Goal: Information Seeking & Learning: Compare options

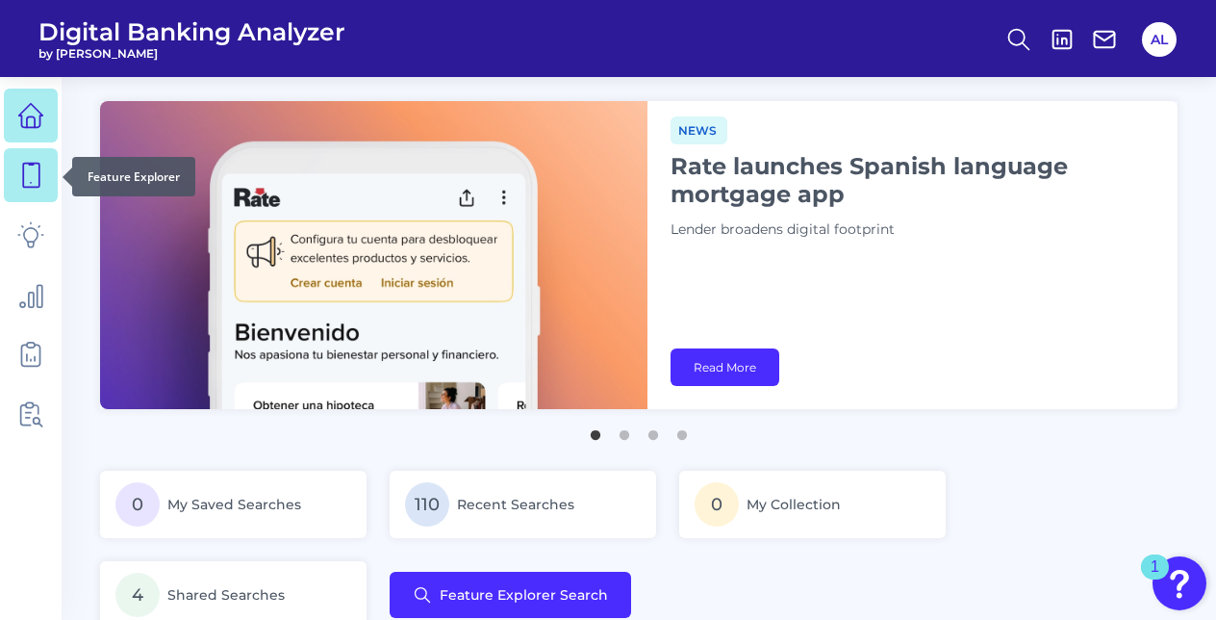
click at [38, 174] on icon at bounding box center [31, 176] width 16 height 24
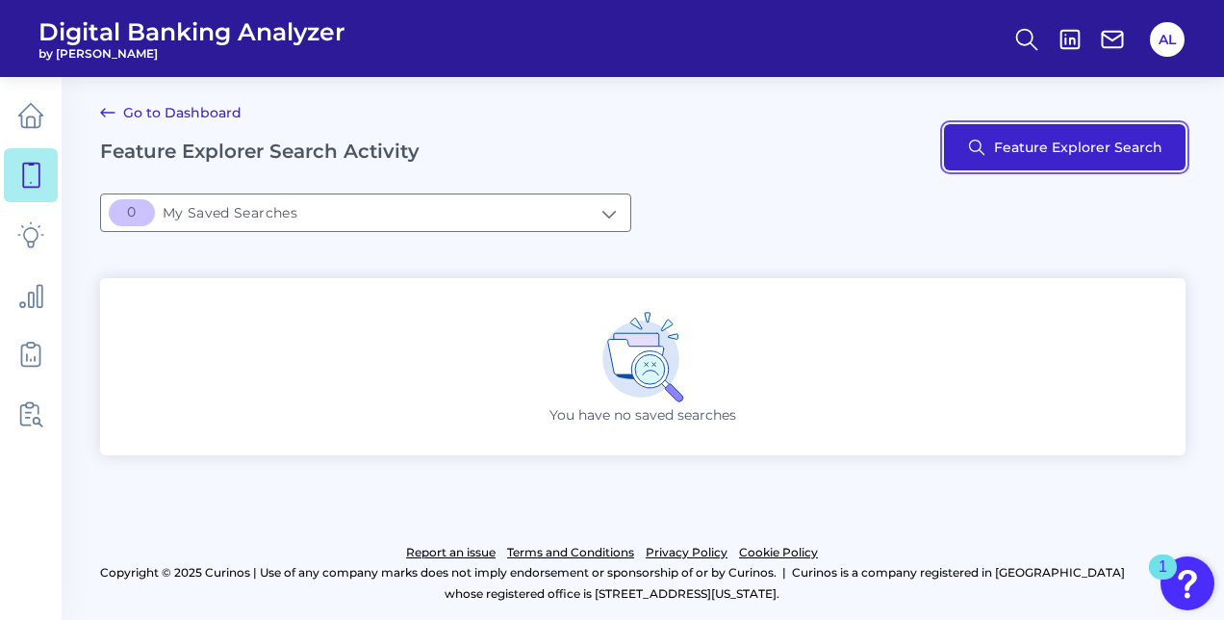
click at [1091, 136] on button "Feature Explorer Search" at bounding box center [1064, 147] width 241 height 46
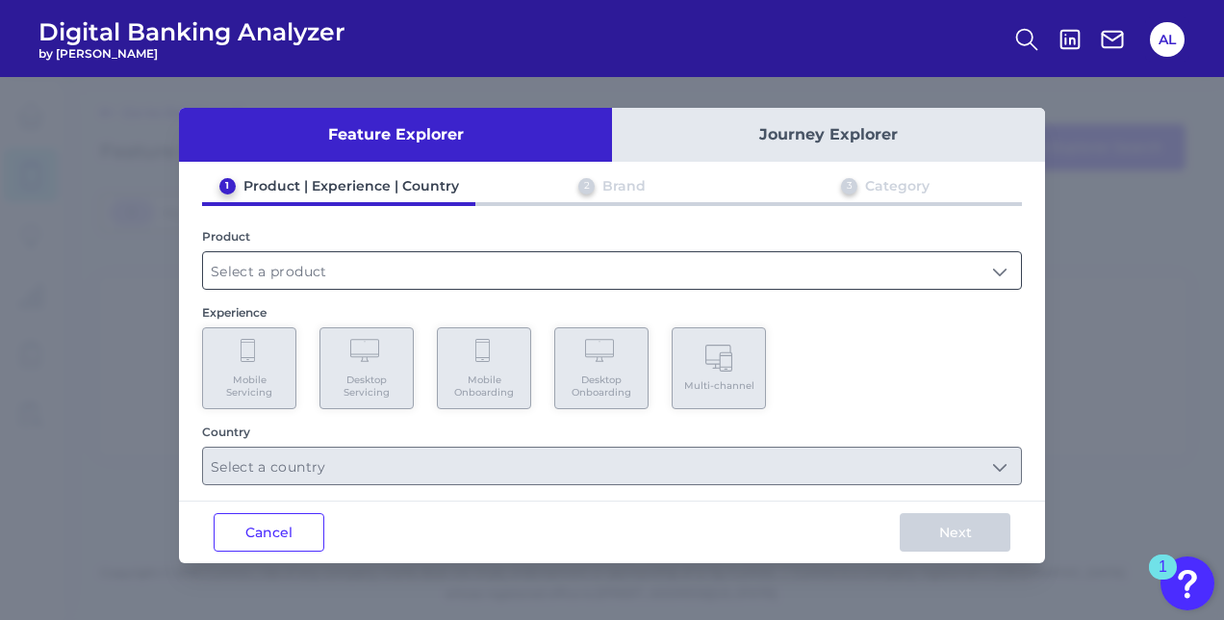
click at [558, 271] on input "text" at bounding box center [612, 270] width 818 height 37
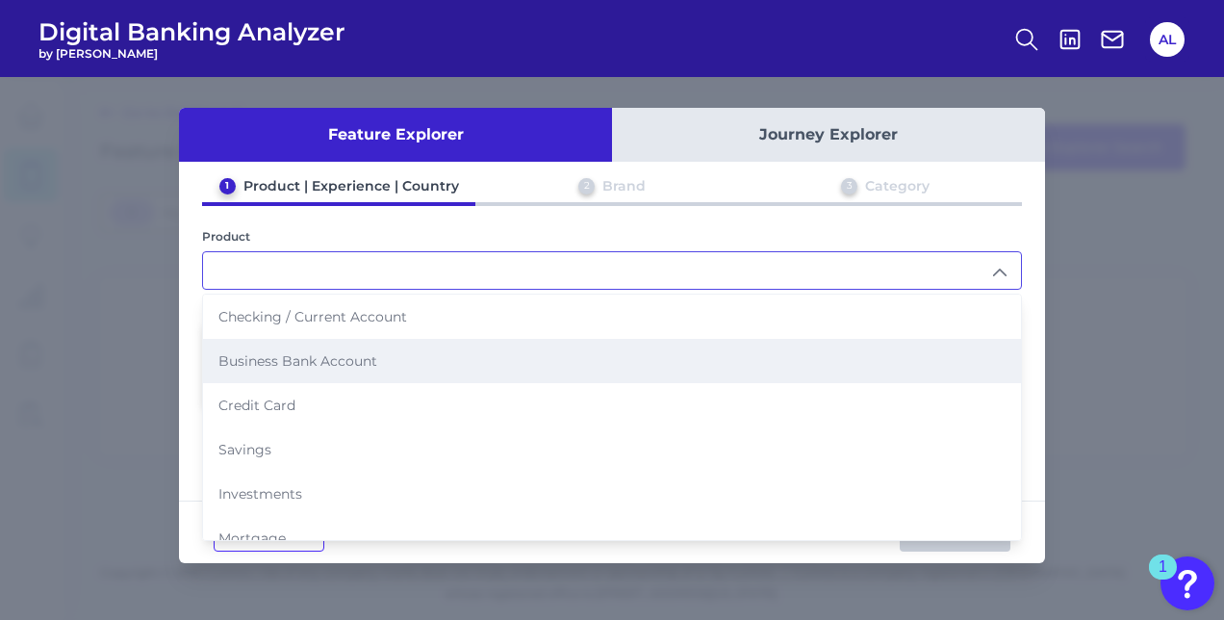
click at [446, 341] on li "Business Bank Account" at bounding box center [612, 361] width 818 height 44
type input "Business Bank Account"
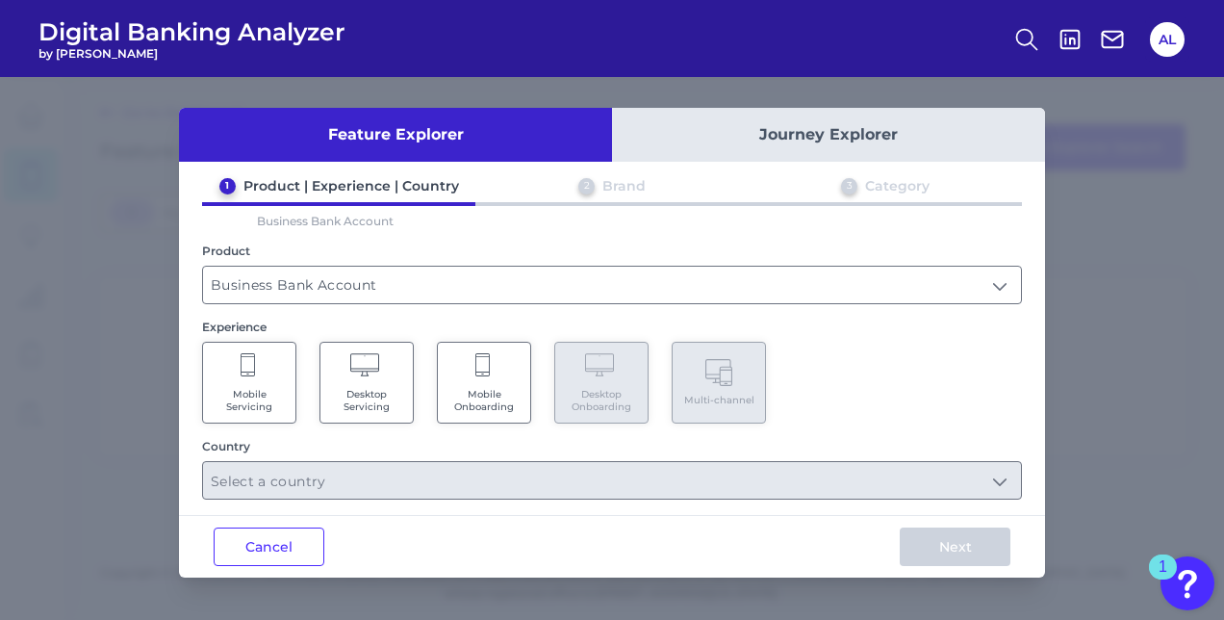
click at [274, 395] on span "Mobile Servicing" at bounding box center [249, 400] width 73 height 25
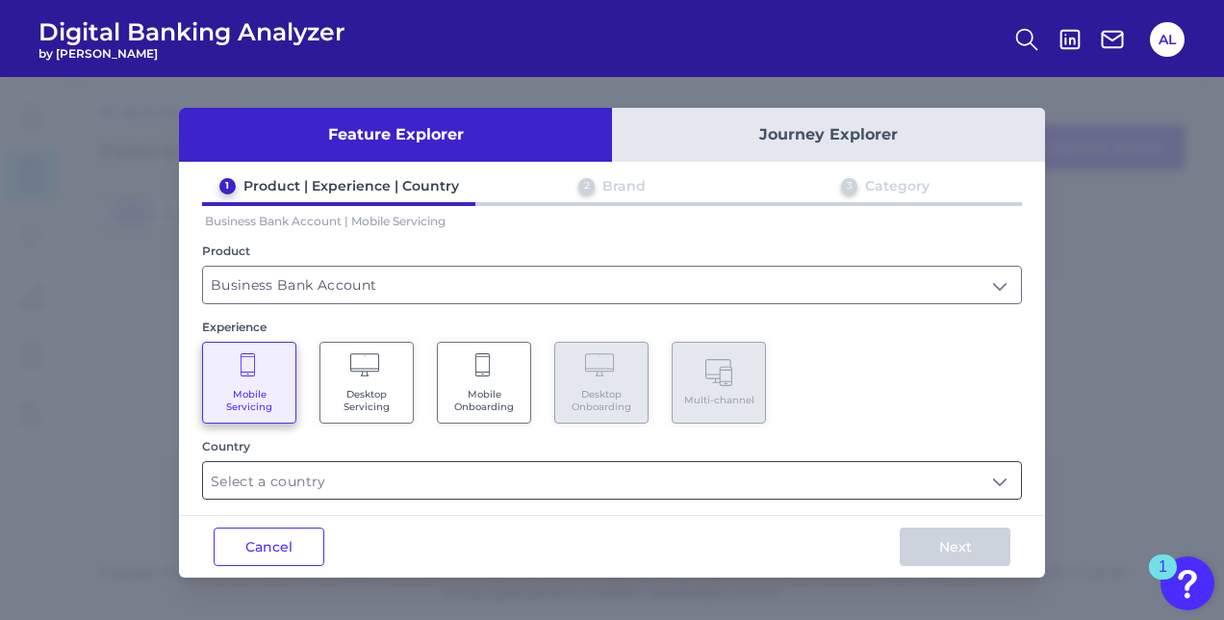
click at [348, 472] on input "text" at bounding box center [612, 480] width 818 height 37
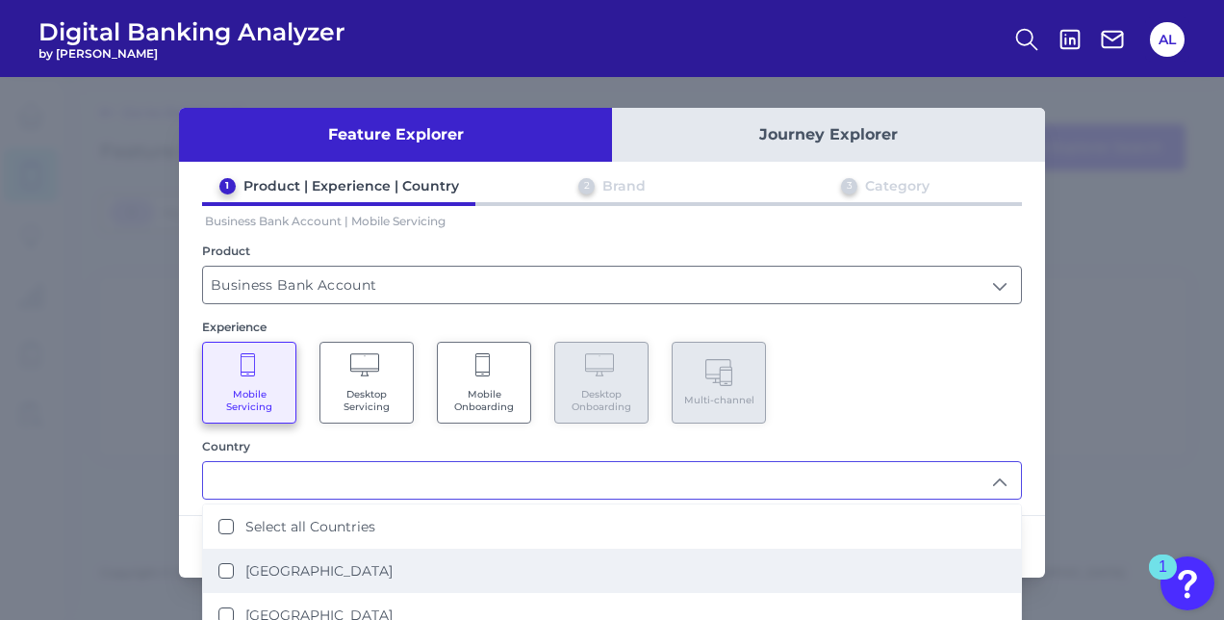
click at [220, 563] on Kingdom "United Kingdom" at bounding box center [225, 570] width 15 height 15
type input "United Kingdom"
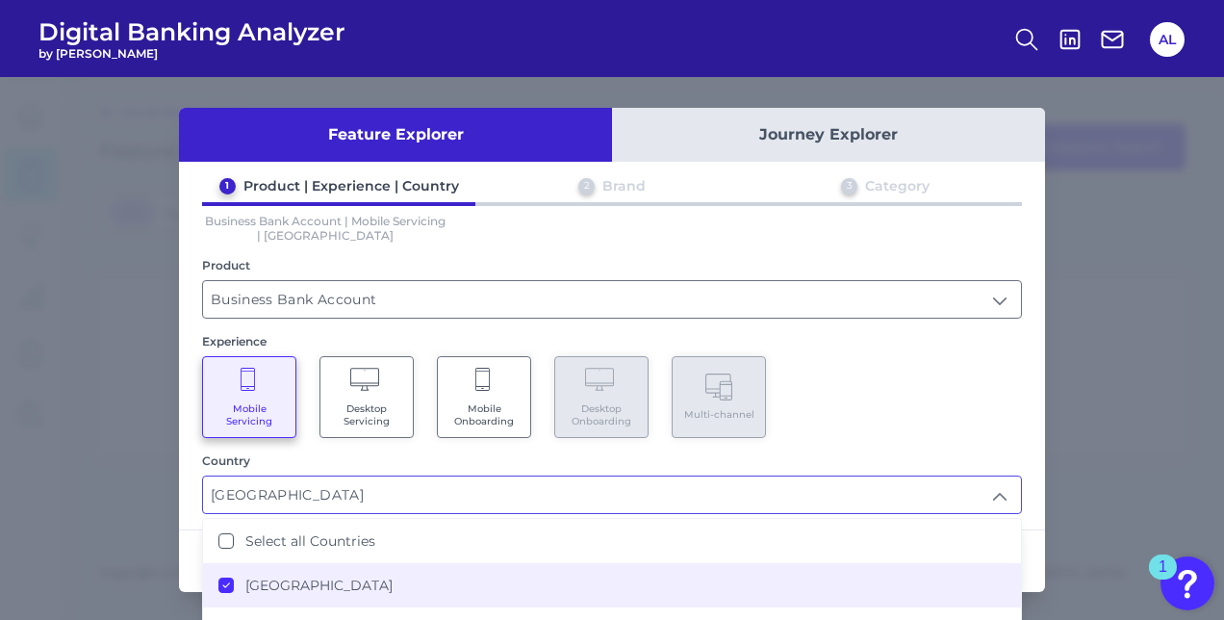
click at [1025, 525] on div "Feature Explorer Journey Explorer 1 Product | Experience | Country 2 Brand 3 Ca…" at bounding box center [612, 350] width 866 height 484
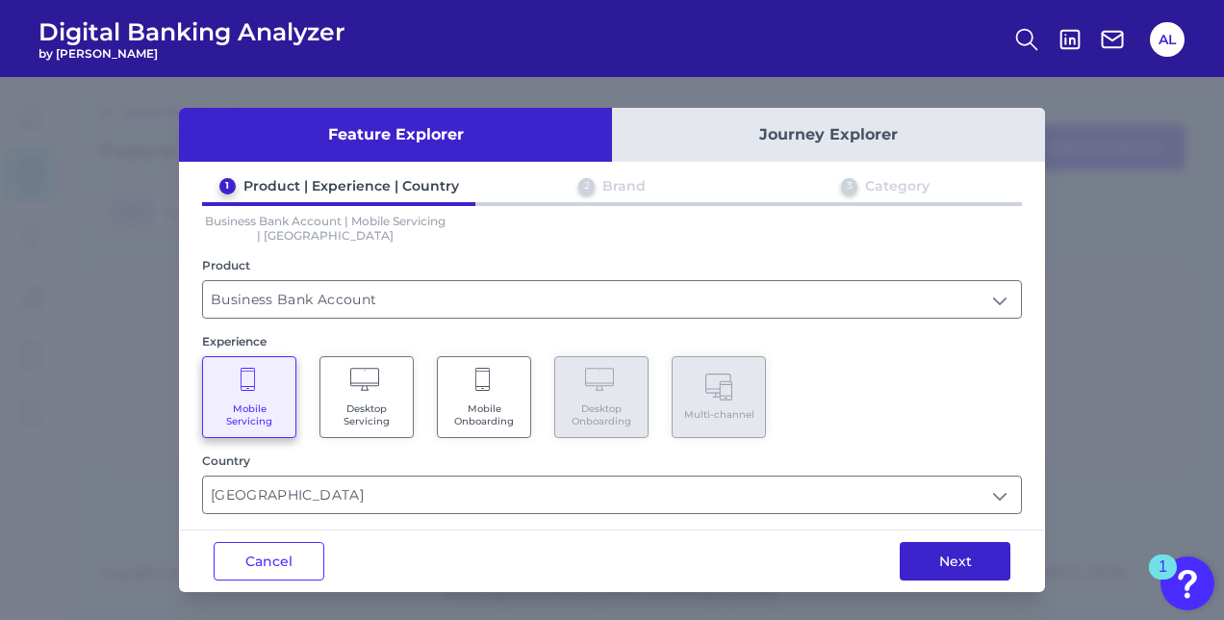
click at [992, 555] on button "Next" at bounding box center [954, 561] width 111 height 38
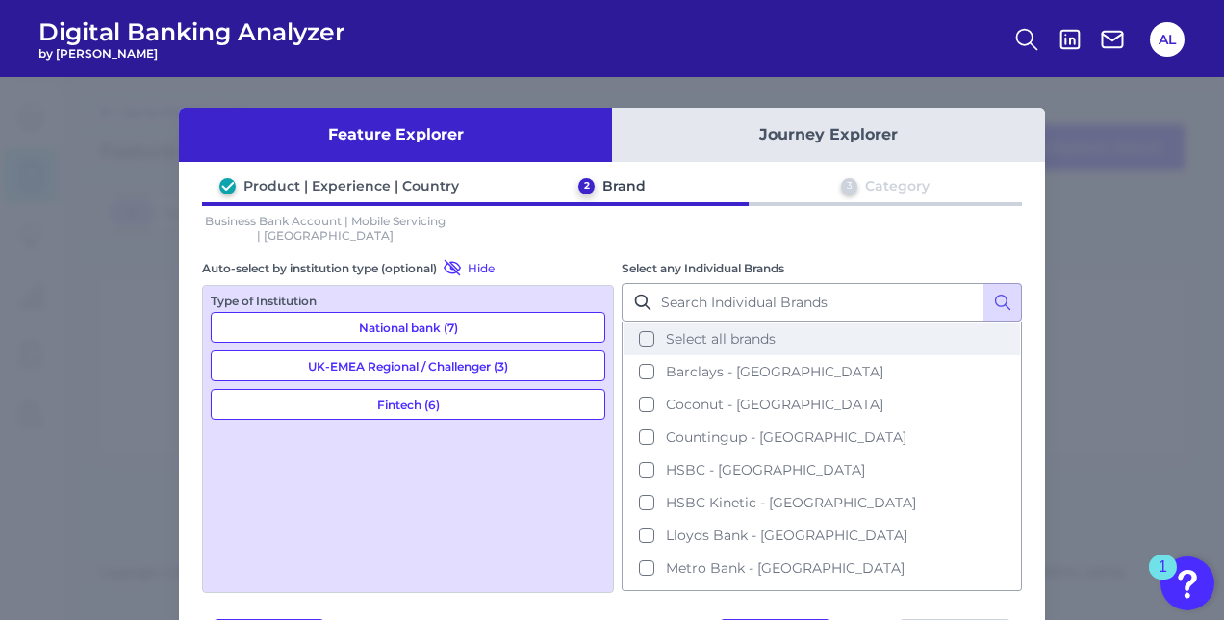
click at [642, 341] on button "Select all brands" at bounding box center [821, 338] width 396 height 33
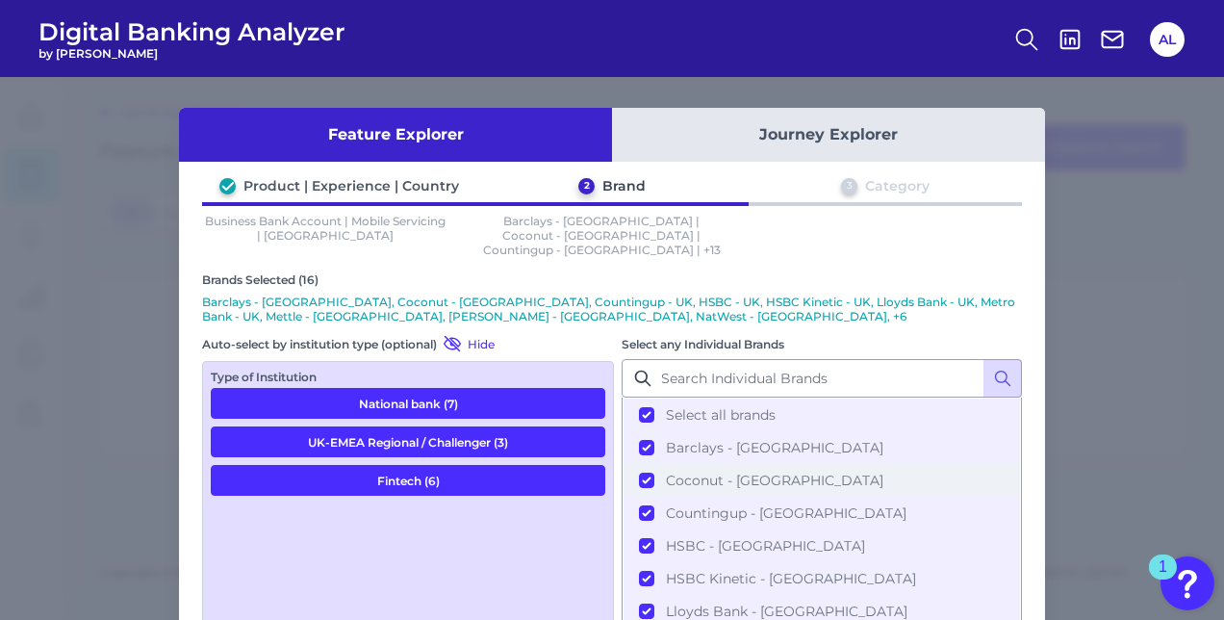
click at [641, 464] on button "Coconut - UK" at bounding box center [821, 480] width 396 height 33
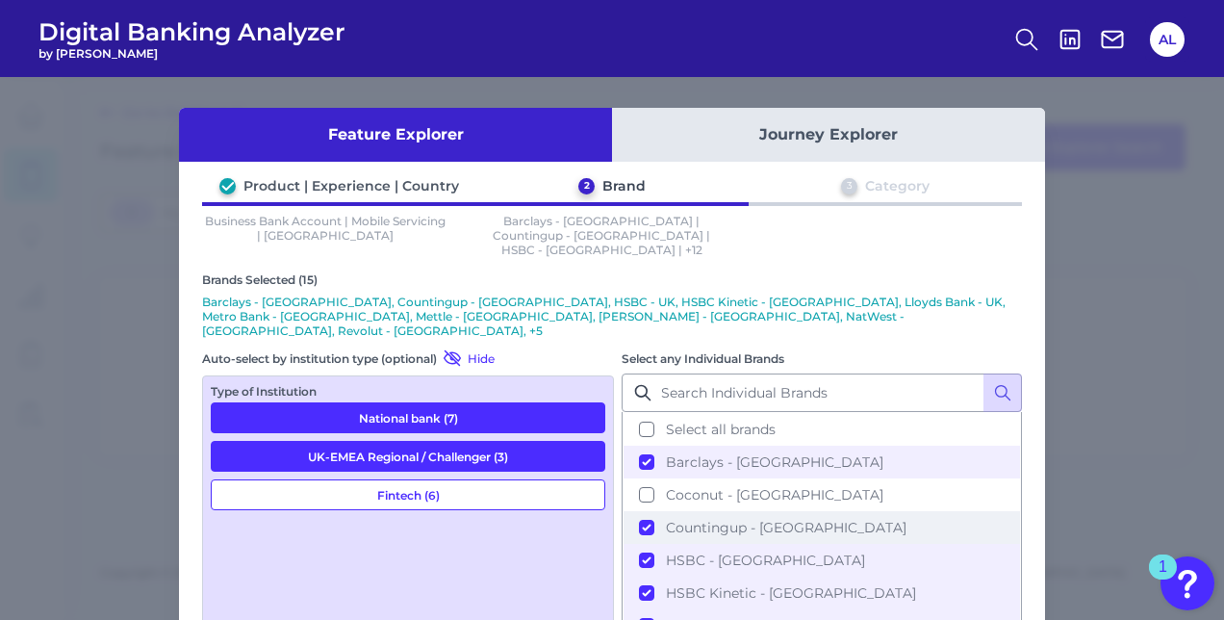
click at [643, 511] on button "Countingup - UK" at bounding box center [821, 527] width 396 height 33
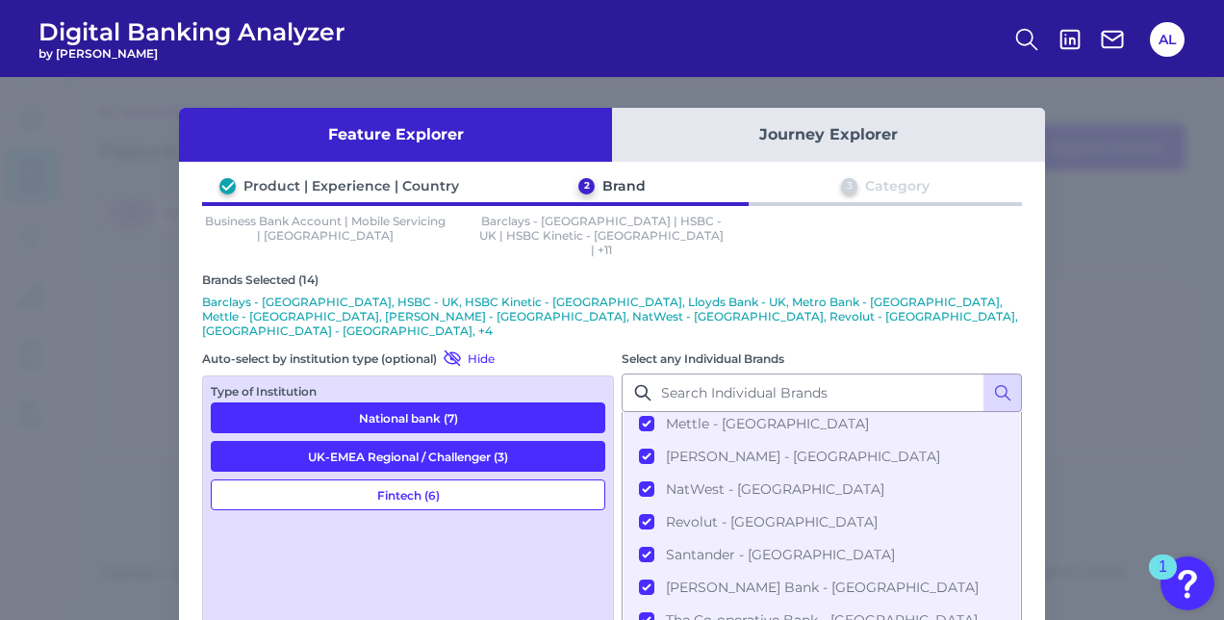
scroll to position [138, 0]
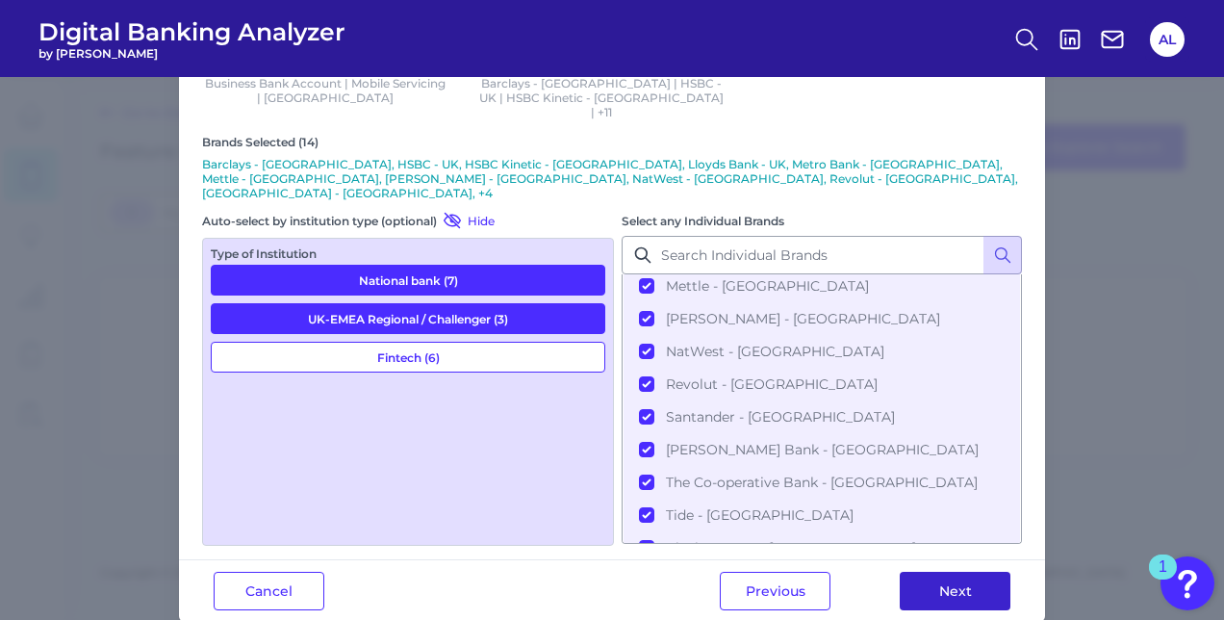
click at [940, 571] on button "Next" at bounding box center [954, 590] width 111 height 38
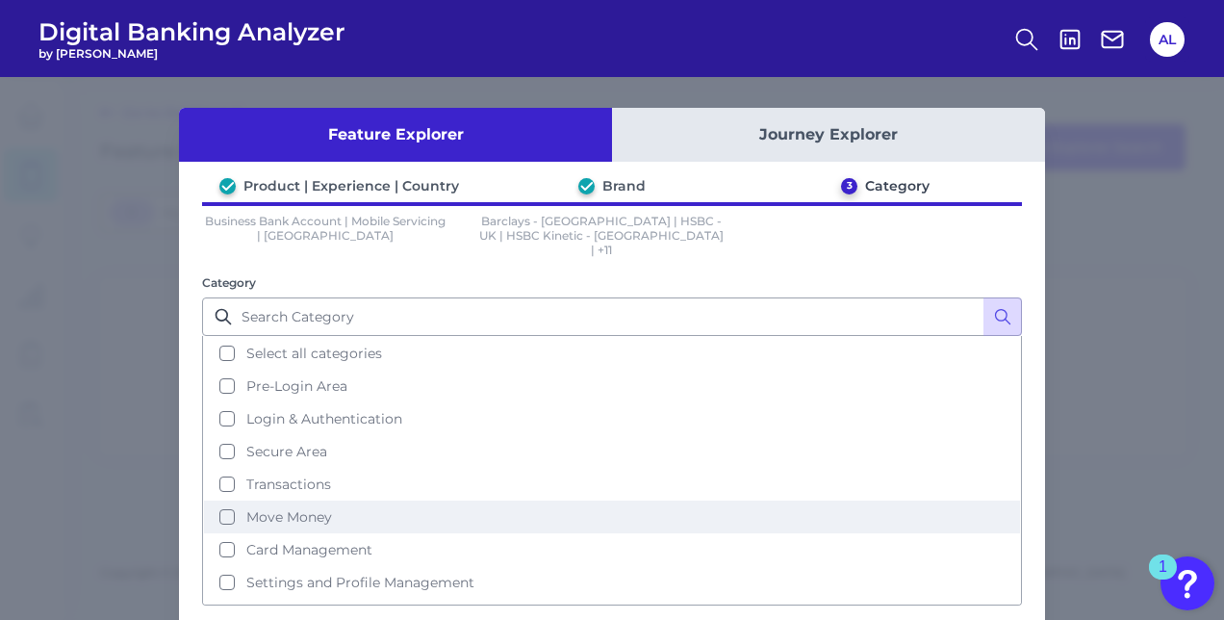
scroll to position [173, 0]
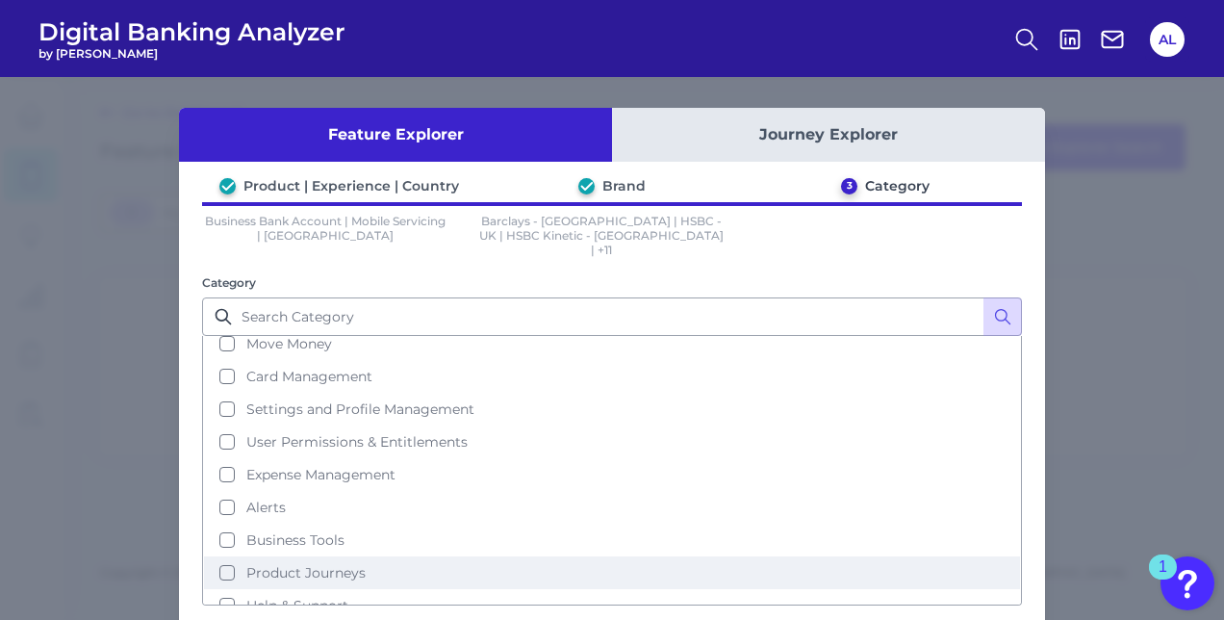
click at [222, 556] on button "Product Journeys" at bounding box center [612, 572] width 816 height 33
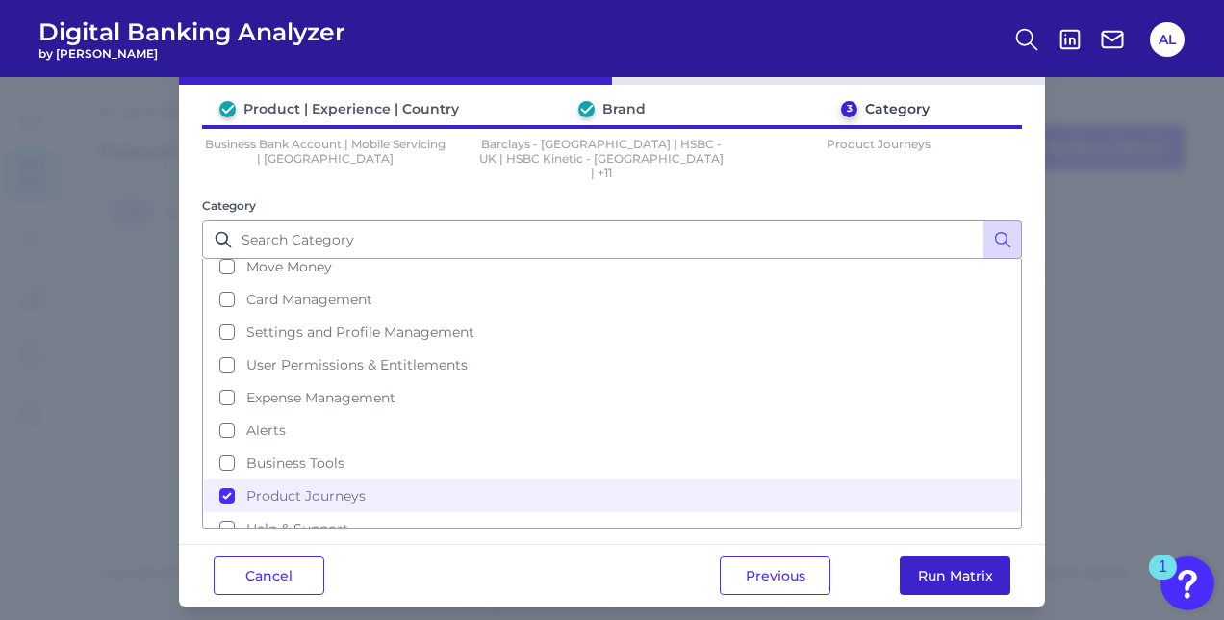
click at [985, 556] on button "Run Matrix" at bounding box center [954, 575] width 111 height 38
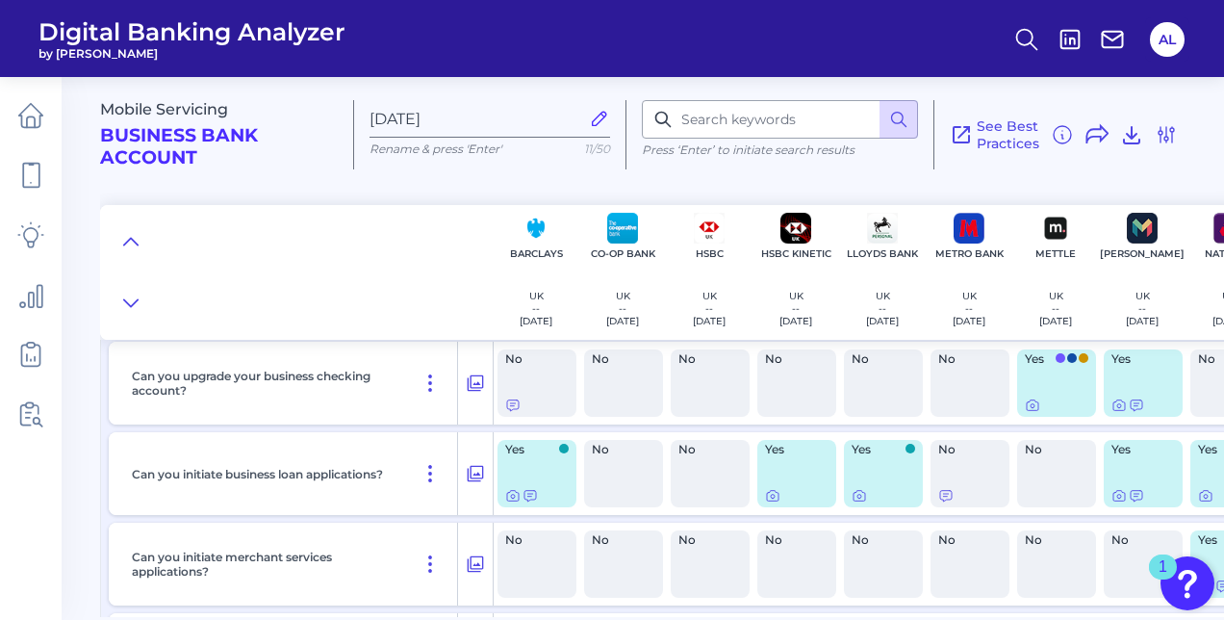
scroll to position [187, 0]
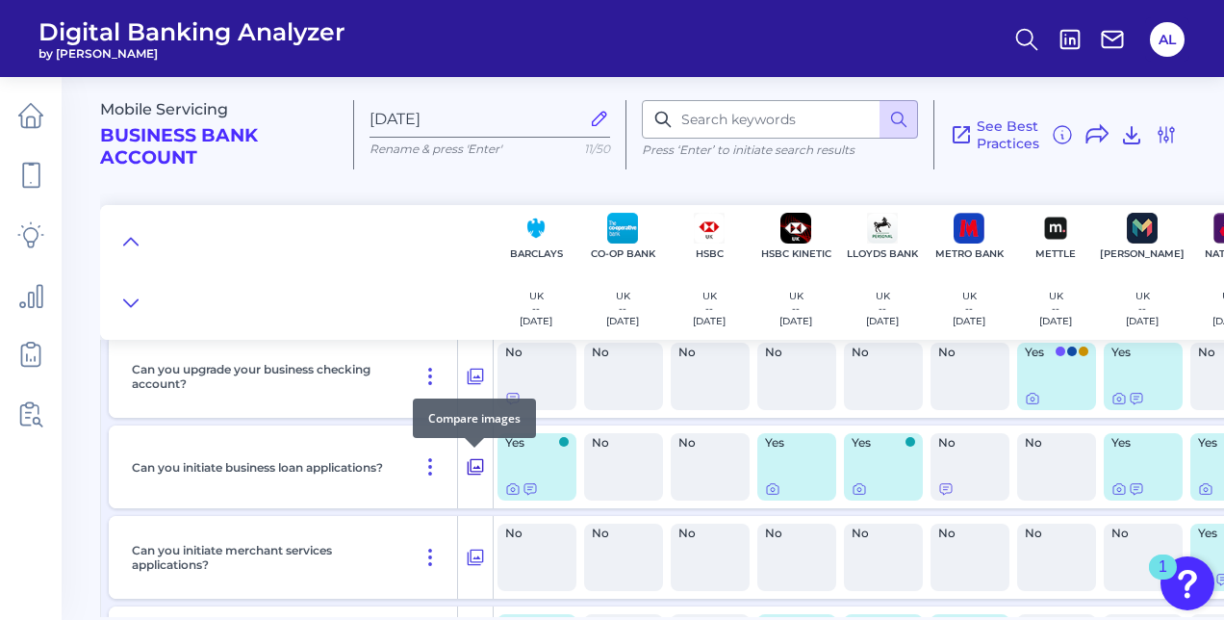
click at [480, 475] on icon at bounding box center [475, 466] width 19 height 23
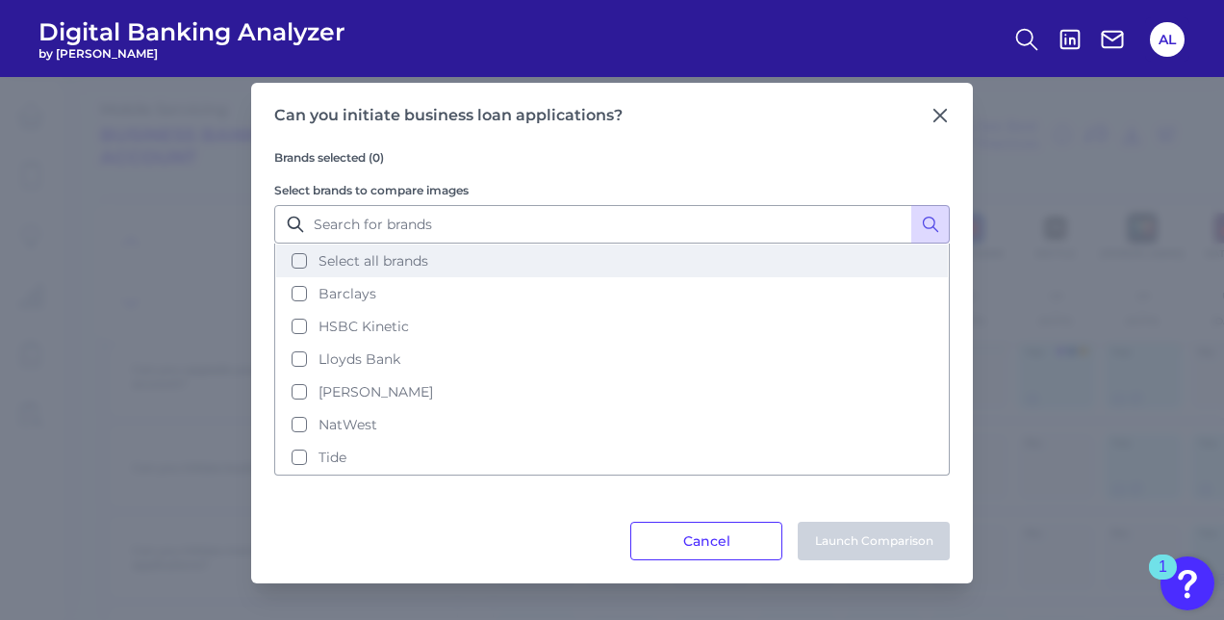
click at [298, 265] on button "Select all brands" at bounding box center [611, 260] width 671 height 33
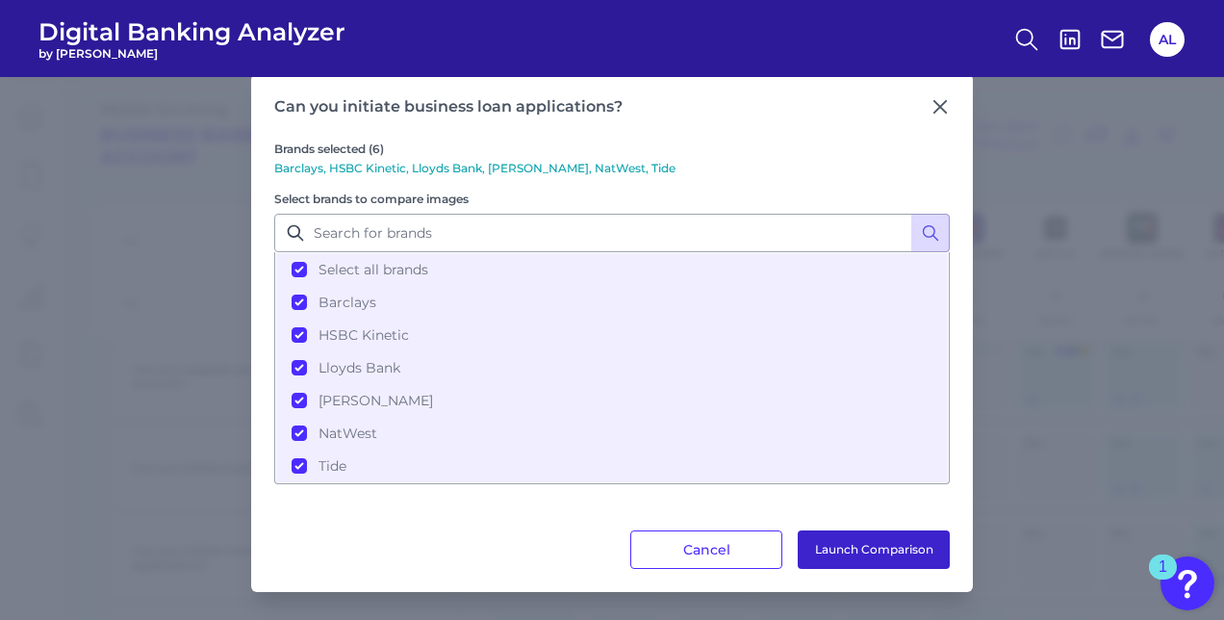
click at [829, 550] on button "Launch Comparison" at bounding box center [874, 549] width 152 height 38
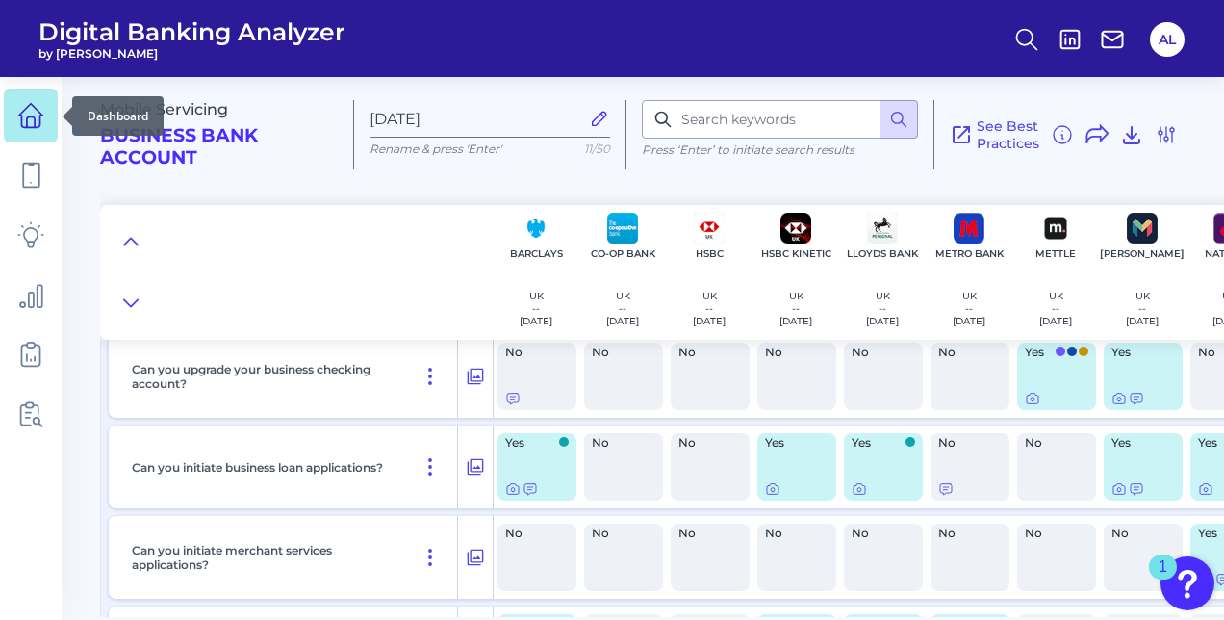
click at [35, 131] on link at bounding box center [31, 116] width 54 height 54
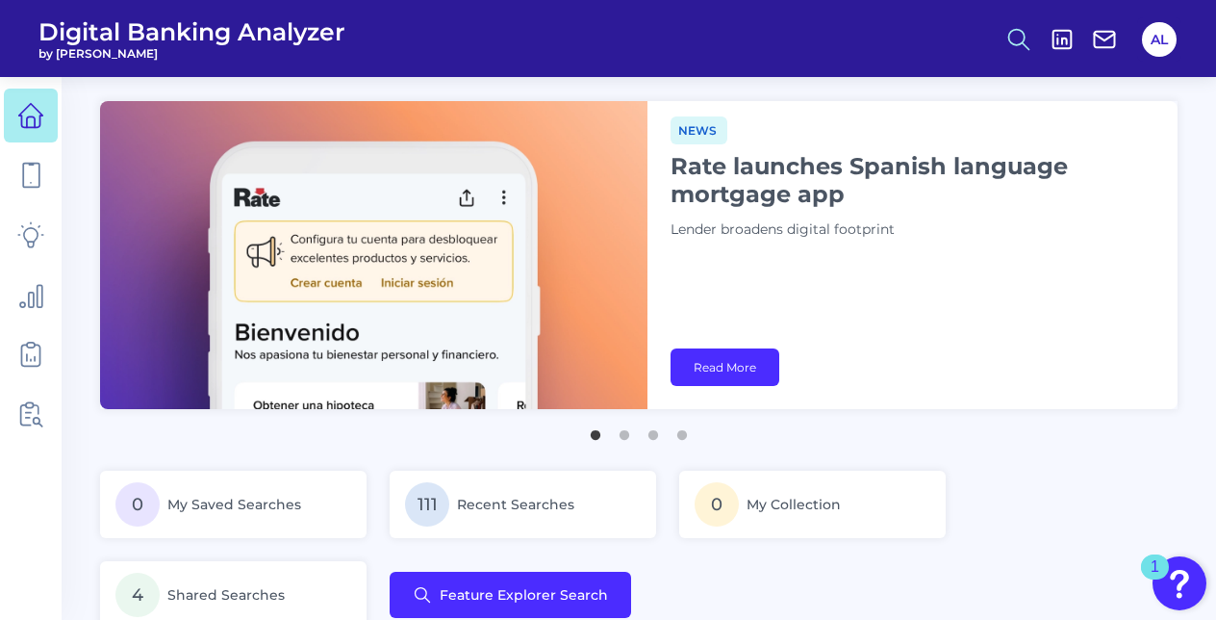
click at [1018, 49] on icon at bounding box center [1018, 39] width 27 height 27
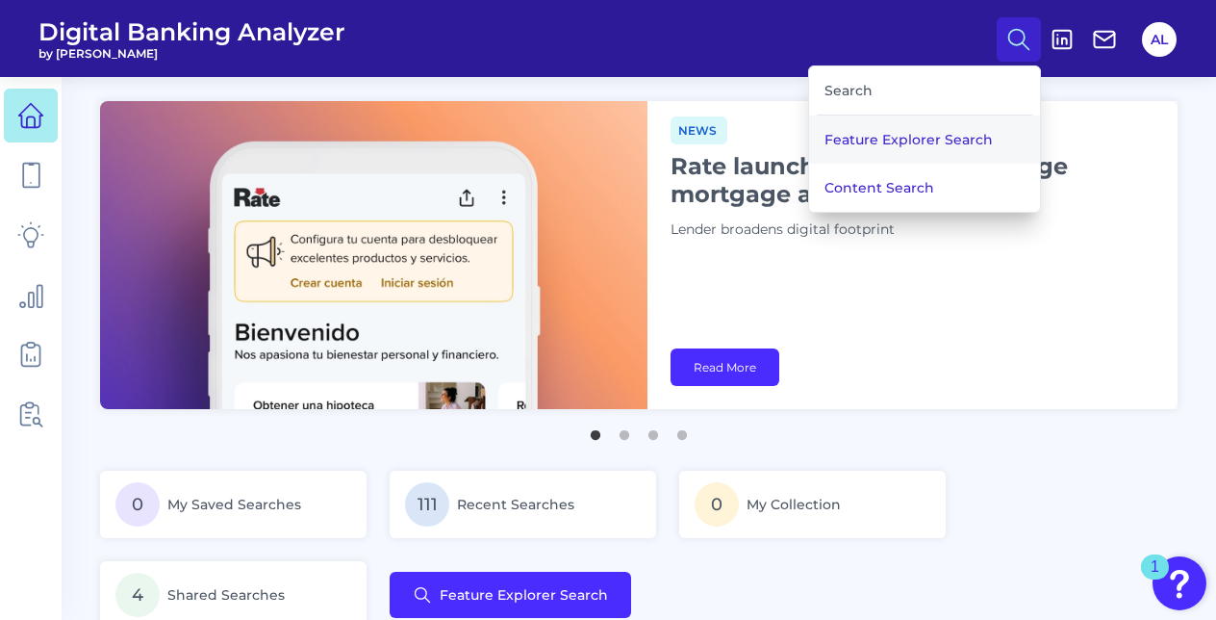
click at [948, 149] on button "Feature Explorer Search" at bounding box center [924, 139] width 231 height 48
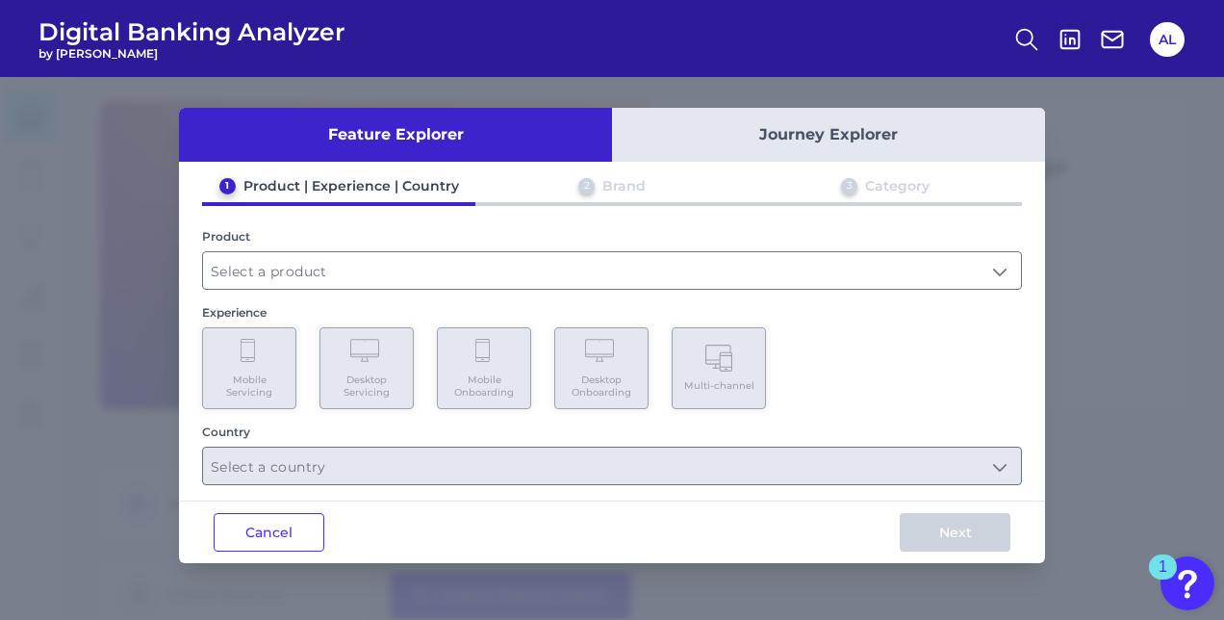
click at [693, 243] on div "Product" at bounding box center [612, 259] width 820 height 61
click at [691, 254] on input "text" at bounding box center [612, 270] width 818 height 37
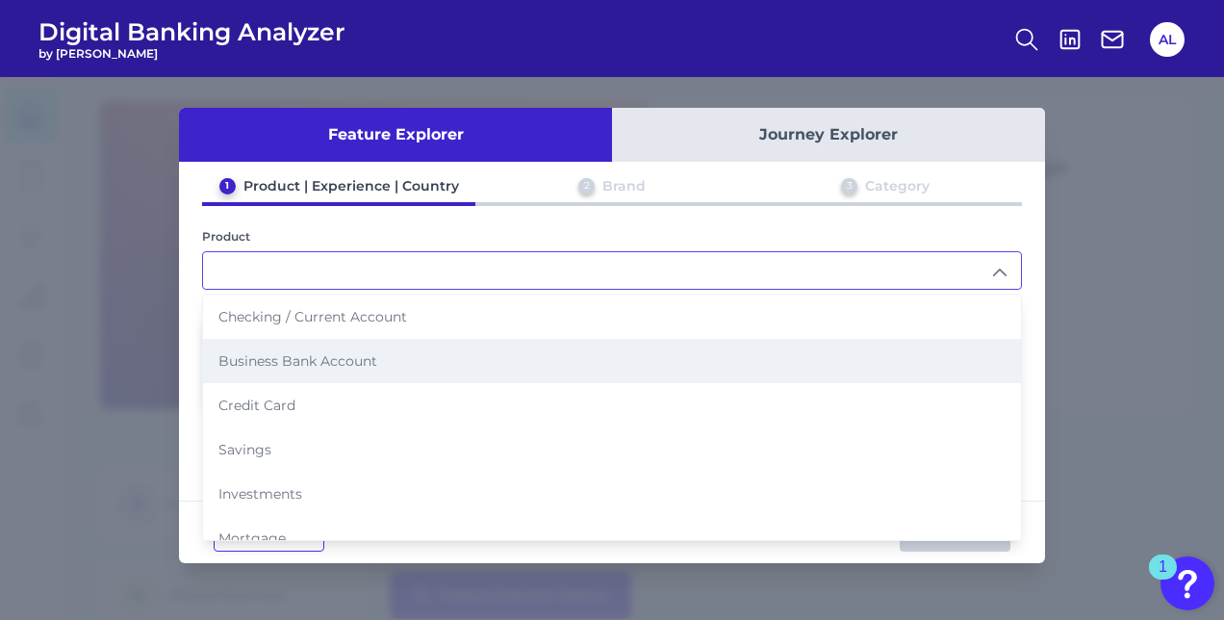
click at [502, 354] on li "Business Bank Account" at bounding box center [612, 361] width 818 height 44
type input "Business Bank Account"
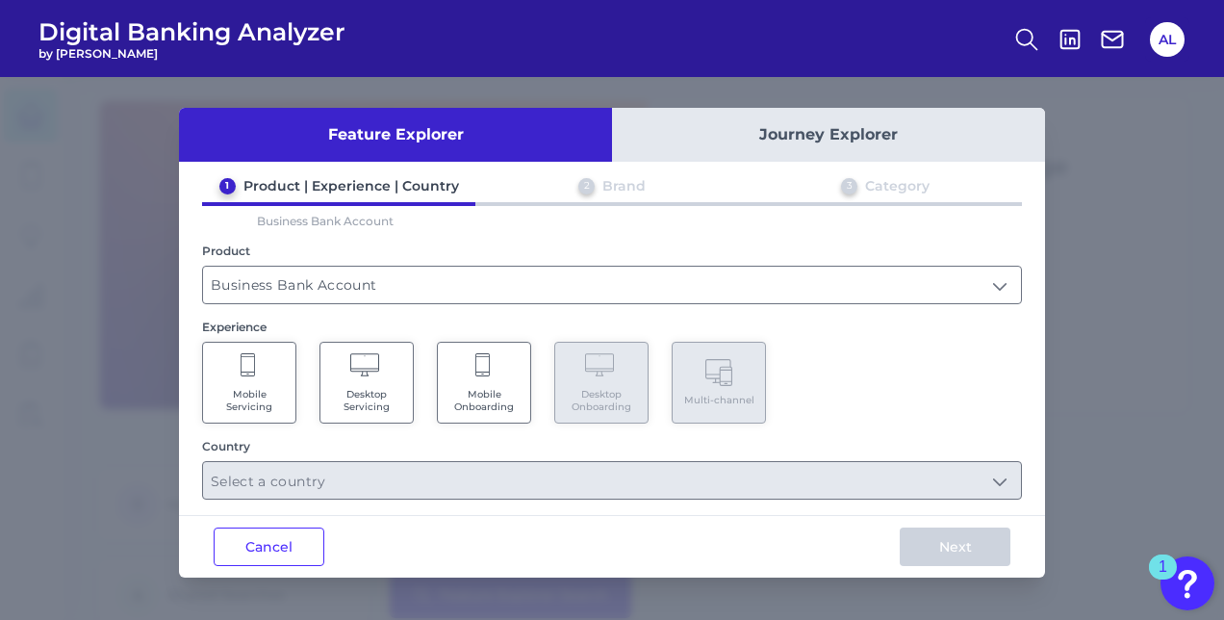
click at [373, 388] on span "Desktop Servicing" at bounding box center [366, 400] width 73 height 25
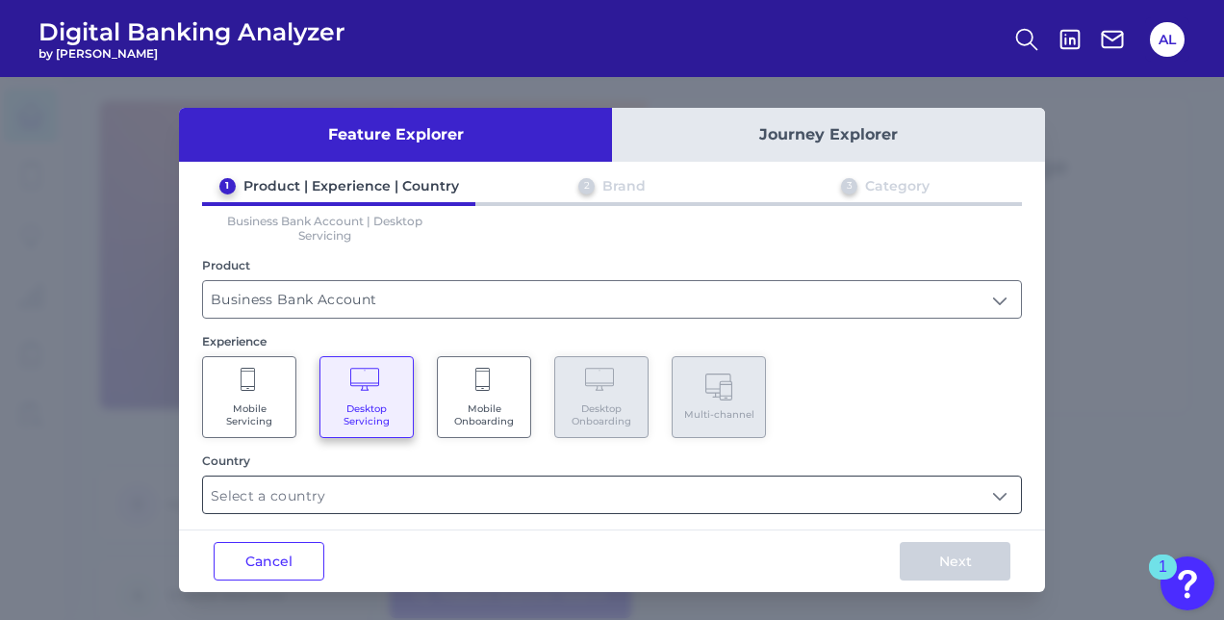
click at [400, 483] on input "text" at bounding box center [612, 494] width 818 height 37
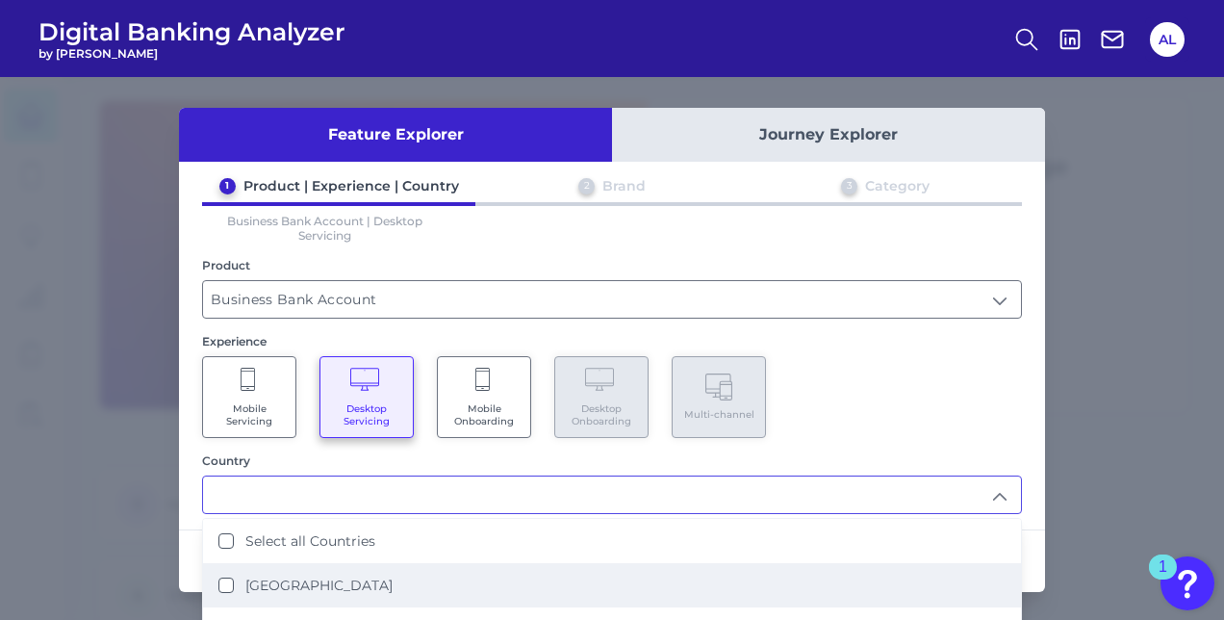
click at [218, 577] on Kingdom "United Kingdom" at bounding box center [225, 584] width 15 height 15
type input "United Kingdom"
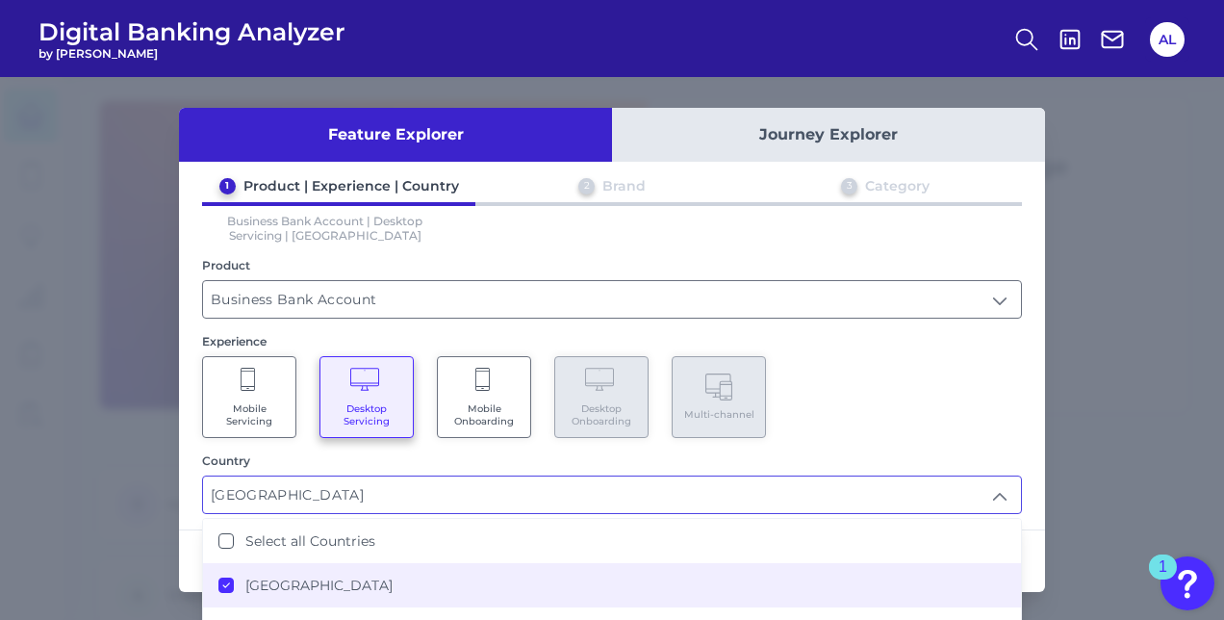
click at [1018, 490] on div "1 Product | Experience | Country 2 Brand 3 Category Business Bank Account | Des…" at bounding box center [612, 345] width 866 height 337
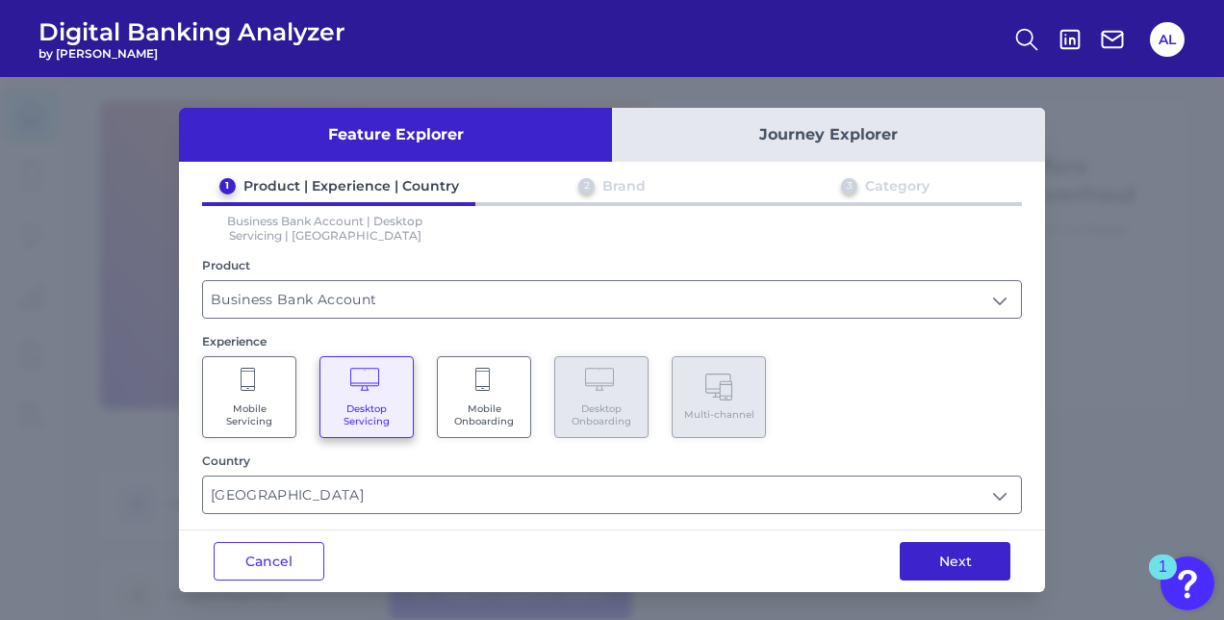
click at [1003, 559] on button "Next" at bounding box center [954, 561] width 111 height 38
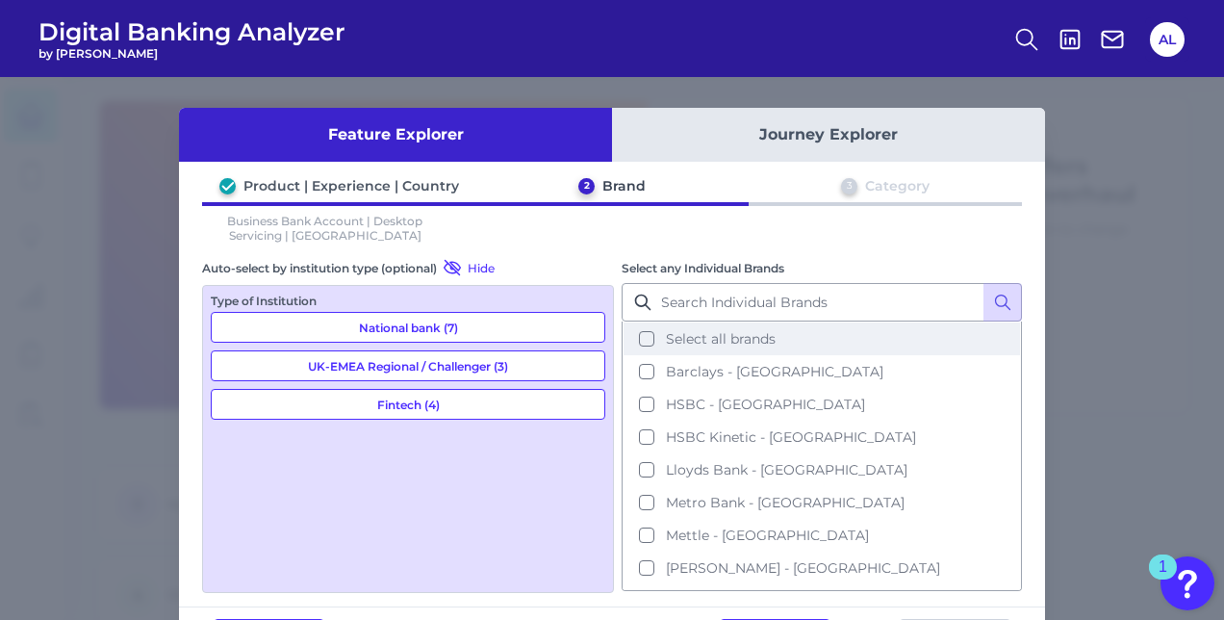
click at [638, 331] on button "Select all brands" at bounding box center [821, 338] width 396 height 33
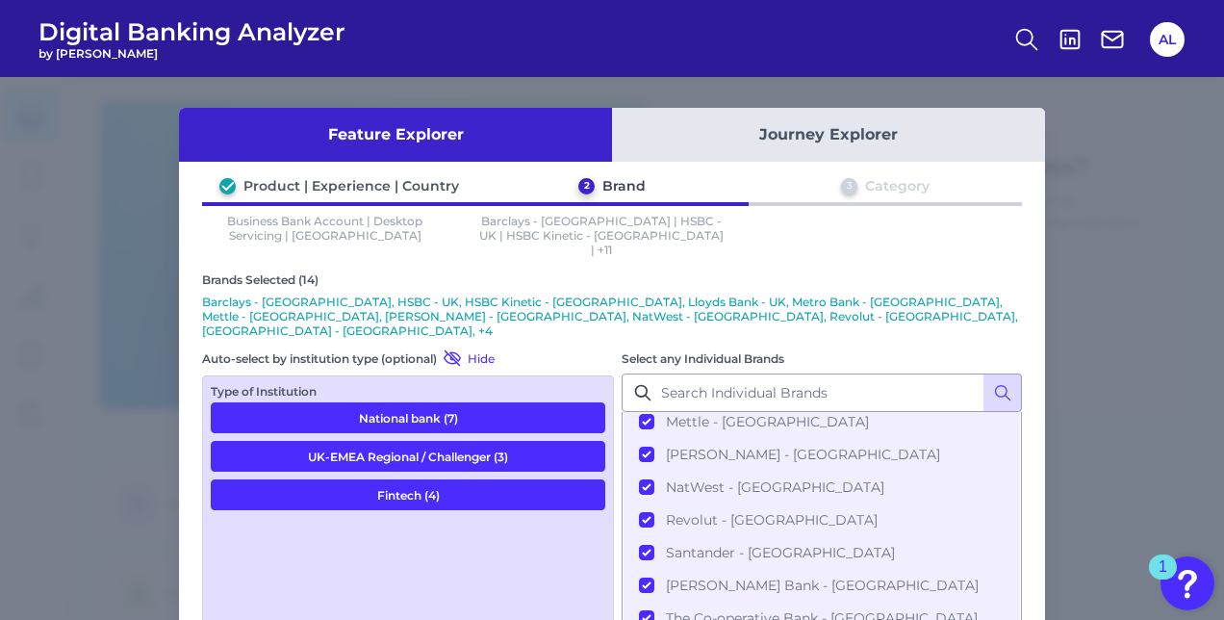
scroll to position [138, 0]
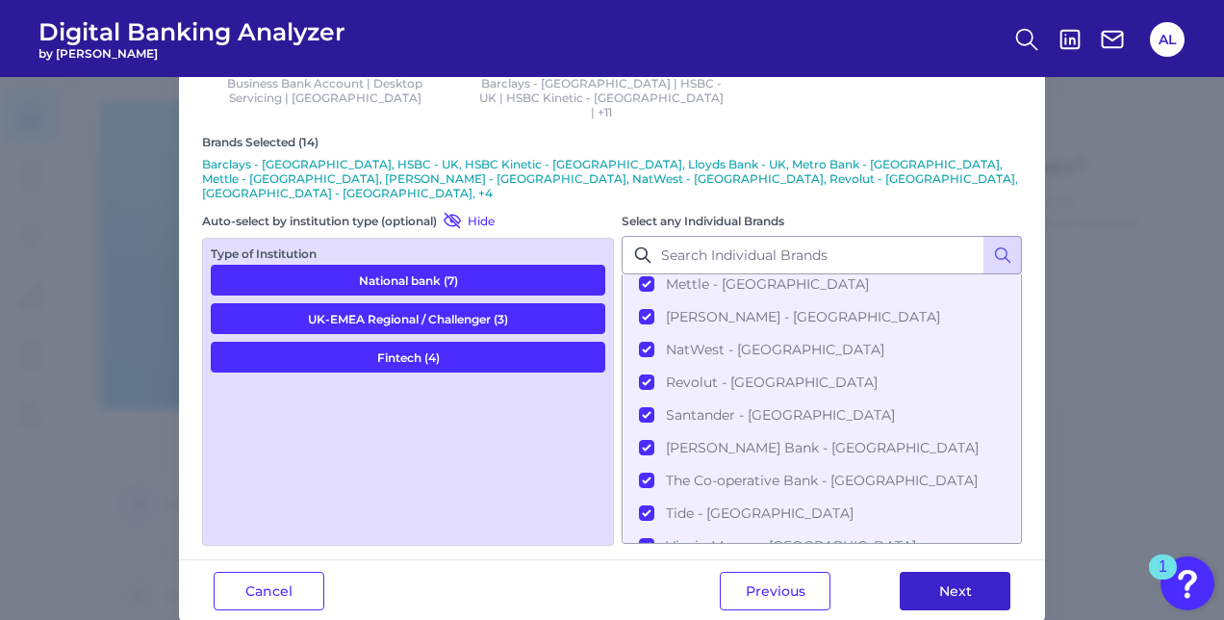
click at [983, 571] on button "Next" at bounding box center [954, 590] width 111 height 38
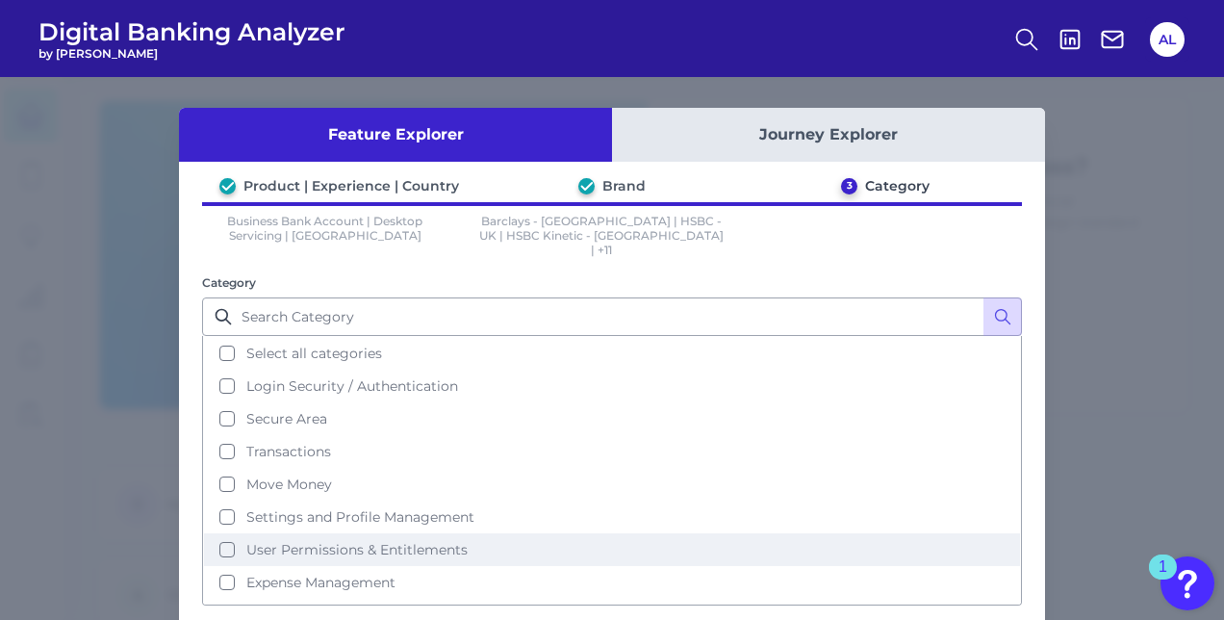
scroll to position [110, 0]
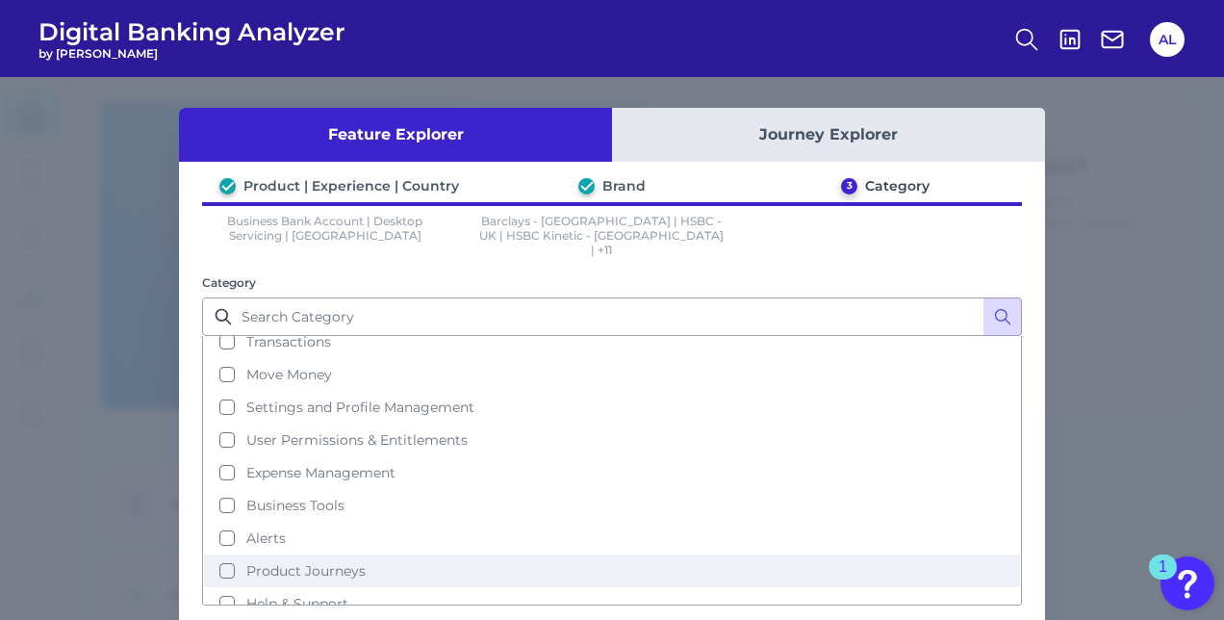
click at [225, 554] on button "Product Journeys" at bounding box center [612, 570] width 816 height 33
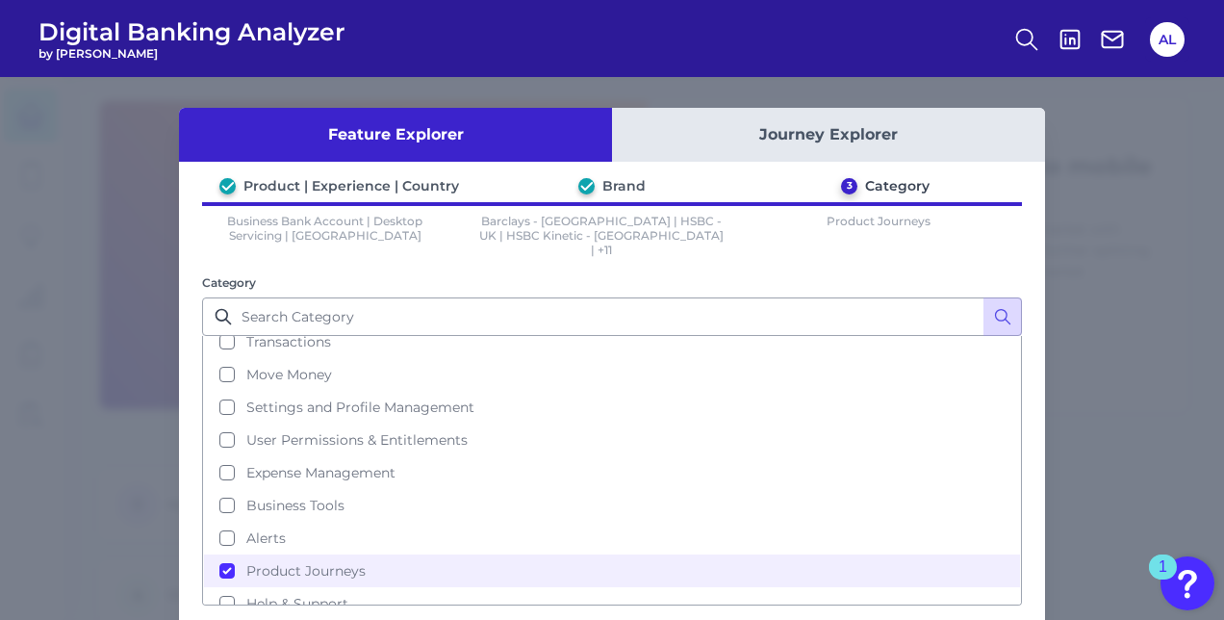
scroll to position [31, 0]
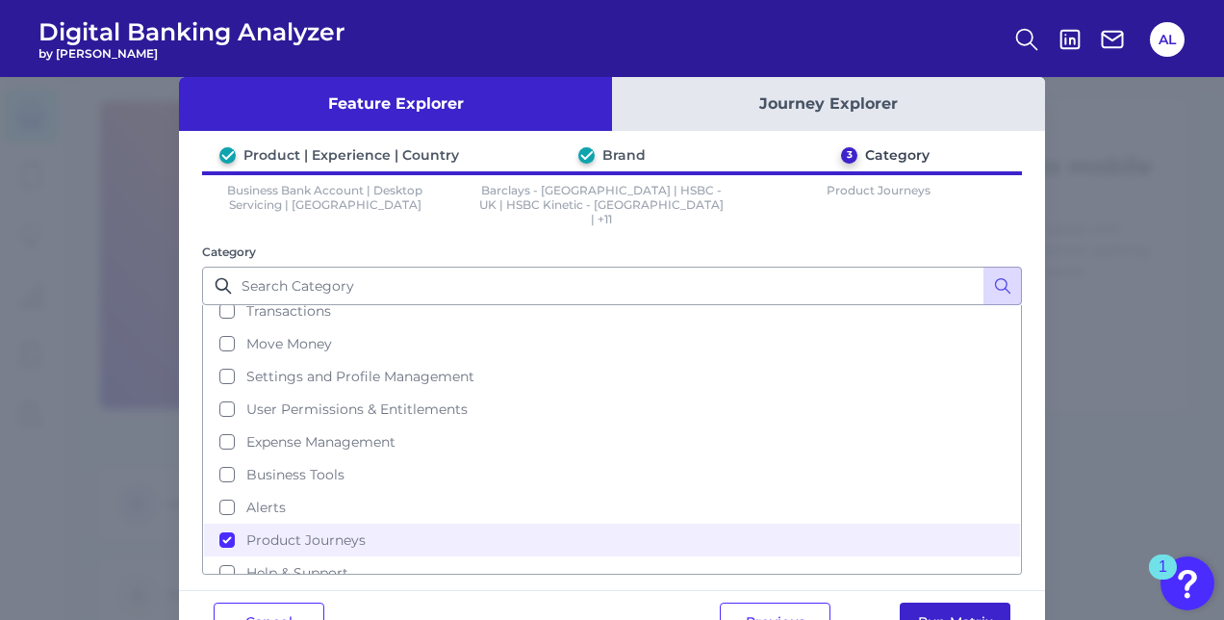
click at [987, 602] on button "Run Matrix" at bounding box center [954, 621] width 111 height 38
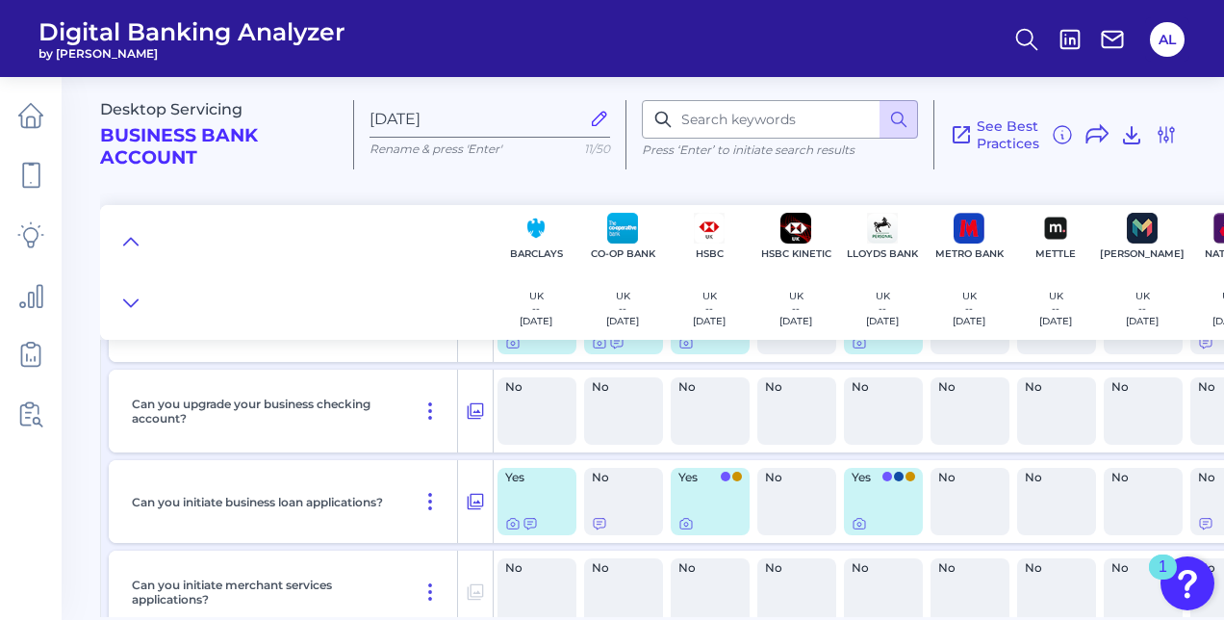
scroll to position [193, 0]
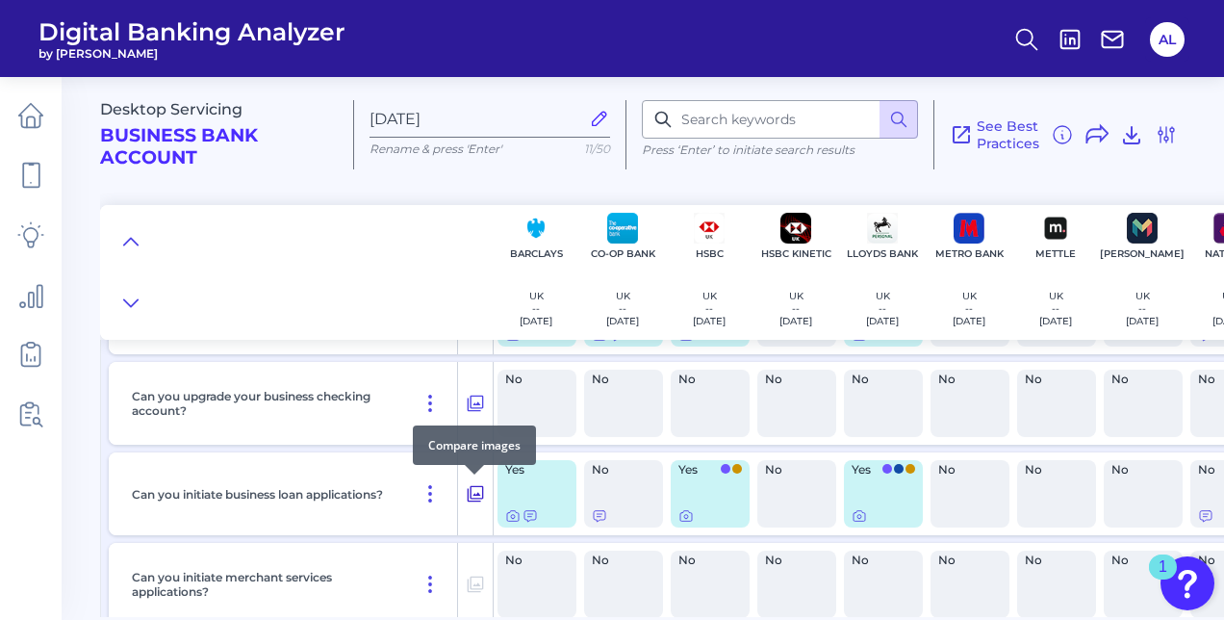
click at [477, 496] on icon at bounding box center [475, 493] width 19 height 23
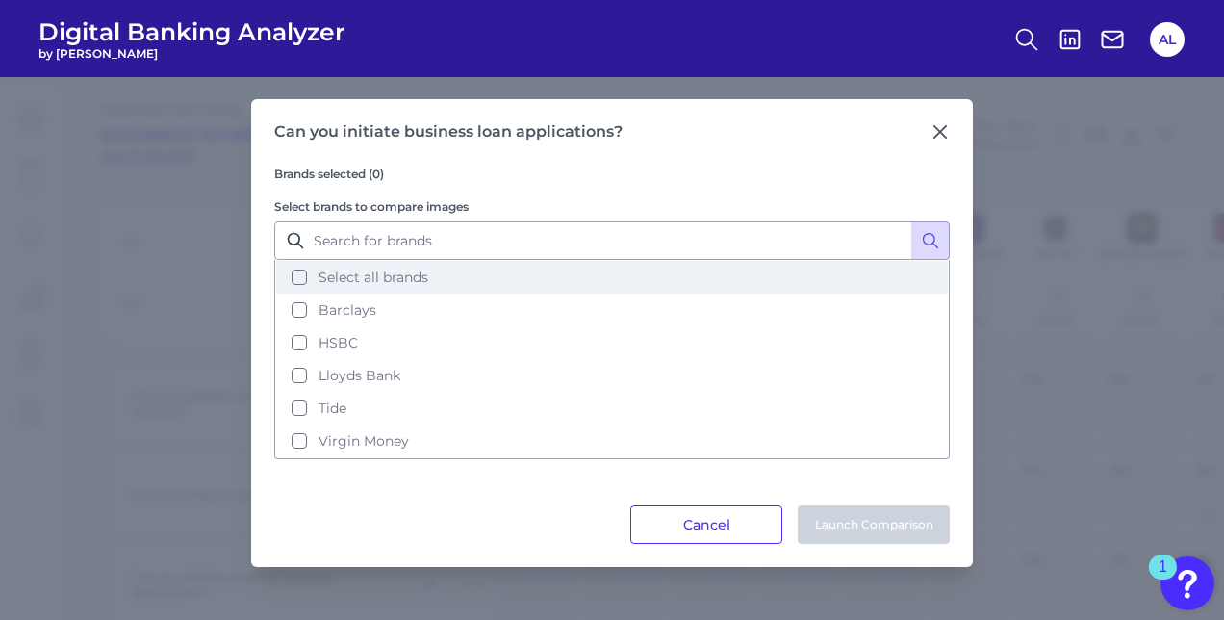
click at [304, 277] on button "Select all brands" at bounding box center [611, 277] width 671 height 33
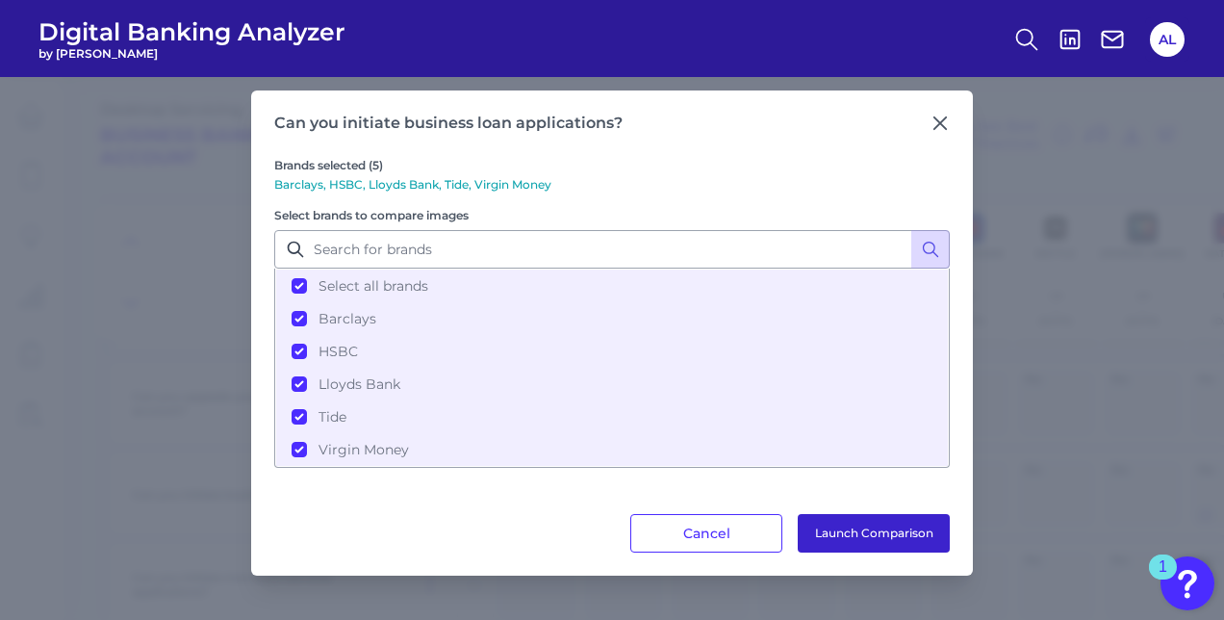
click at [852, 537] on button "Launch Comparison" at bounding box center [874, 533] width 152 height 38
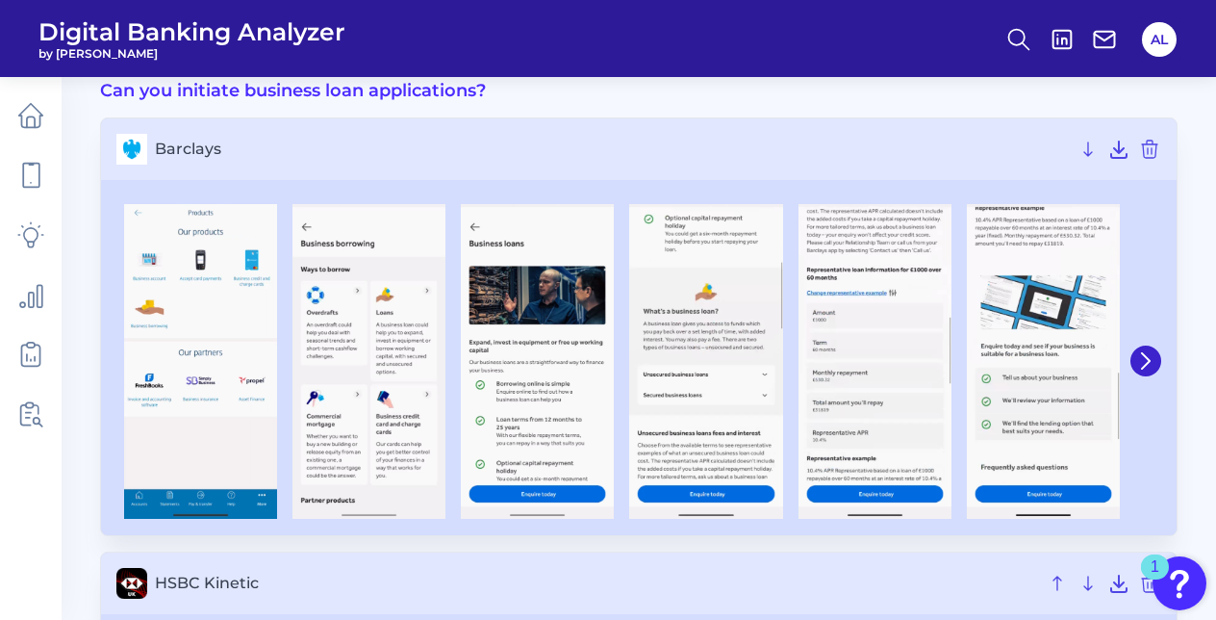
scroll to position [90, 0]
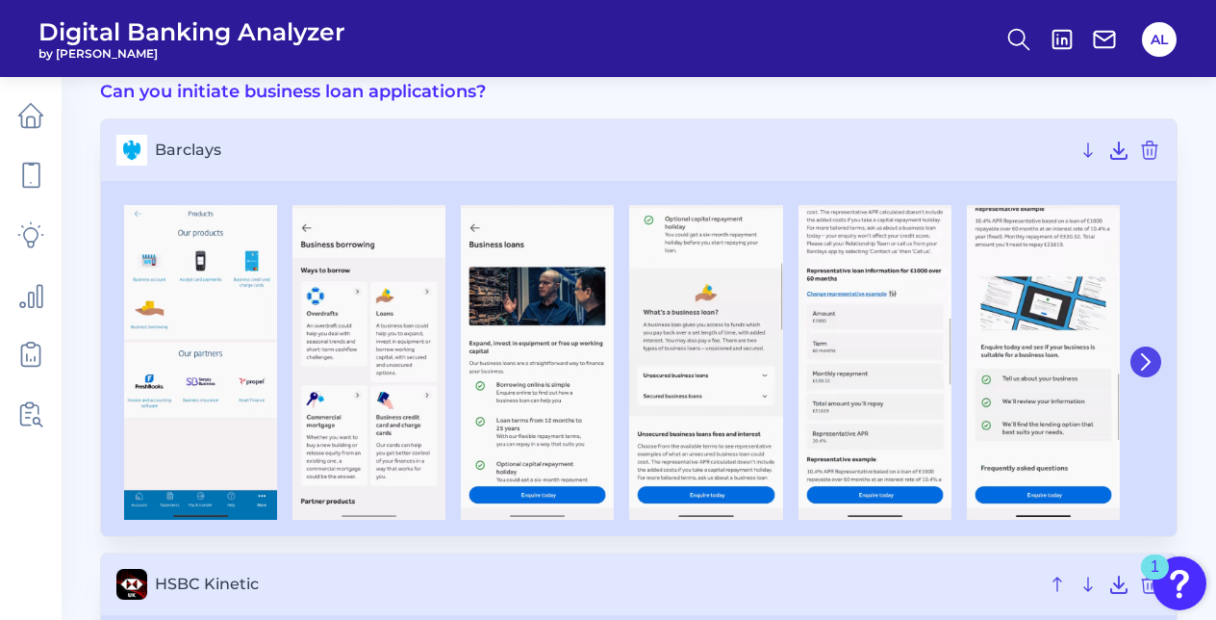
click at [1143, 364] on icon at bounding box center [1145, 361] width 17 height 17
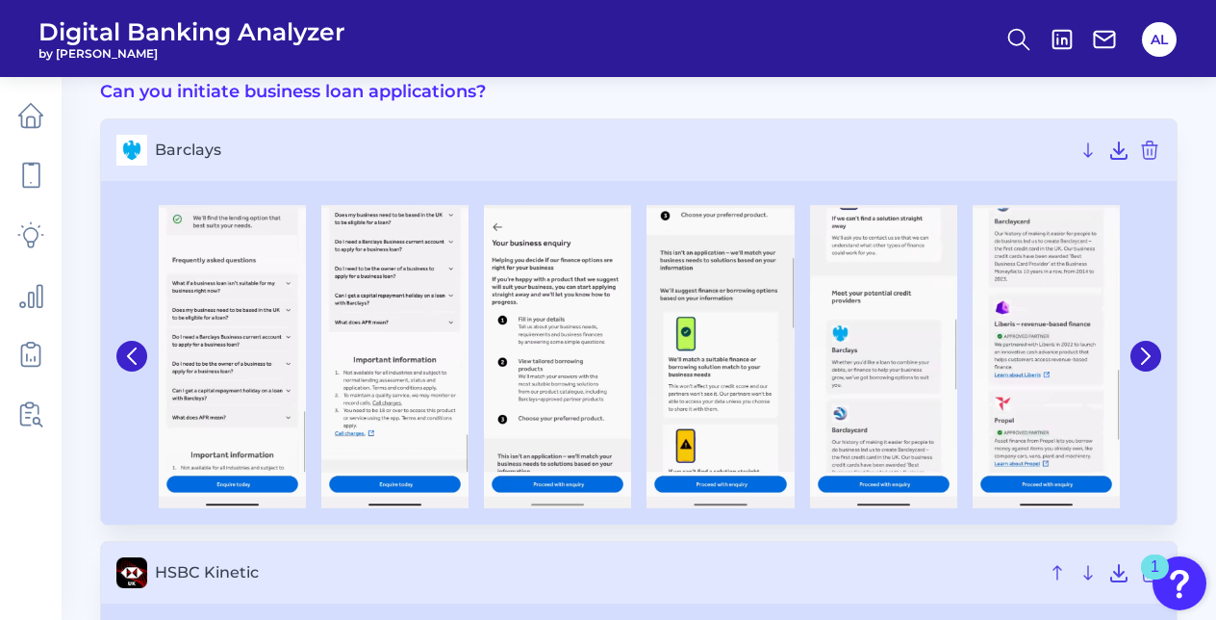
click at [1145, 371] on div at bounding box center [1144, 356] width 35 height 320
click at [1147, 364] on button at bounding box center [1145, 356] width 31 height 31
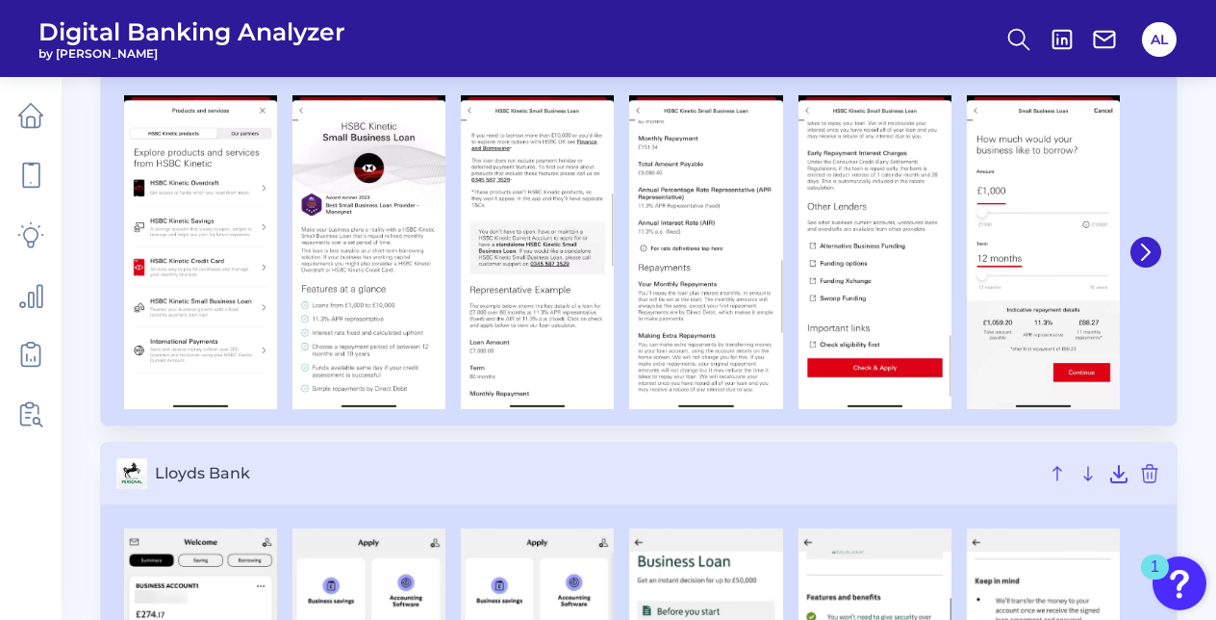
scroll to position [637, 0]
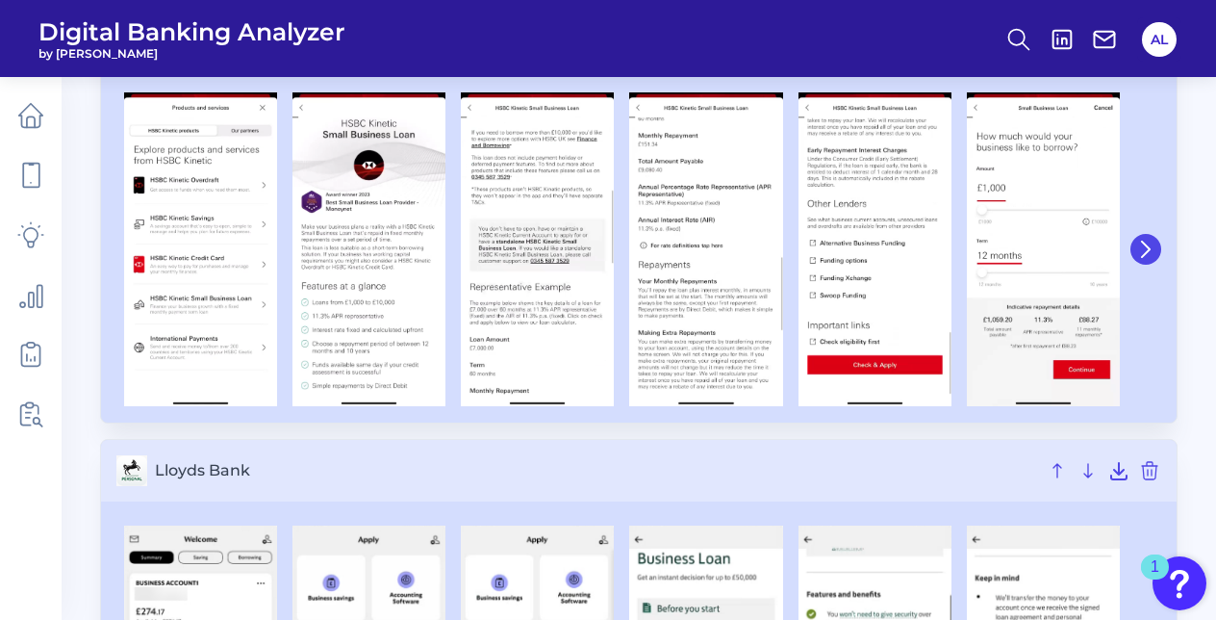
click at [1148, 253] on icon at bounding box center [1145, 249] width 17 height 17
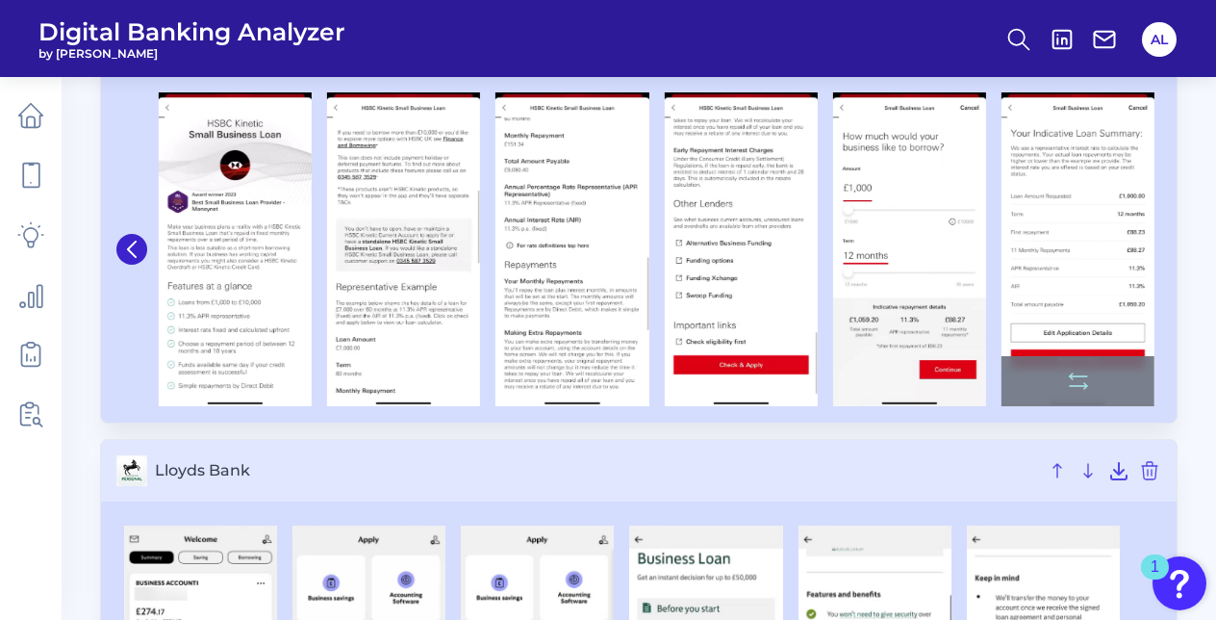
click at [1145, 250] on img at bounding box center [1077, 249] width 153 height 314
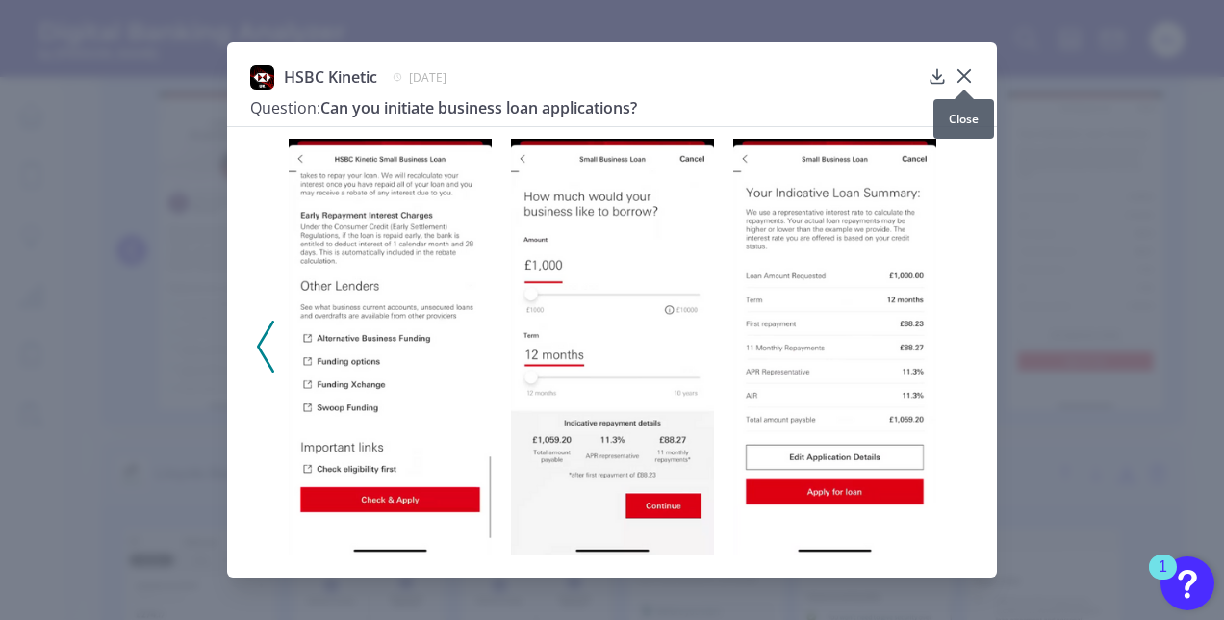
click at [970, 77] on icon at bounding box center [963, 75] width 19 height 19
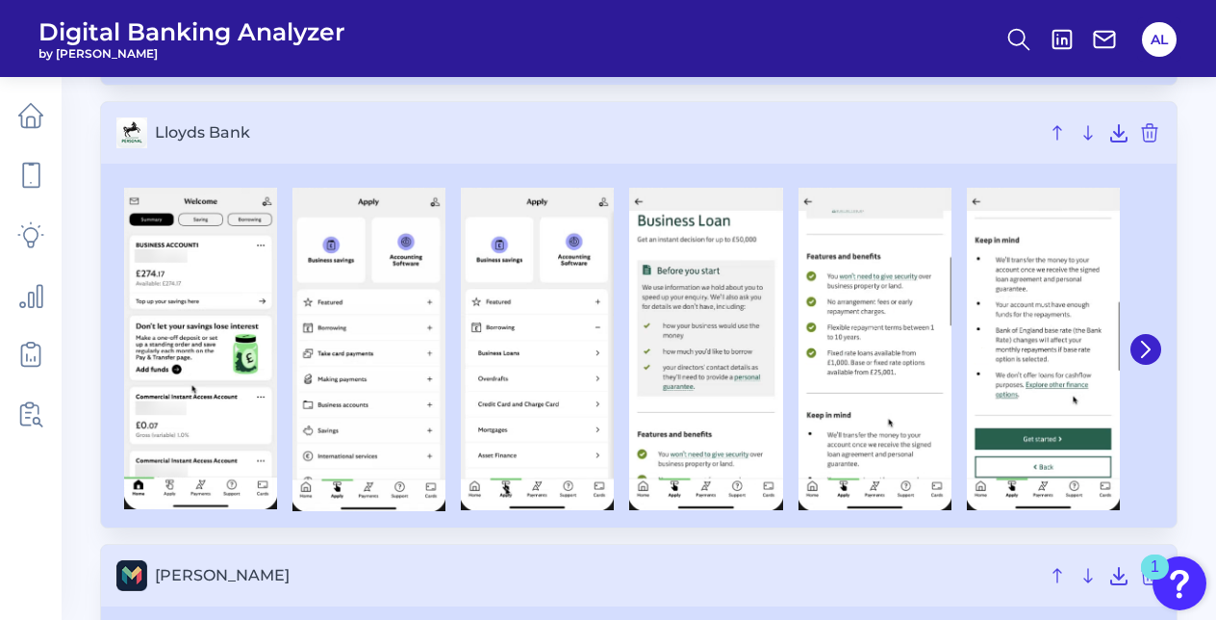
scroll to position [979, 0]
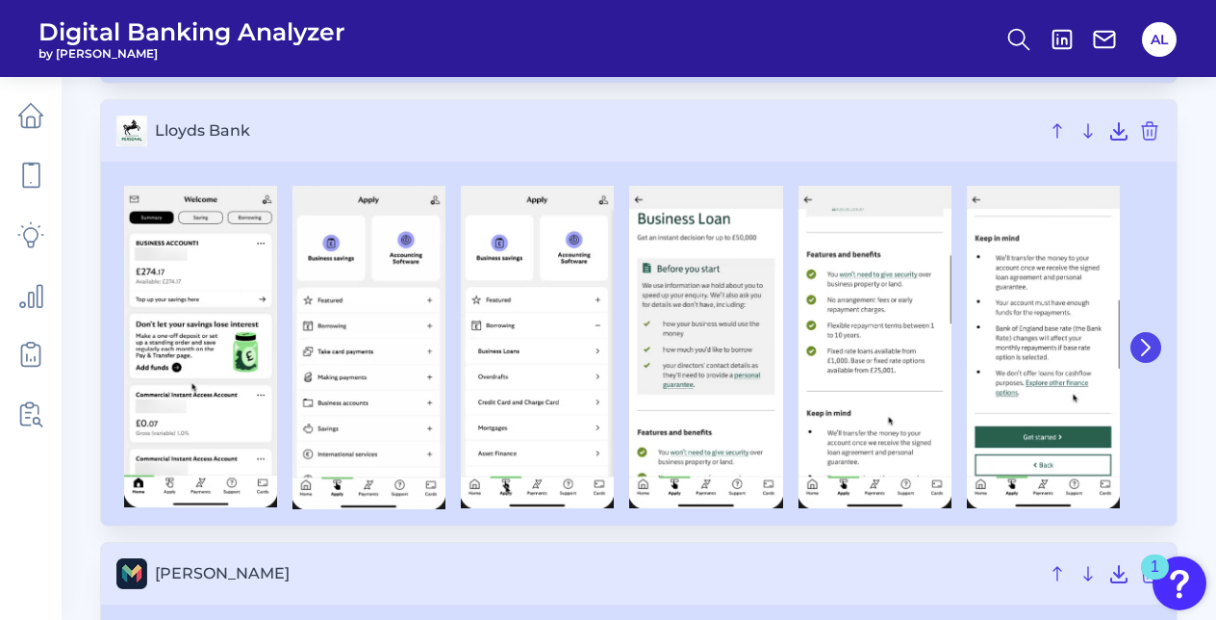
click at [1140, 352] on icon at bounding box center [1145, 347] width 17 height 17
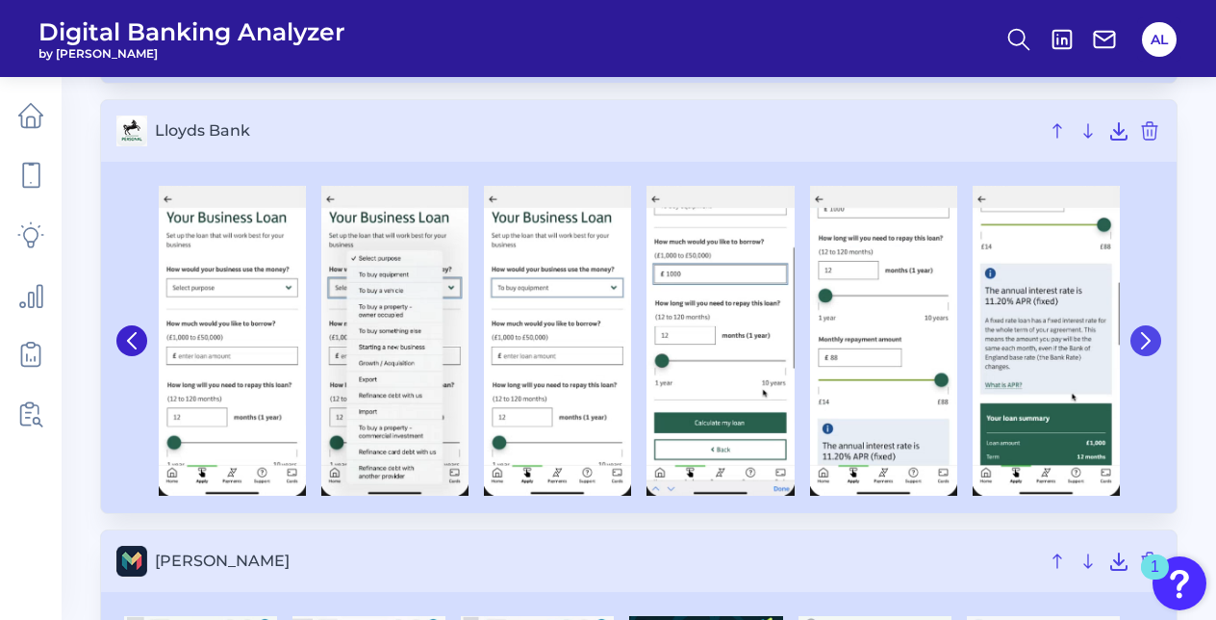
click at [1140, 352] on button at bounding box center [1145, 340] width 31 height 31
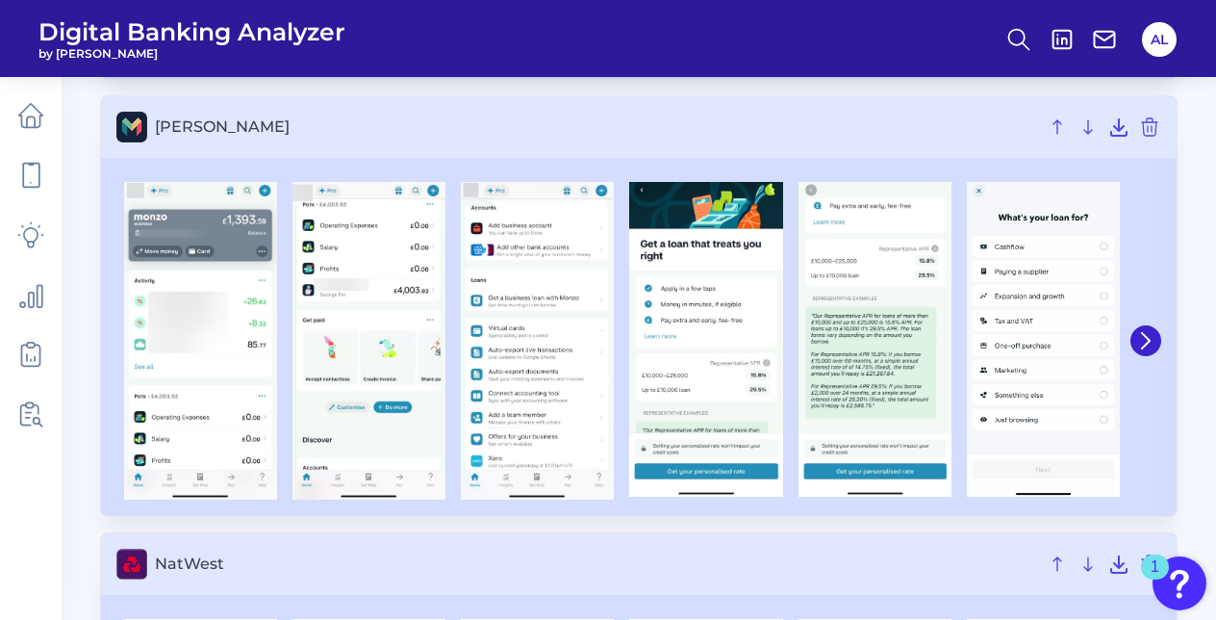
scroll to position [1425, 0]
click at [1150, 342] on icon at bounding box center [1145, 341] width 17 height 17
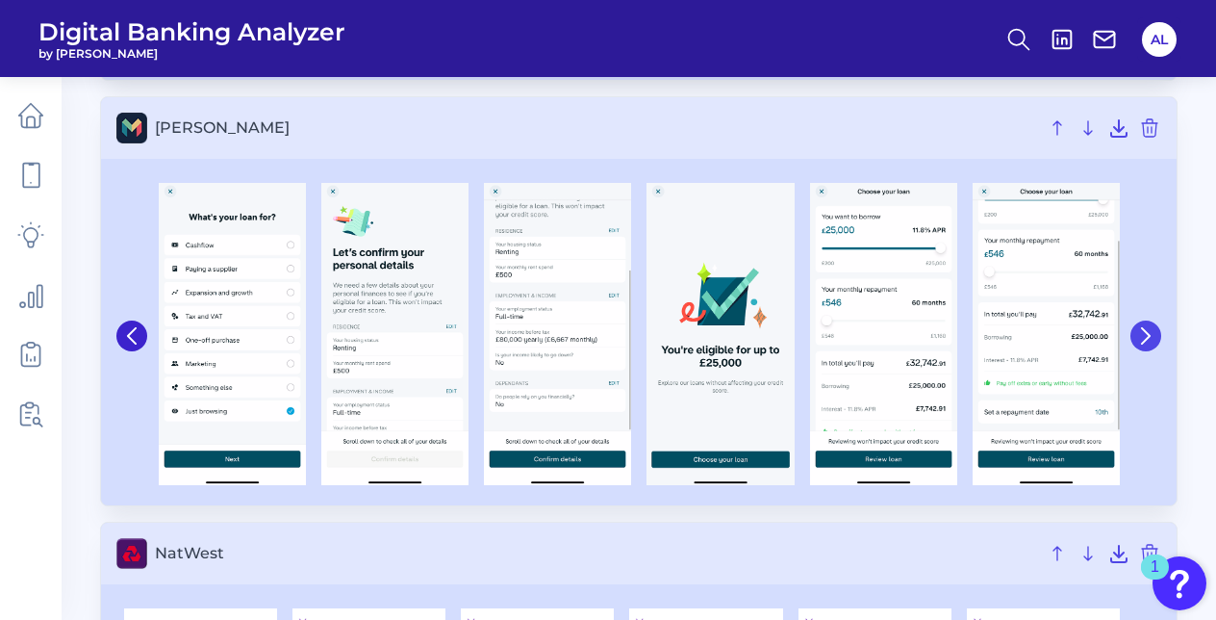
click at [1150, 342] on button at bounding box center [1145, 335] width 31 height 31
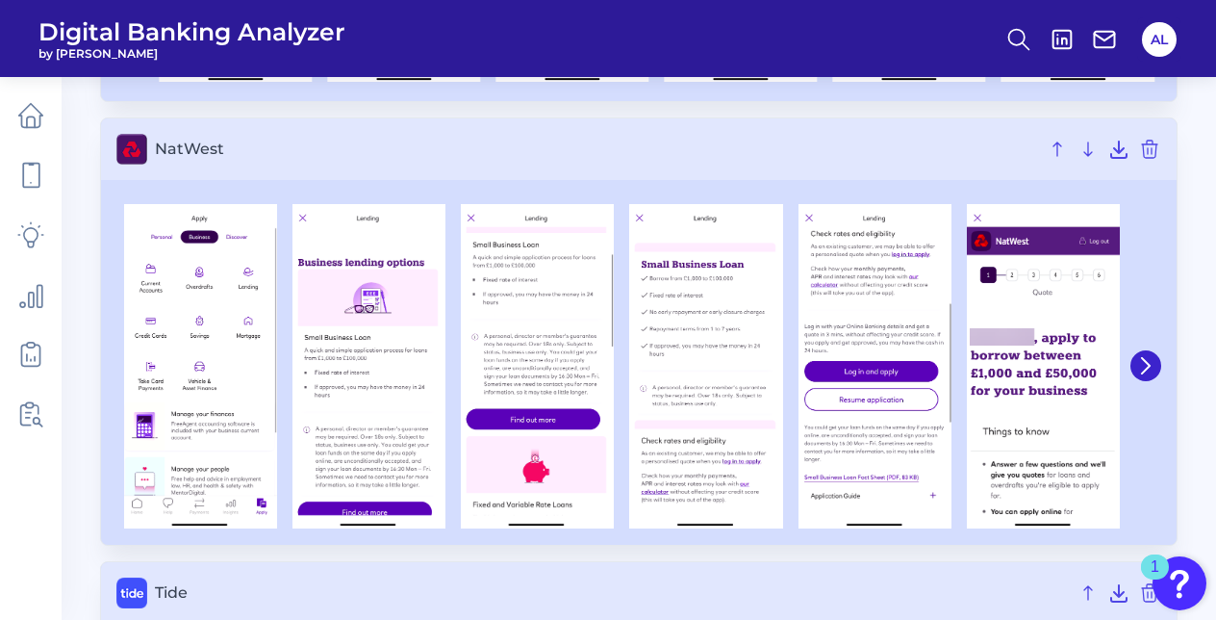
scroll to position [1861, 0]
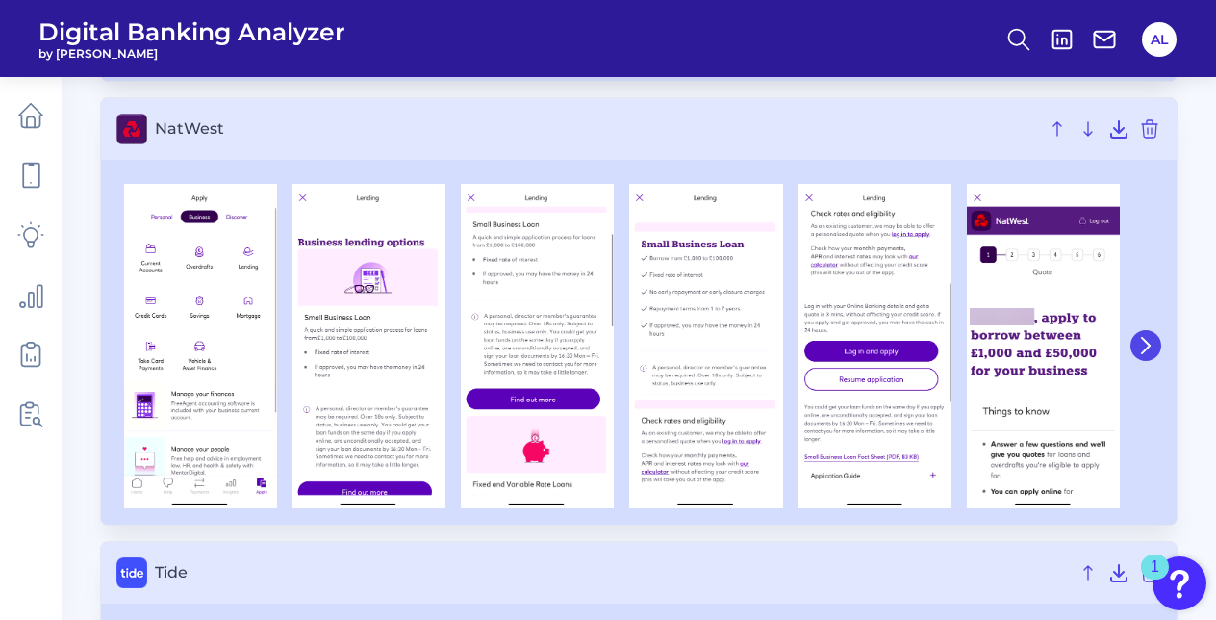
click at [1142, 342] on icon at bounding box center [1145, 345] width 17 height 17
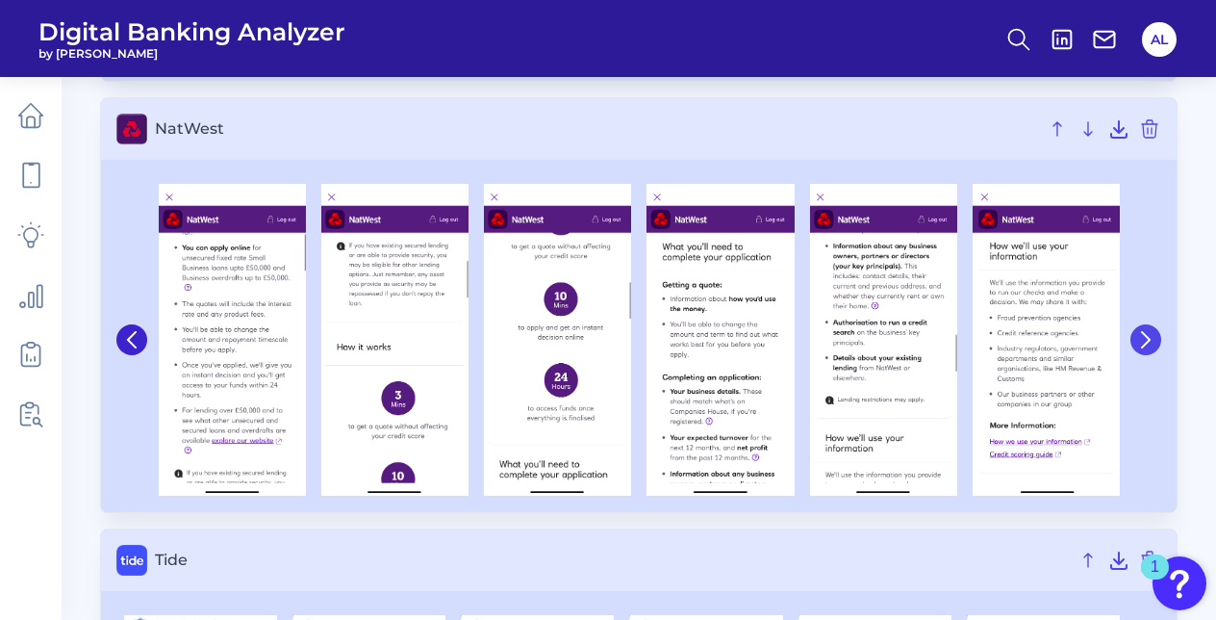
click at [1143, 344] on icon at bounding box center [1146, 339] width 8 height 15
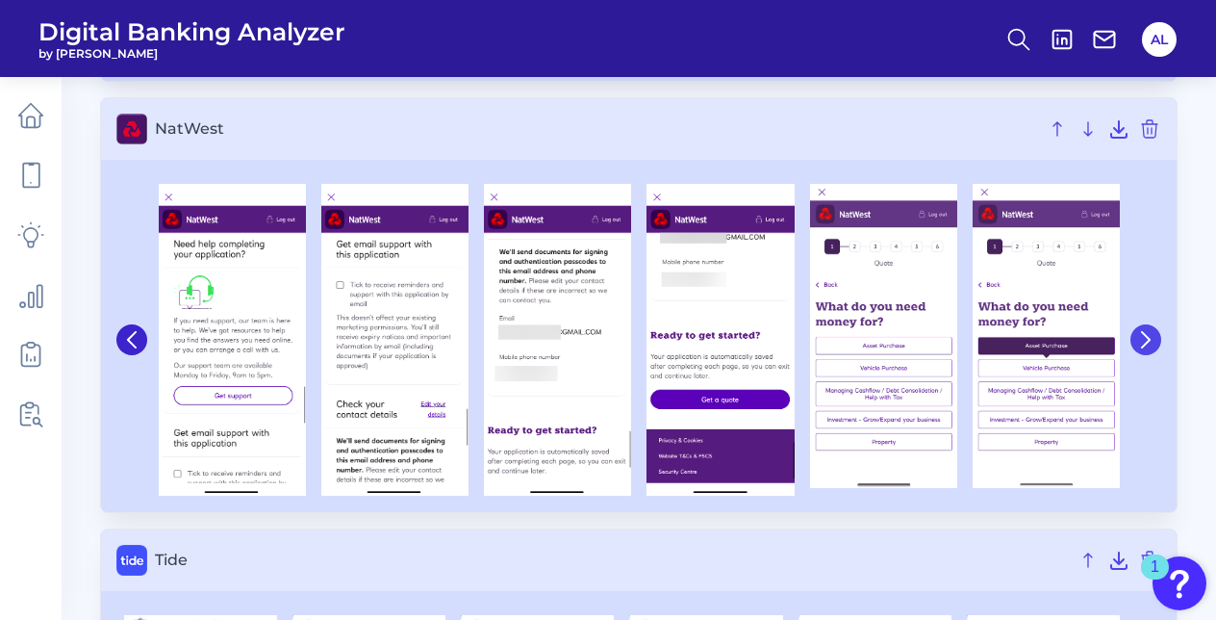
click at [1143, 346] on button at bounding box center [1145, 339] width 31 height 31
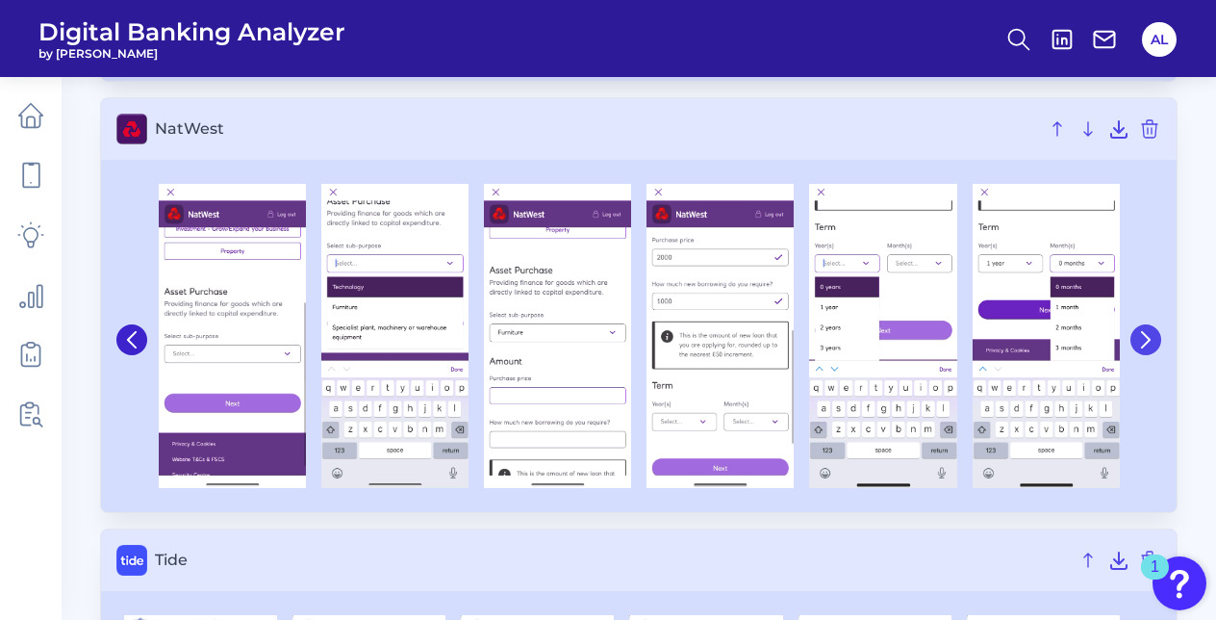
click at [1150, 342] on icon at bounding box center [1145, 339] width 17 height 17
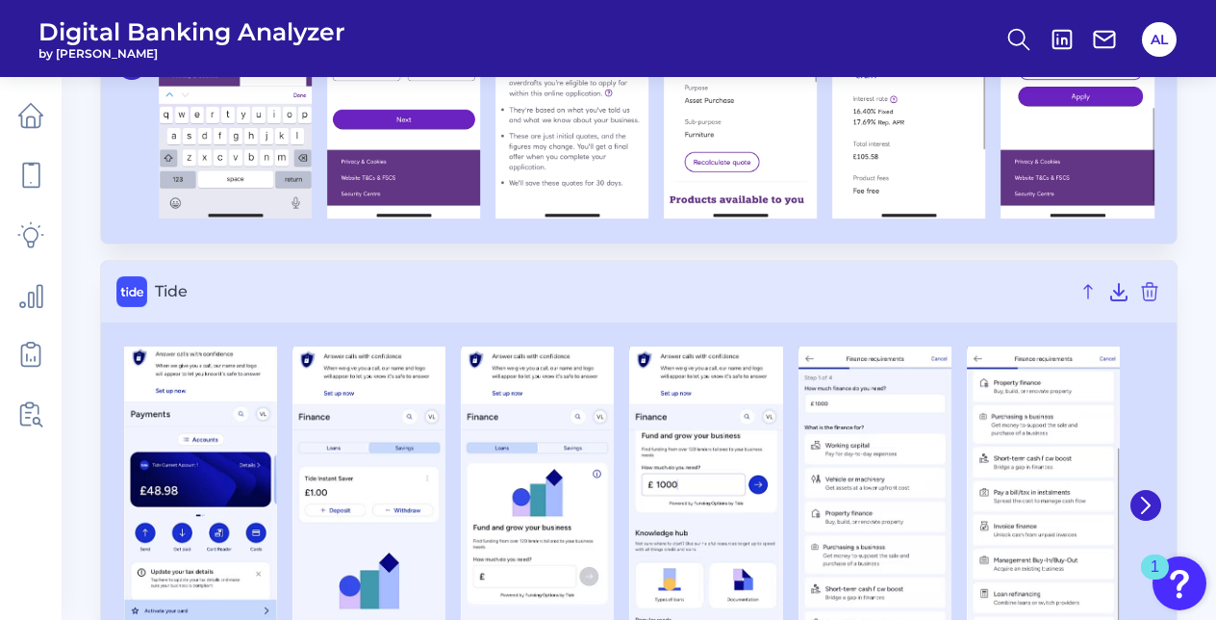
scroll to position [2228, 0]
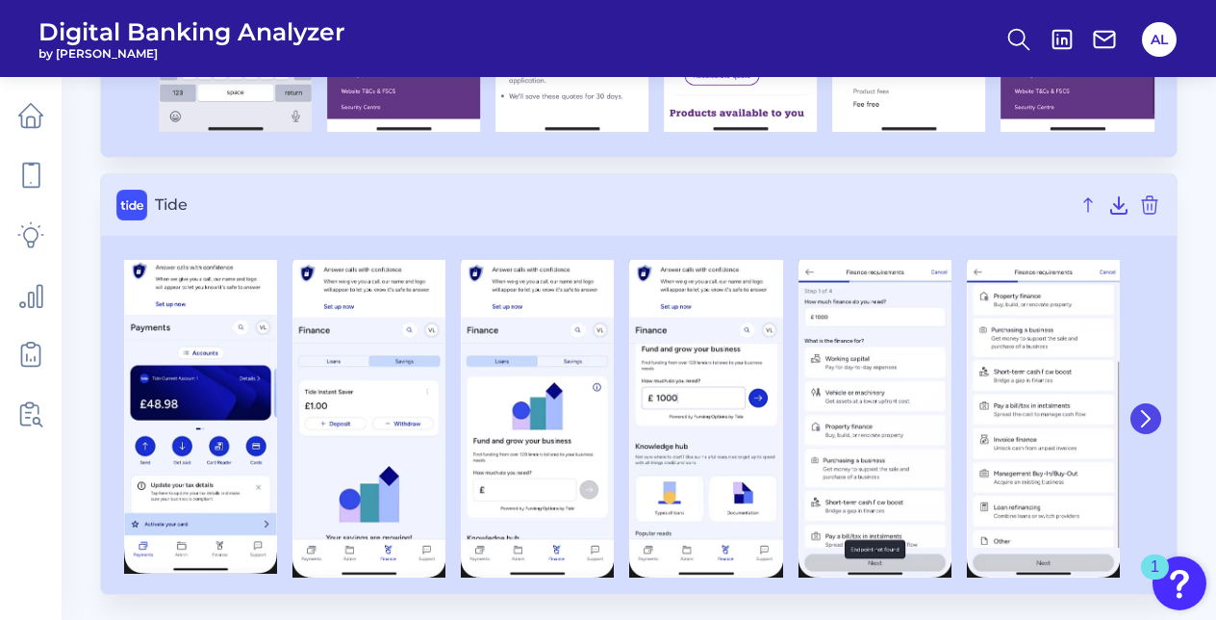
click at [1153, 418] on icon at bounding box center [1145, 418] width 17 height 17
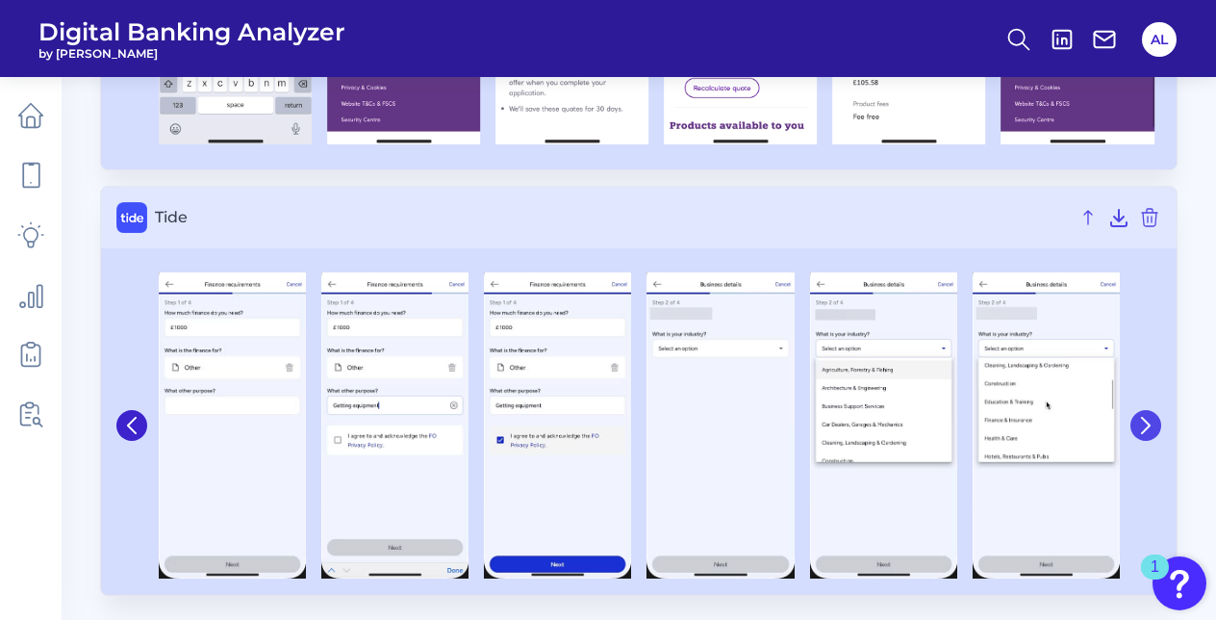
click at [1153, 418] on icon at bounding box center [1145, 425] width 17 height 17
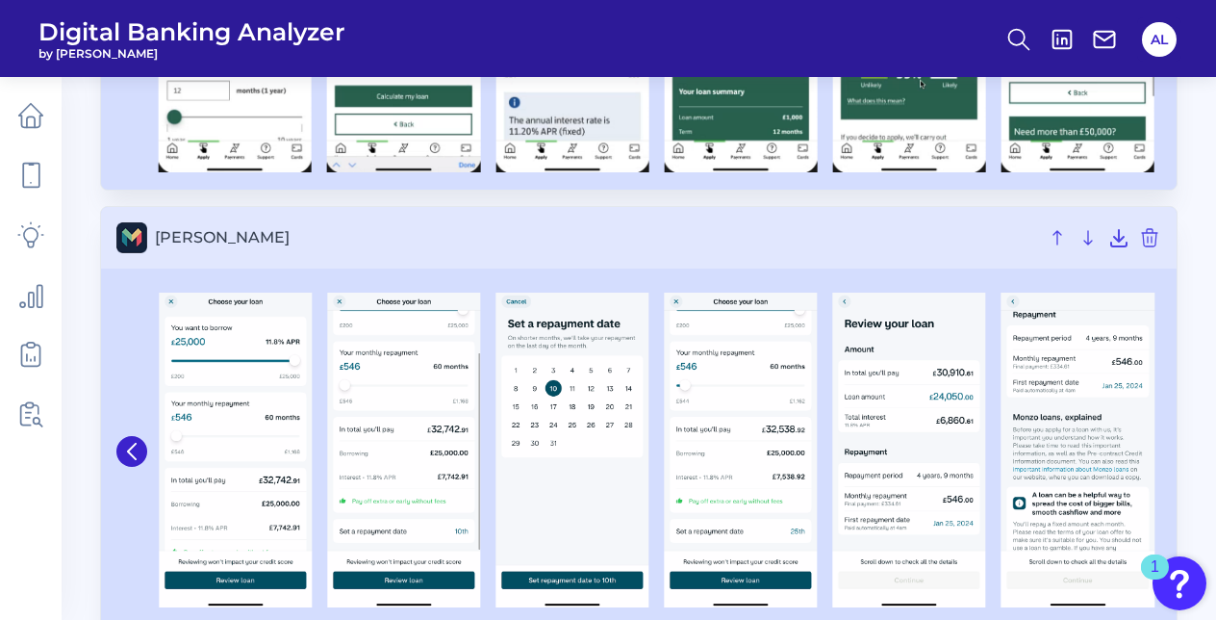
scroll to position [1314, 0]
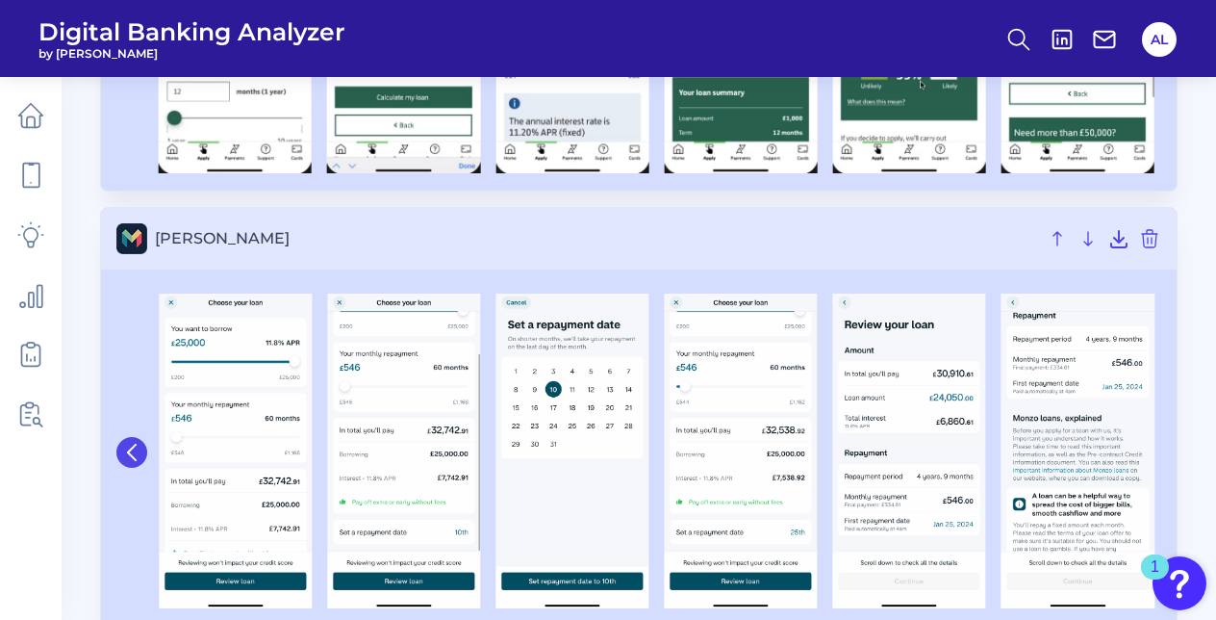
click at [130, 443] on icon at bounding box center [131, 451] width 17 height 17
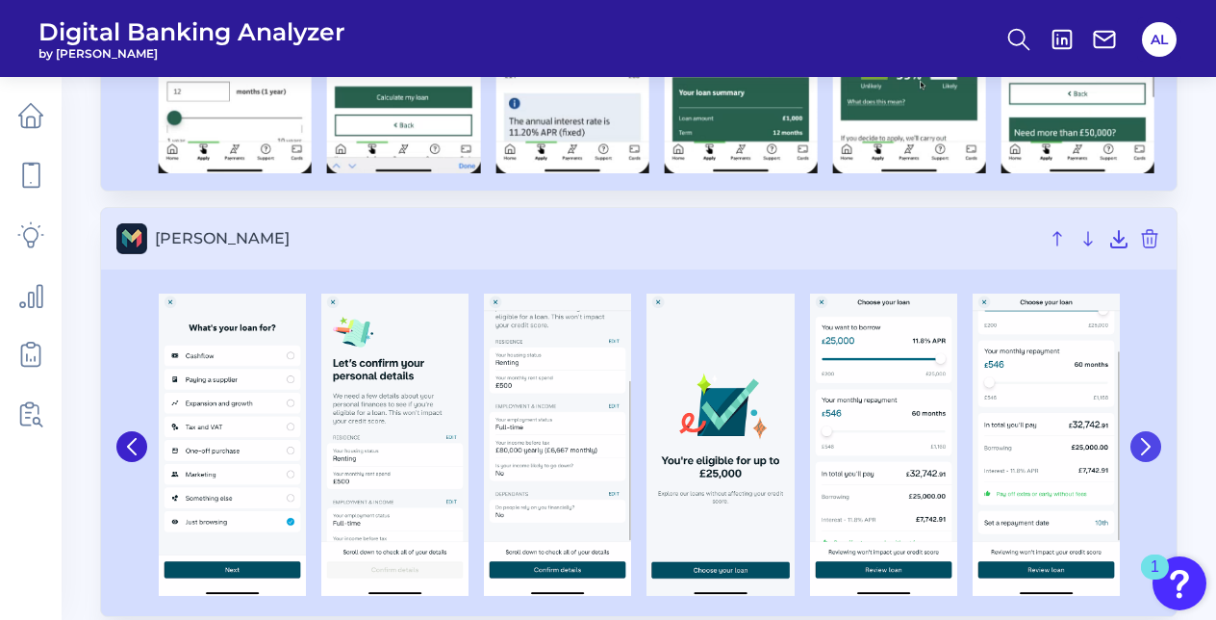
click at [1136, 440] on button at bounding box center [1145, 446] width 31 height 31
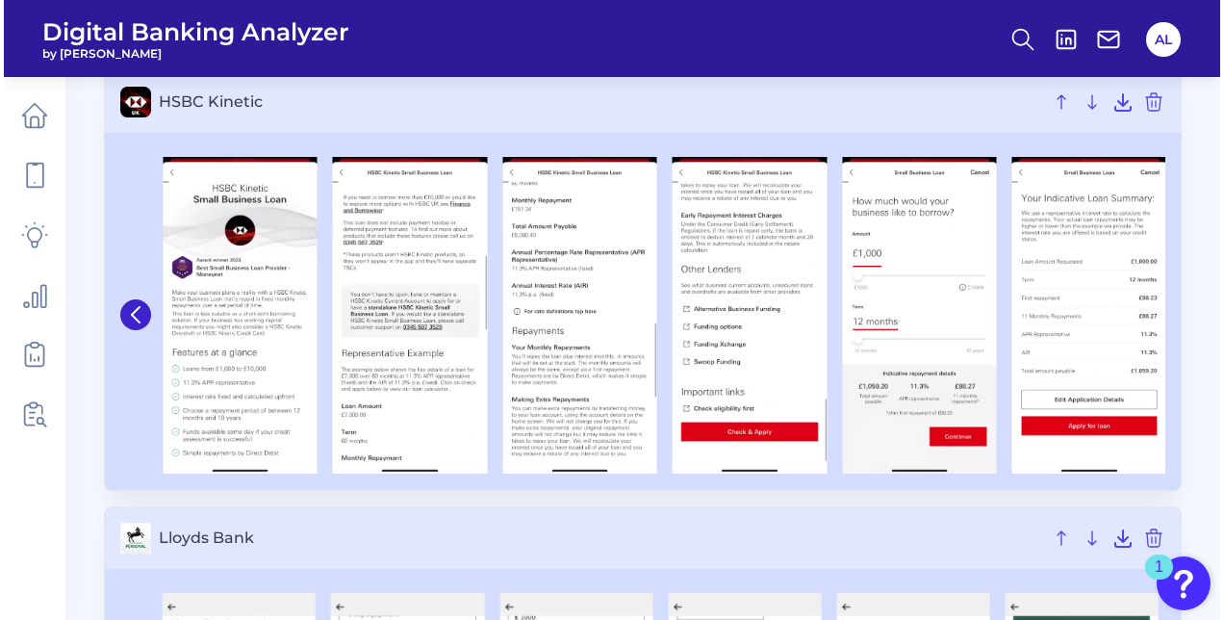
scroll to position [571, 0]
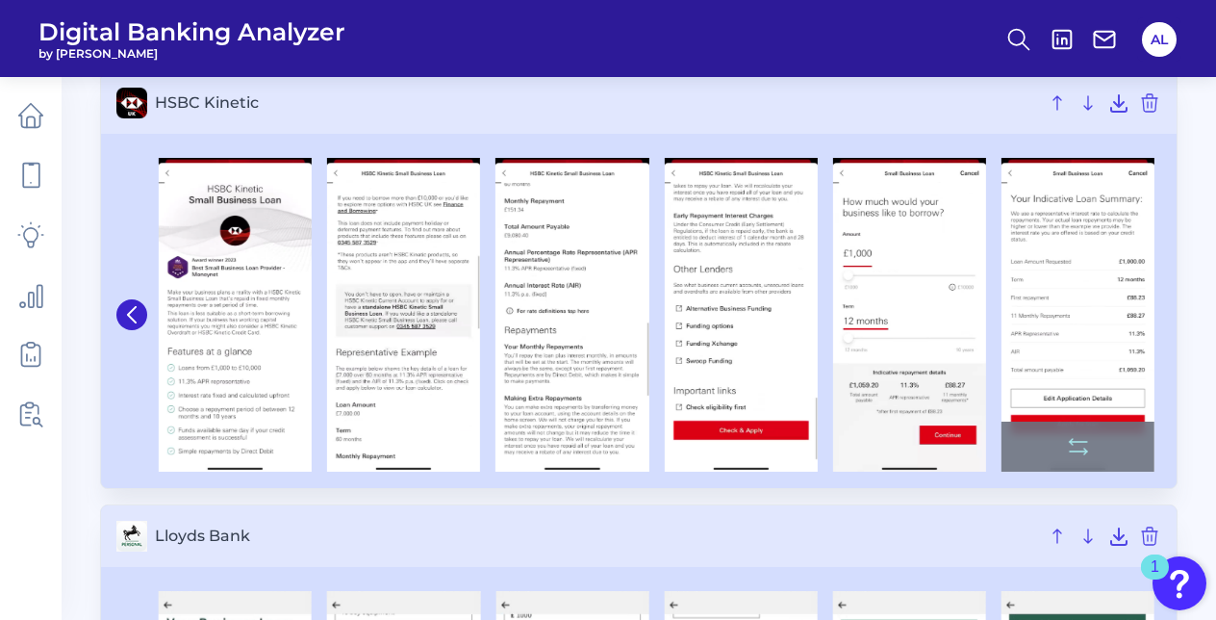
drag, startPoint x: 1108, startPoint y: 327, endPoint x: 1069, endPoint y: 285, distance: 57.9
click at [1069, 285] on img at bounding box center [1077, 315] width 153 height 314
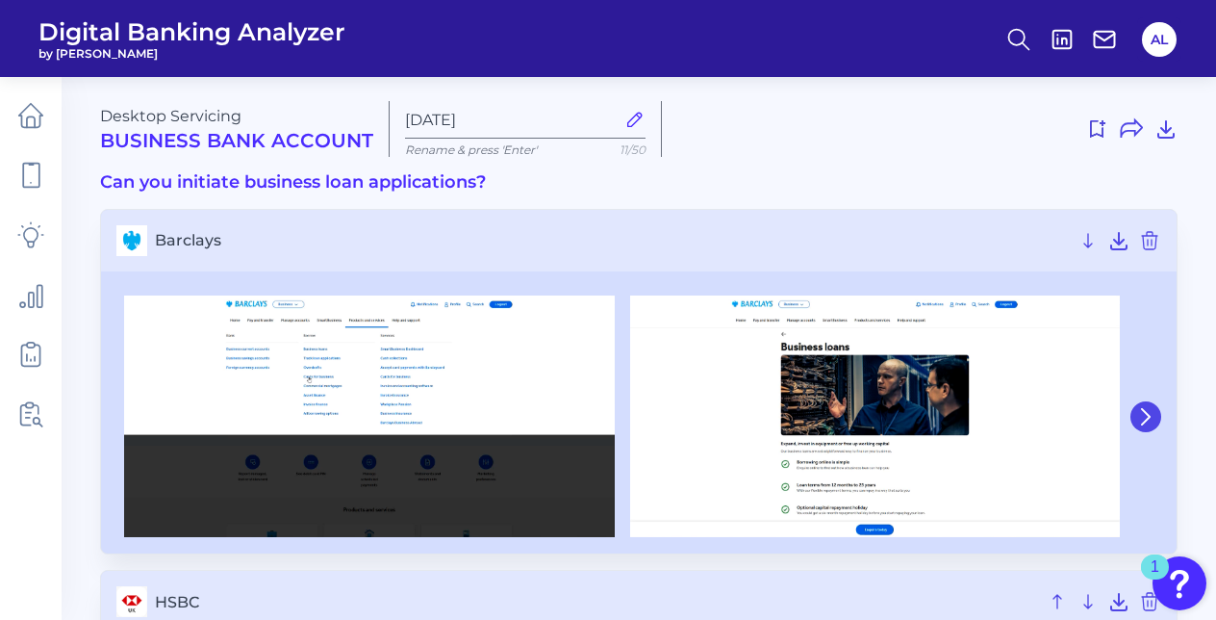
click at [1147, 419] on icon at bounding box center [1146, 415] width 8 height 15
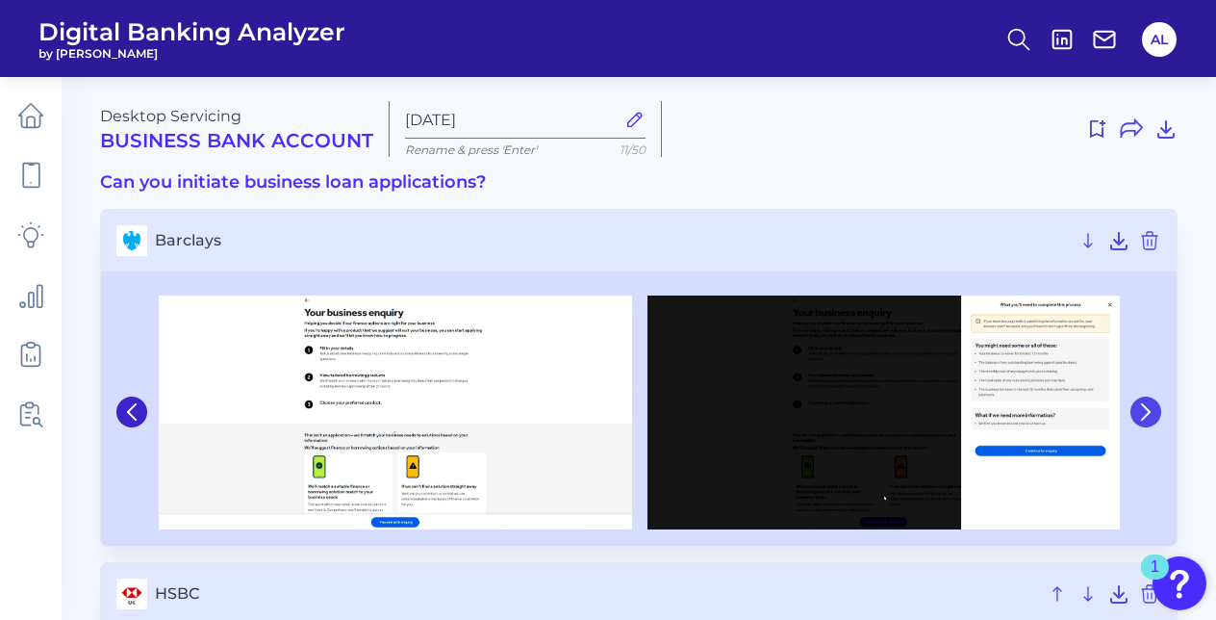
click at [1147, 419] on button at bounding box center [1145, 411] width 31 height 31
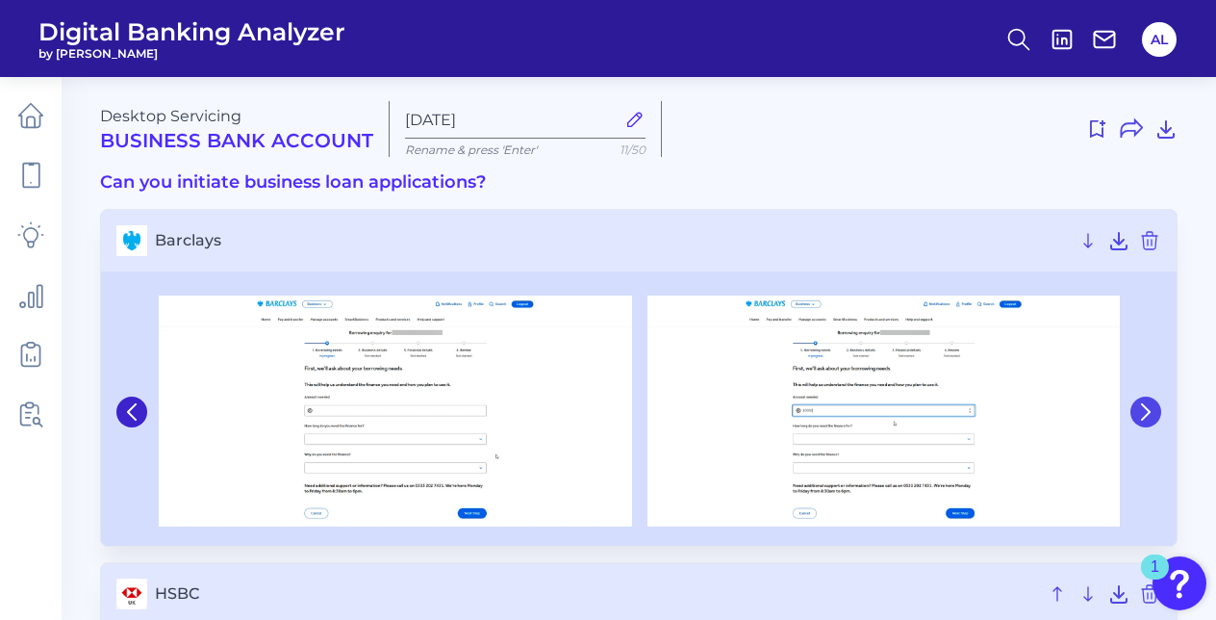
click at [1147, 419] on button at bounding box center [1145, 411] width 31 height 31
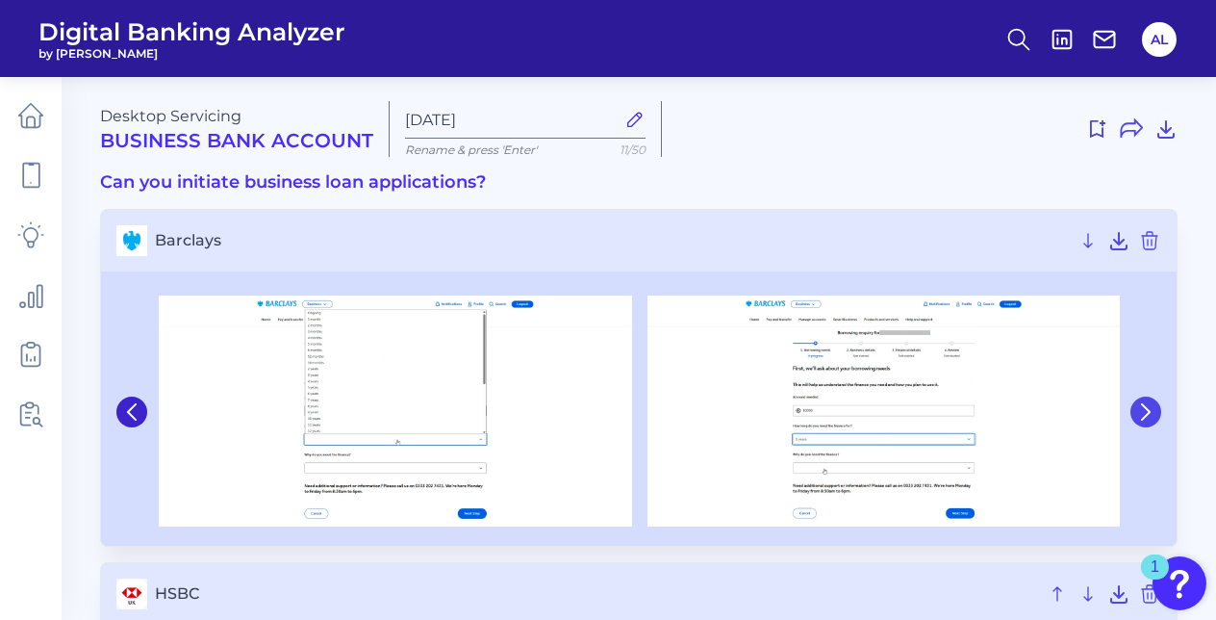
click at [1147, 419] on button at bounding box center [1145, 411] width 31 height 31
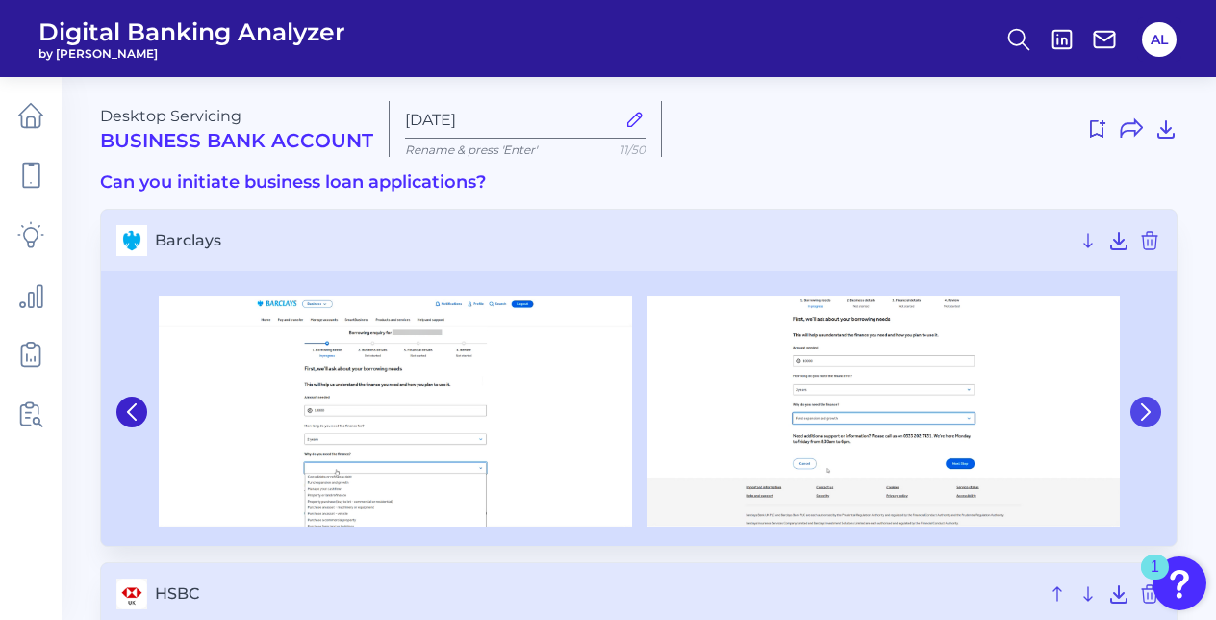
click at [1147, 419] on button at bounding box center [1145, 411] width 31 height 31
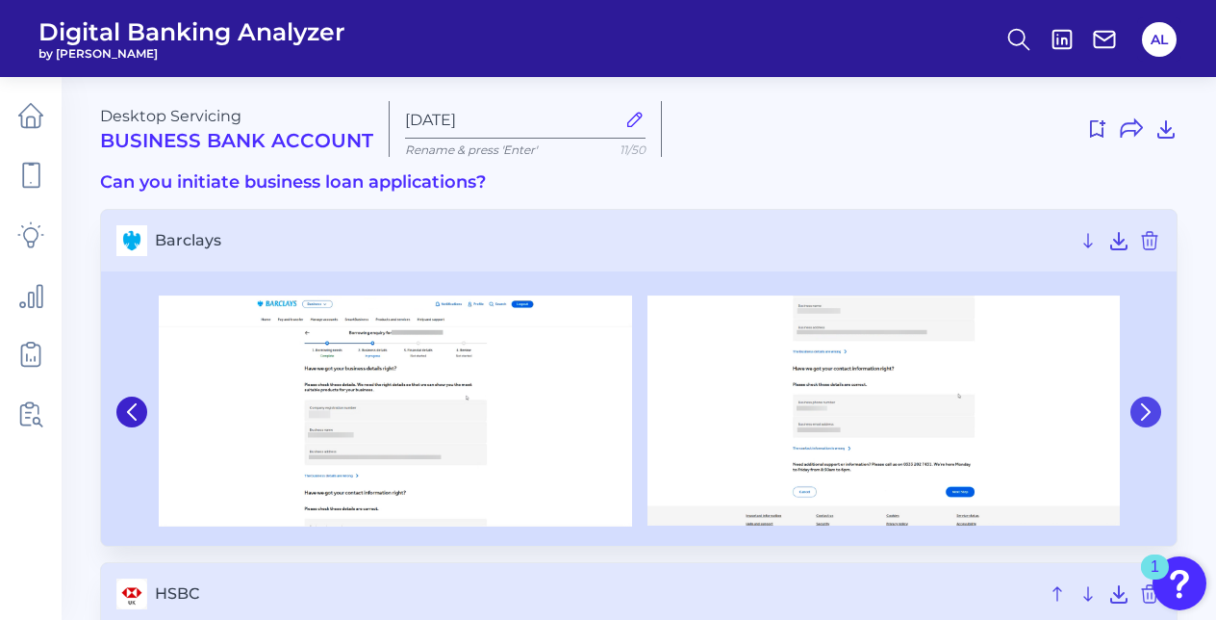
click at [1147, 419] on button at bounding box center [1145, 411] width 31 height 31
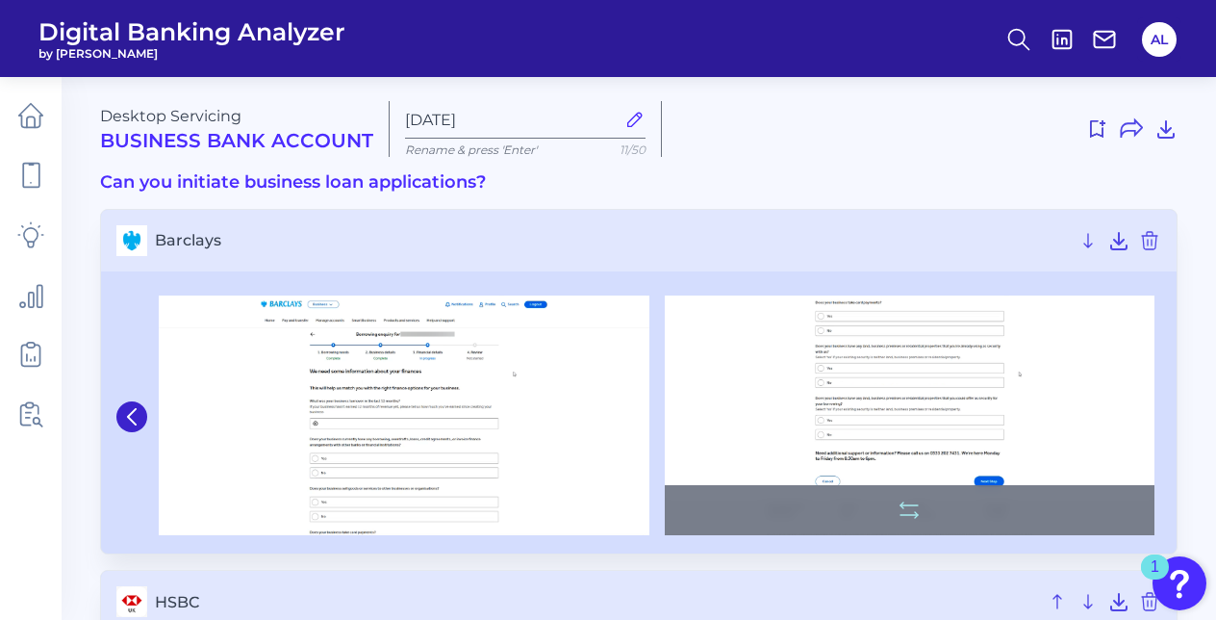
click at [946, 442] on img at bounding box center [910, 415] width 491 height 240
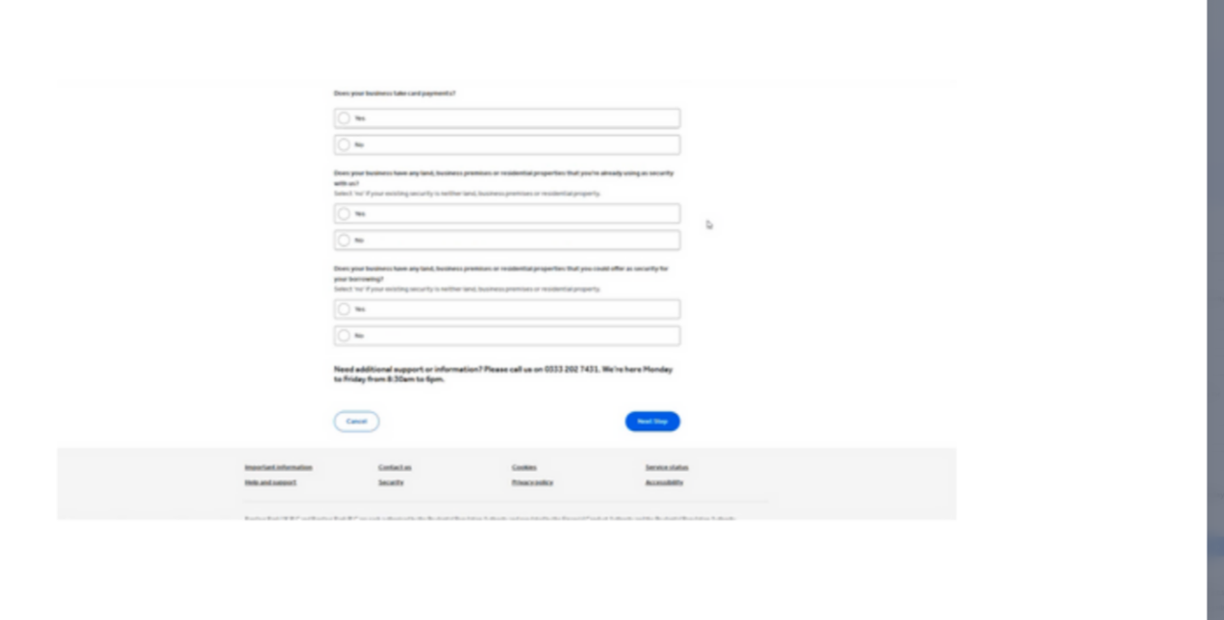
click at [741, 403] on img at bounding box center [613, 346] width 494 height 241
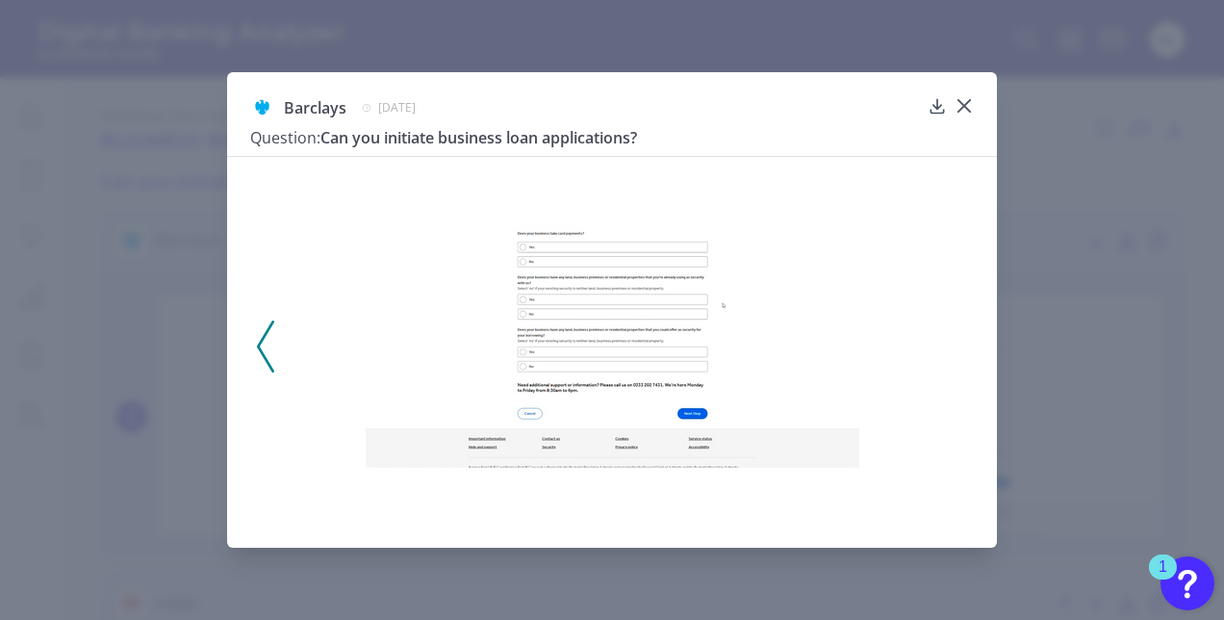
click at [273, 358] on icon at bounding box center [265, 346] width 17 height 52
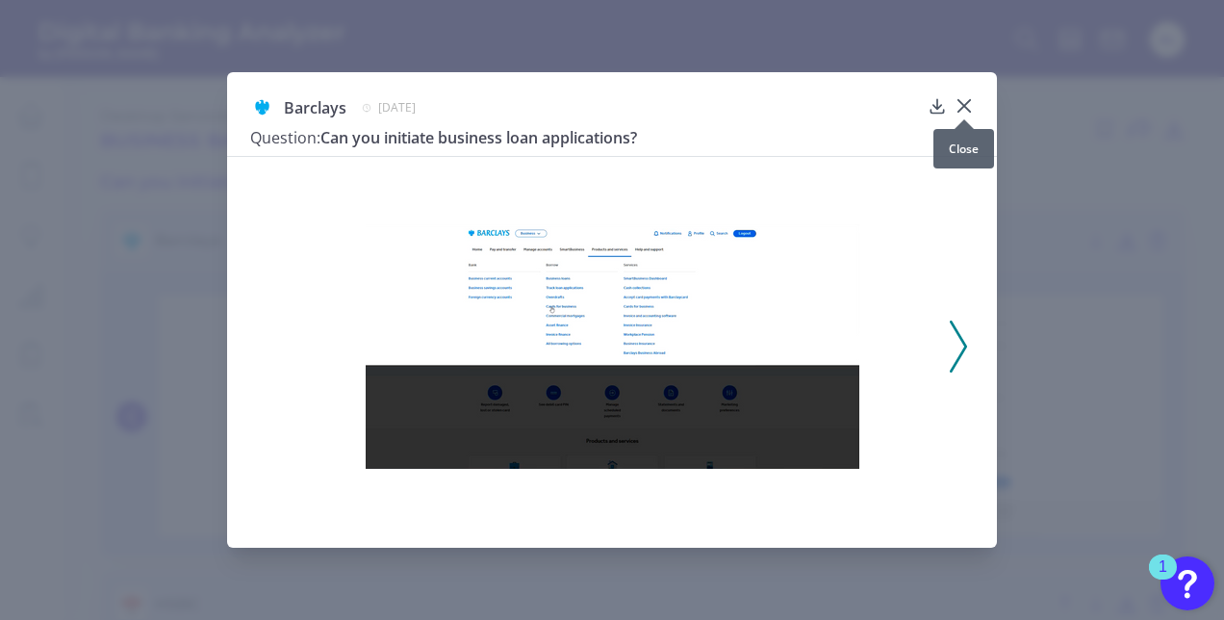
click at [967, 114] on div at bounding box center [963, 119] width 19 height 19
click at [963, 108] on icon at bounding box center [964, 106] width 12 height 12
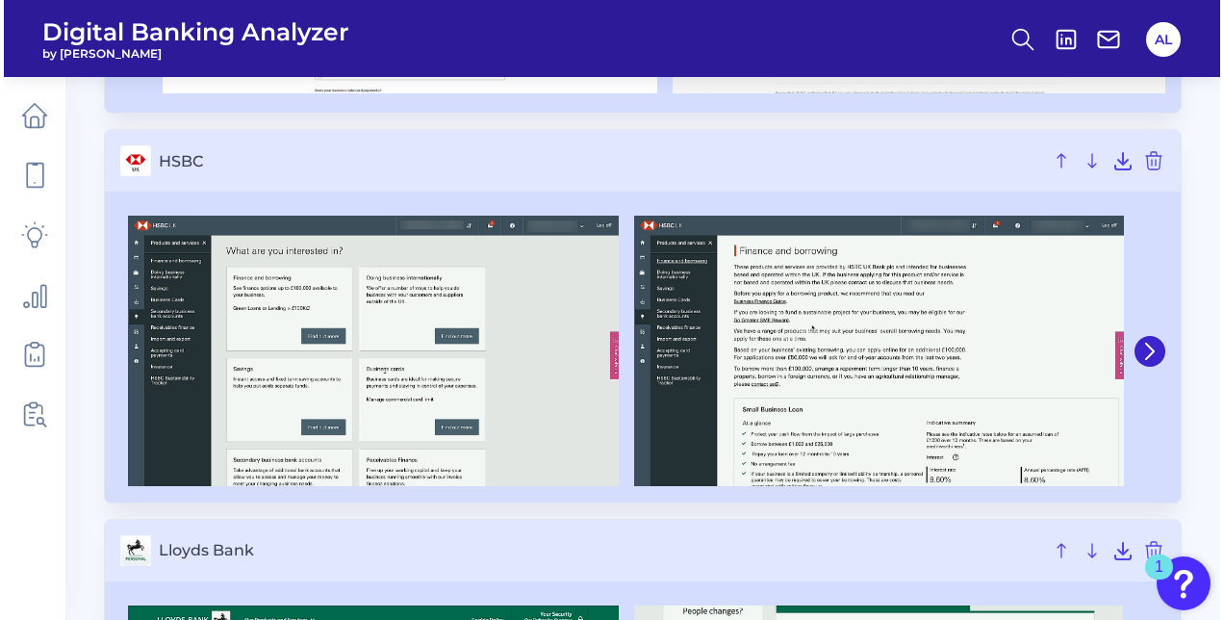
scroll to position [443, 0]
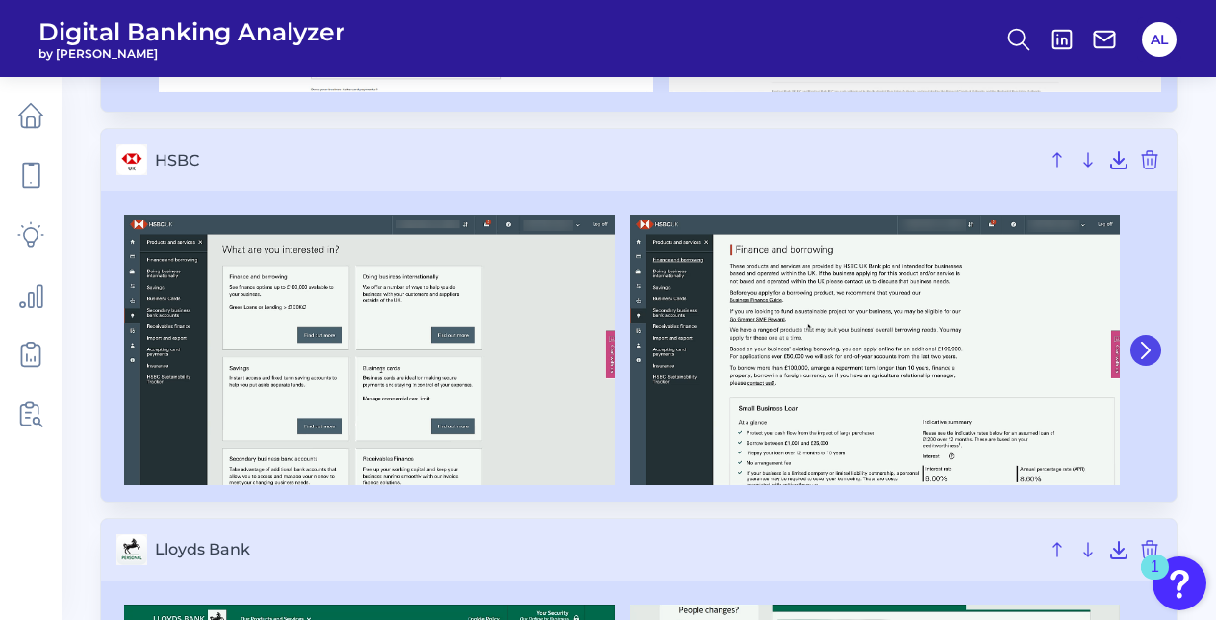
click at [1152, 354] on icon at bounding box center [1145, 350] width 17 height 17
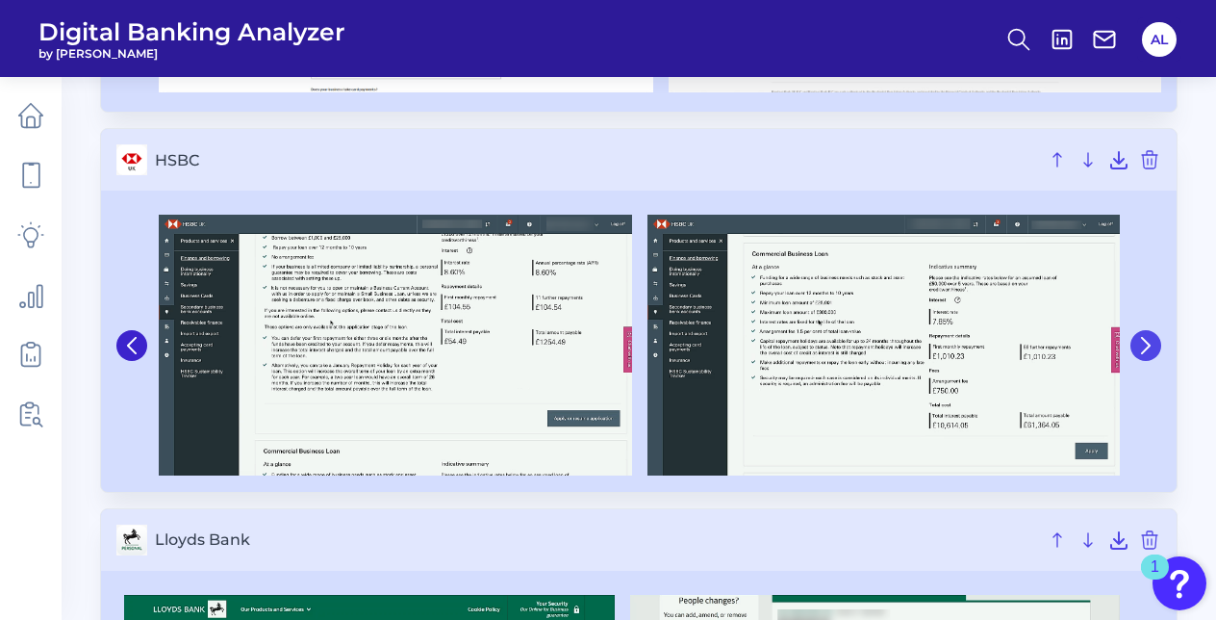
click at [1152, 354] on button at bounding box center [1145, 345] width 31 height 31
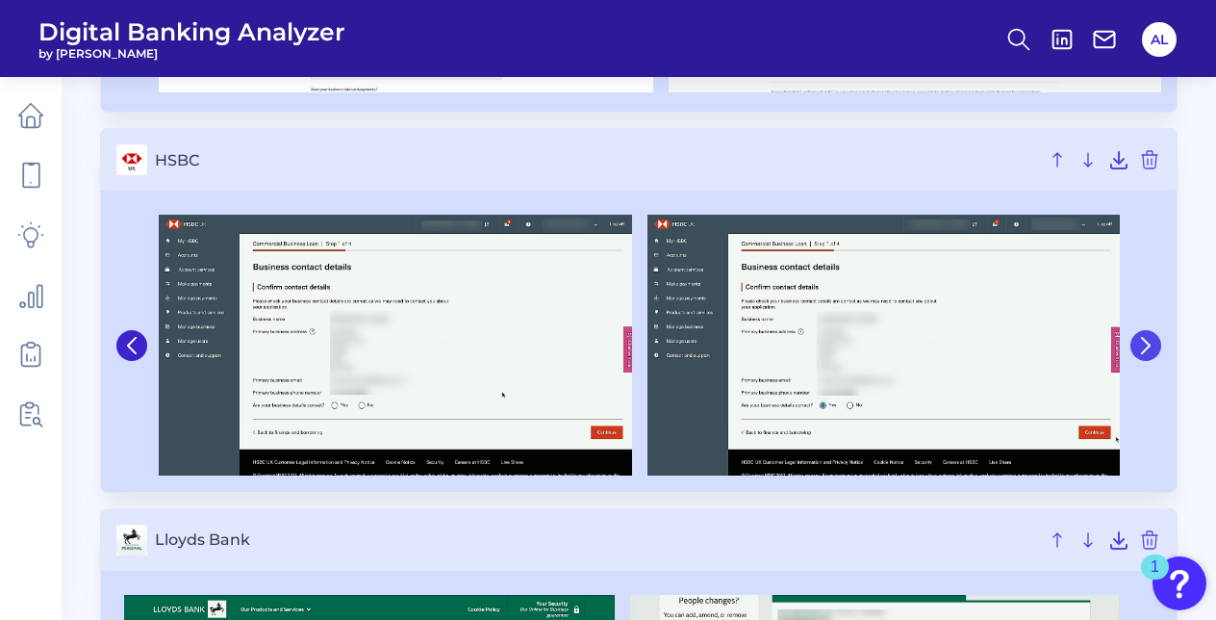
click at [1152, 354] on button at bounding box center [1145, 345] width 31 height 31
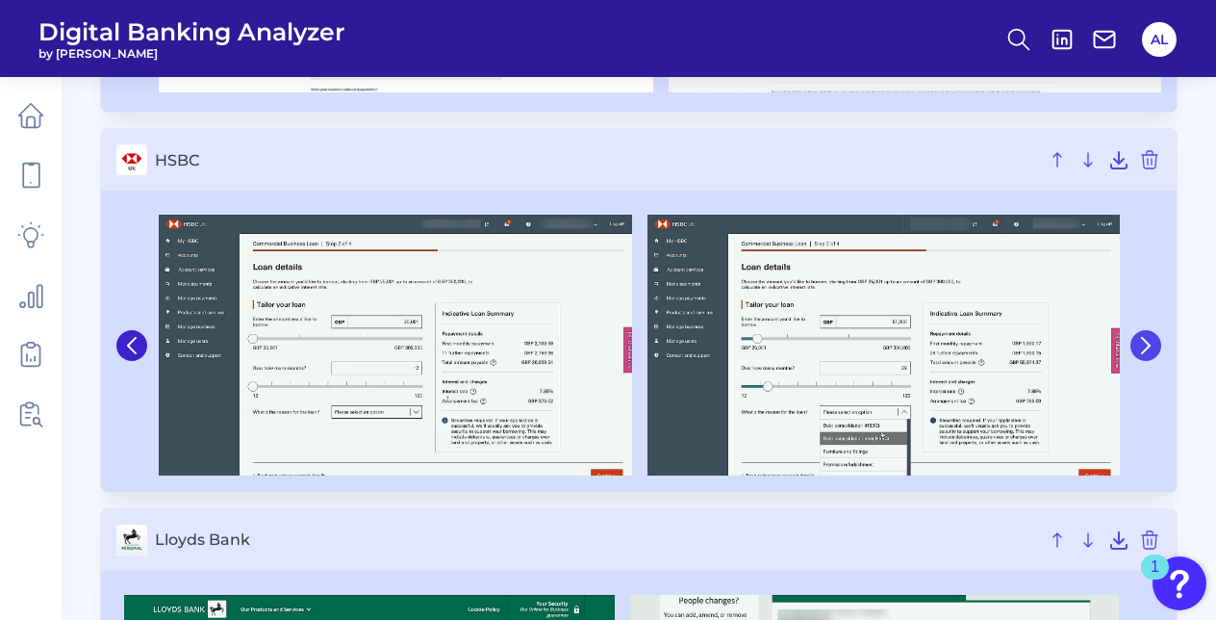
click at [1152, 354] on button at bounding box center [1145, 345] width 31 height 31
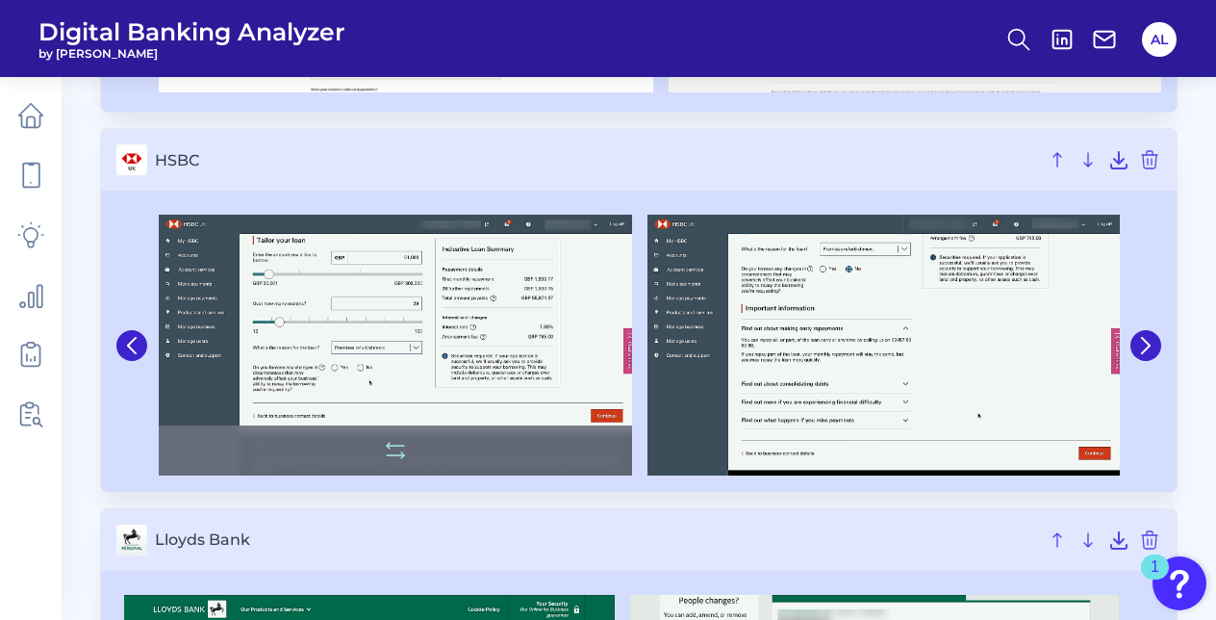
click at [519, 361] on img at bounding box center [395, 345] width 473 height 260
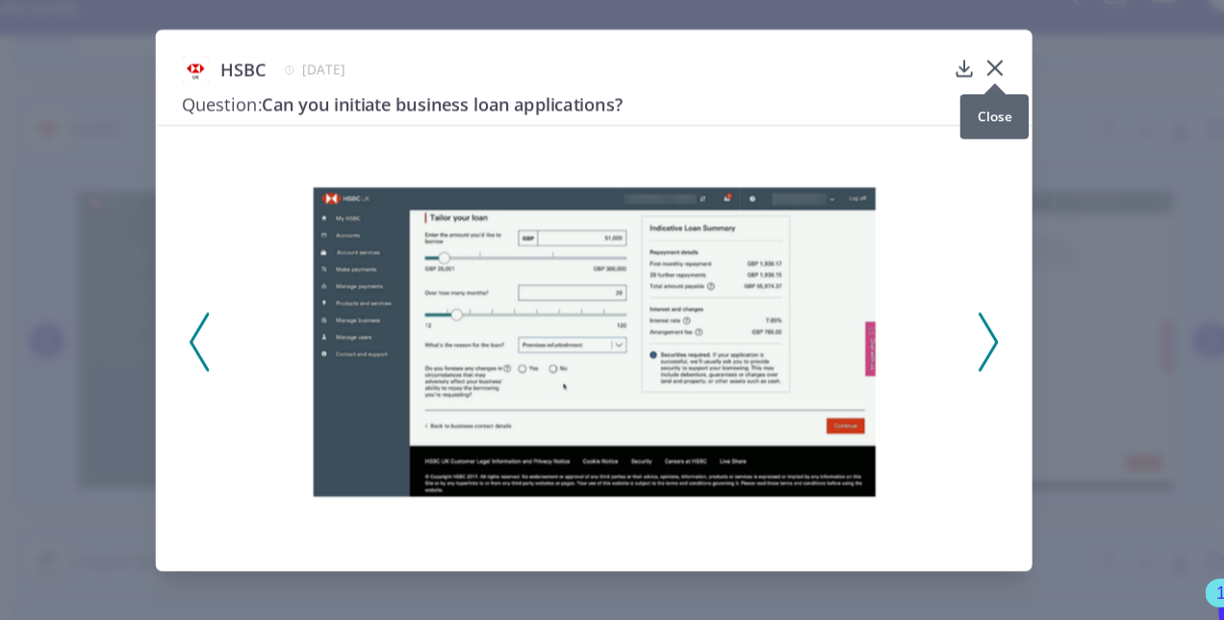
click at [966, 102] on icon at bounding box center [964, 106] width 12 height 12
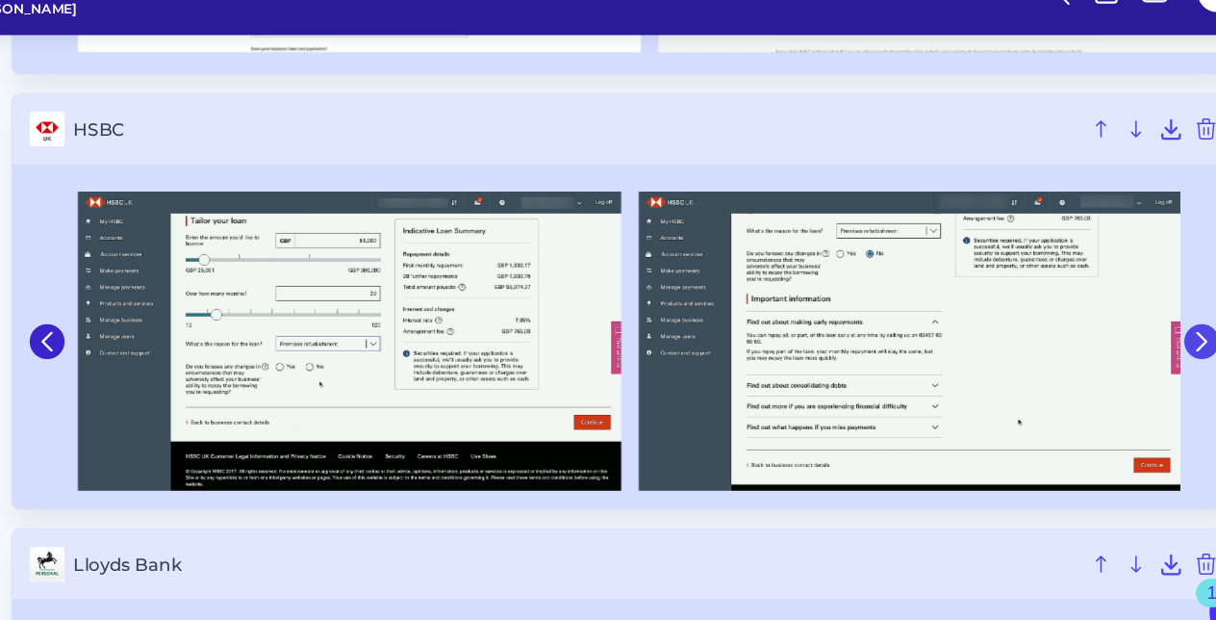
click at [1152, 344] on icon at bounding box center [1145, 346] width 17 height 17
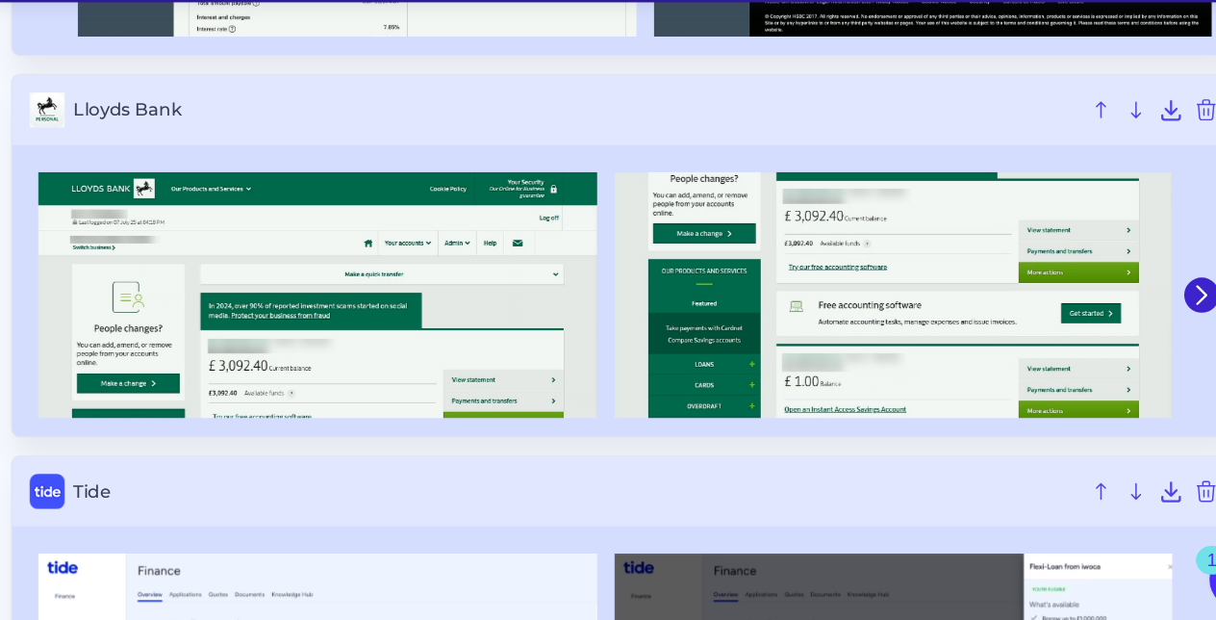
scroll to position [823, 0]
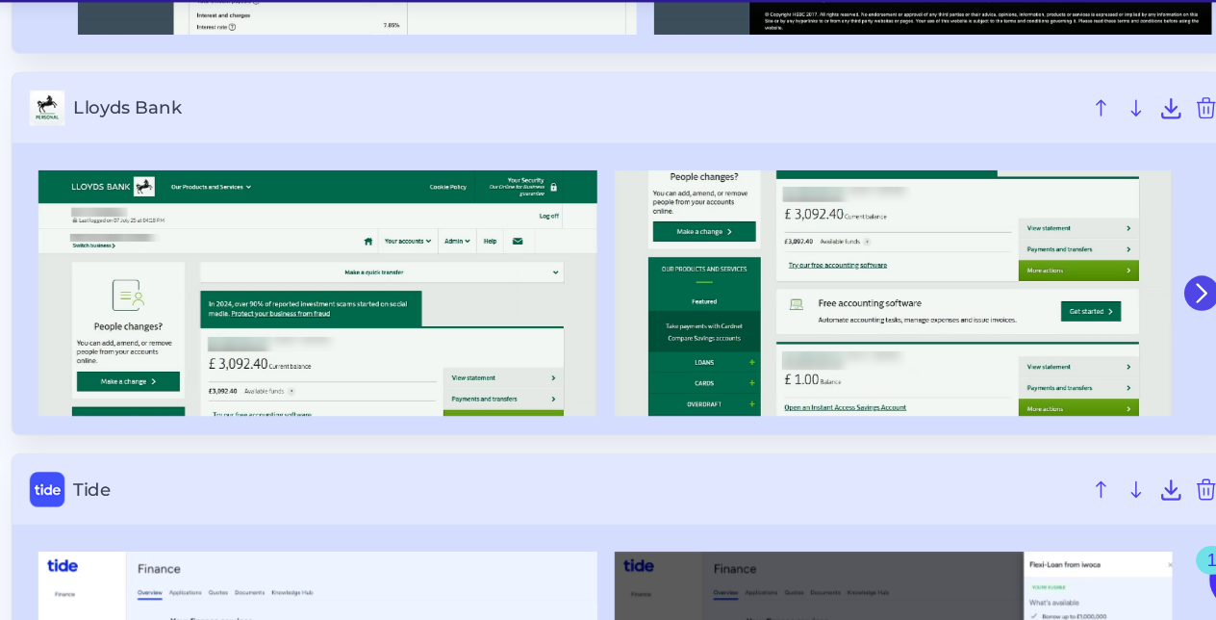
click at [1147, 335] on icon at bounding box center [1145, 331] width 17 height 17
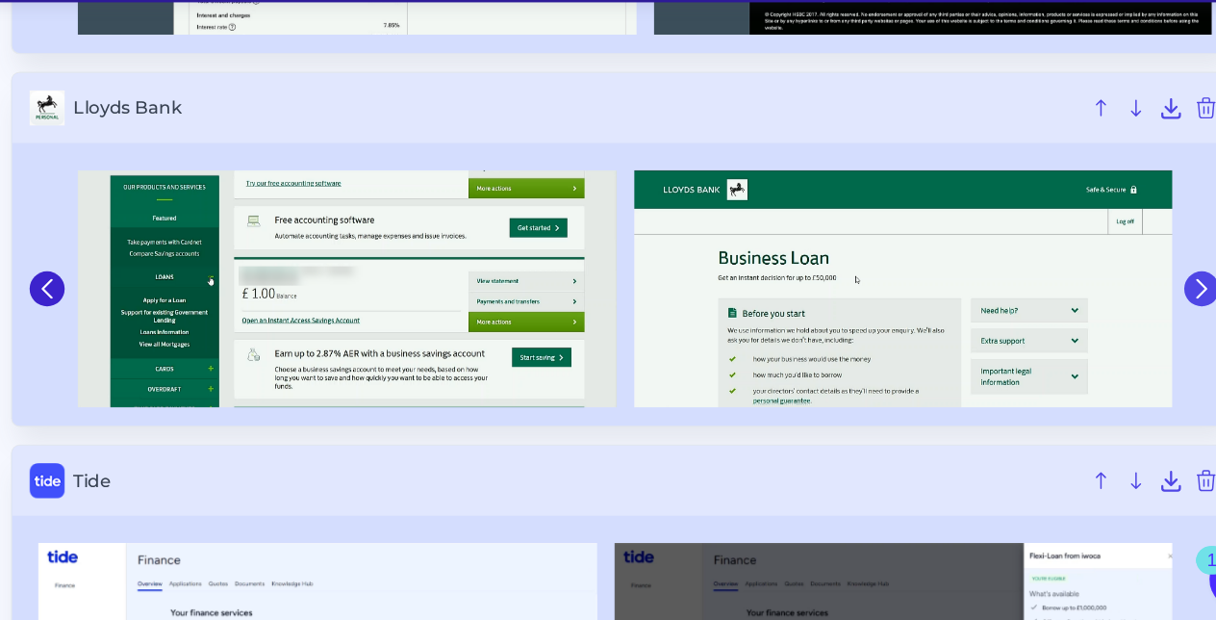
click at [1147, 335] on button at bounding box center [1145, 328] width 31 height 31
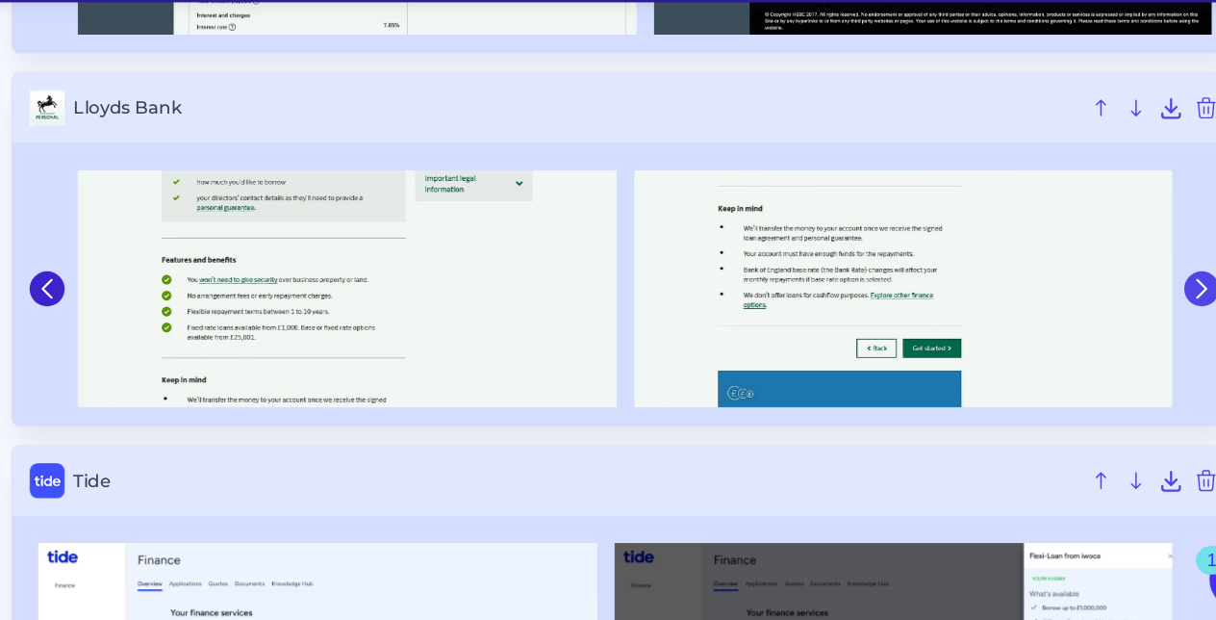
click at [1147, 335] on button at bounding box center [1145, 328] width 31 height 31
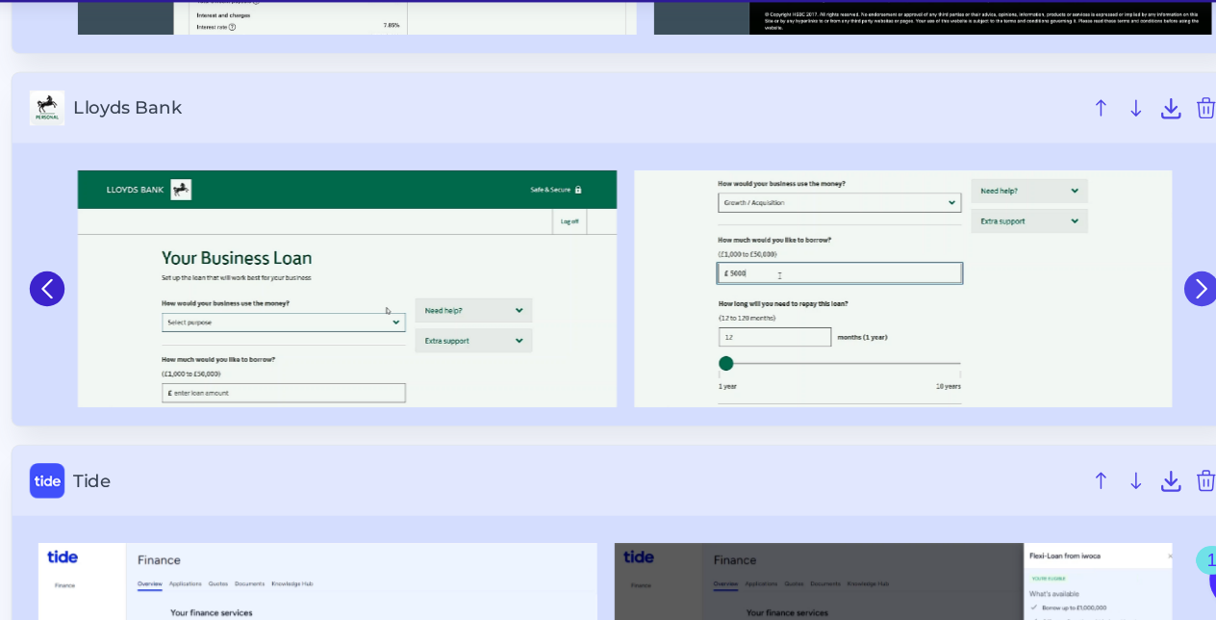
click at [1147, 335] on button at bounding box center [1145, 328] width 31 height 31
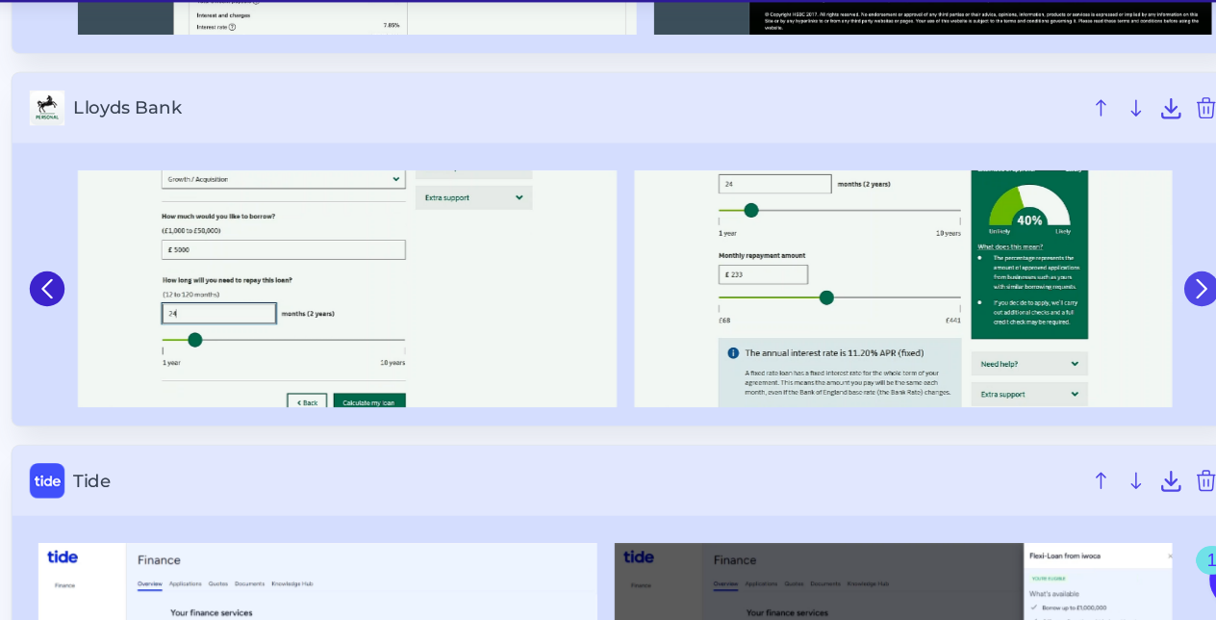
click at [1147, 335] on button at bounding box center [1145, 328] width 31 height 31
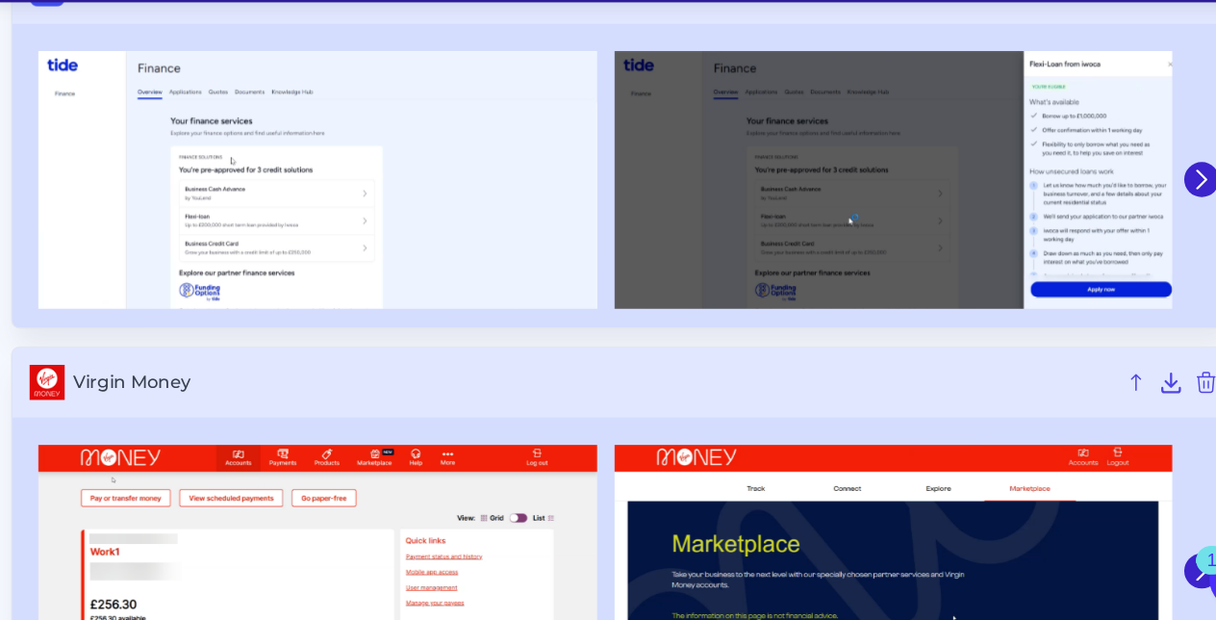
scroll to position [1372, 0]
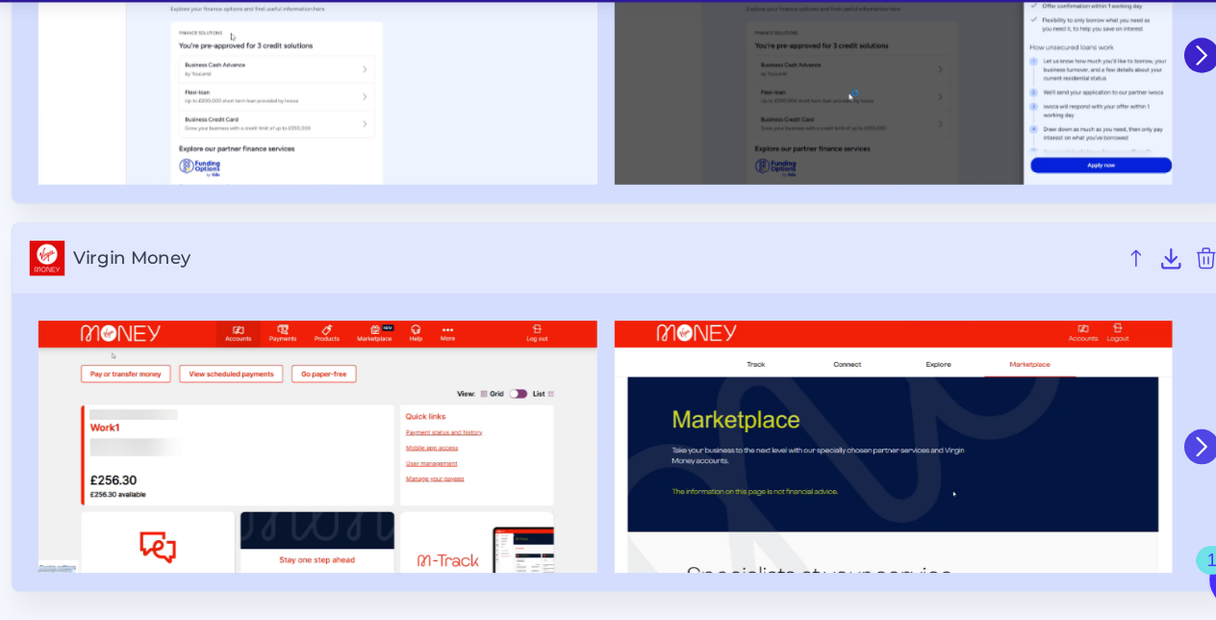
click at [1141, 470] on icon at bounding box center [1145, 466] width 17 height 17
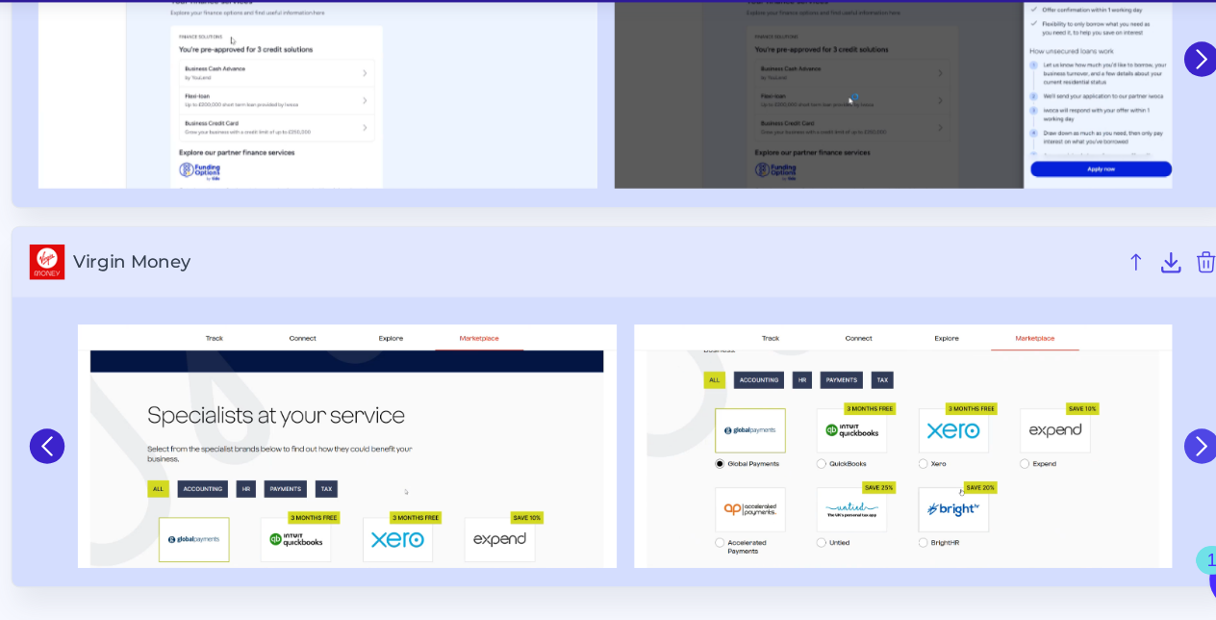
scroll to position [1364, 0]
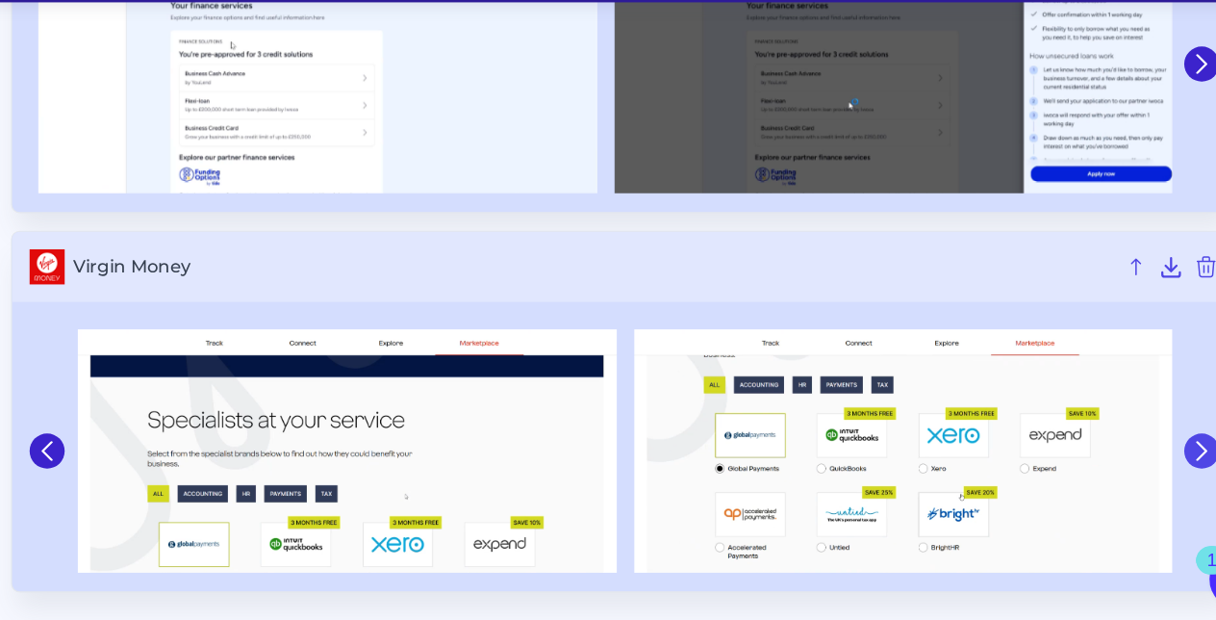
click at [1141, 470] on icon at bounding box center [1145, 470] width 17 height 17
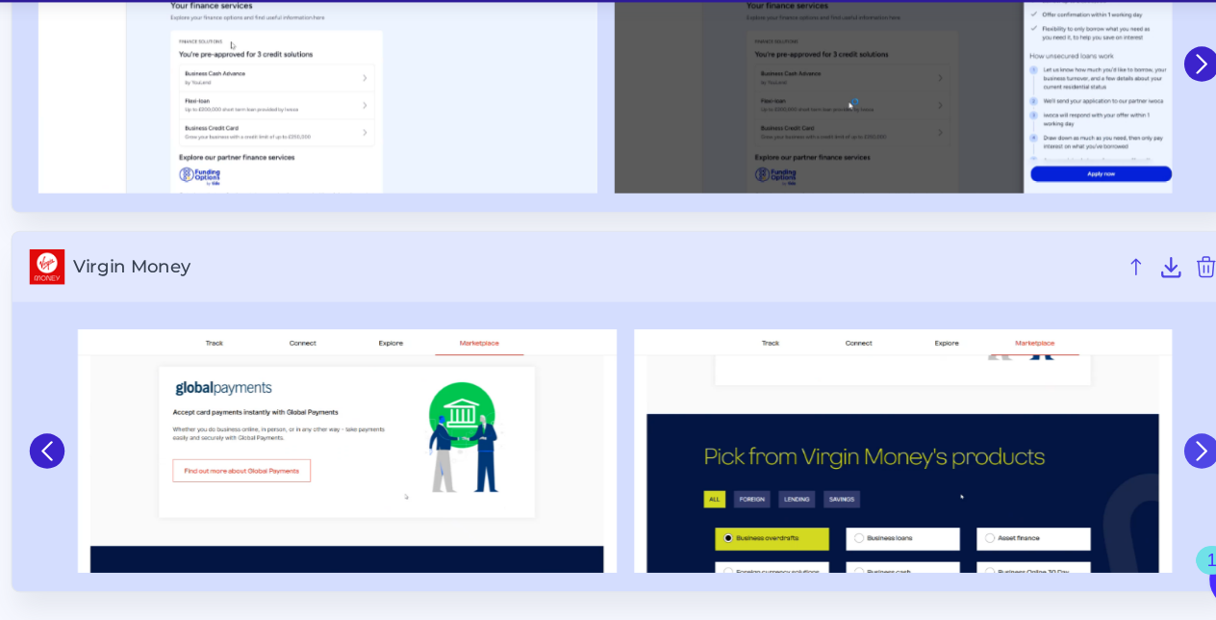
click at [1141, 470] on icon at bounding box center [1145, 470] width 17 height 17
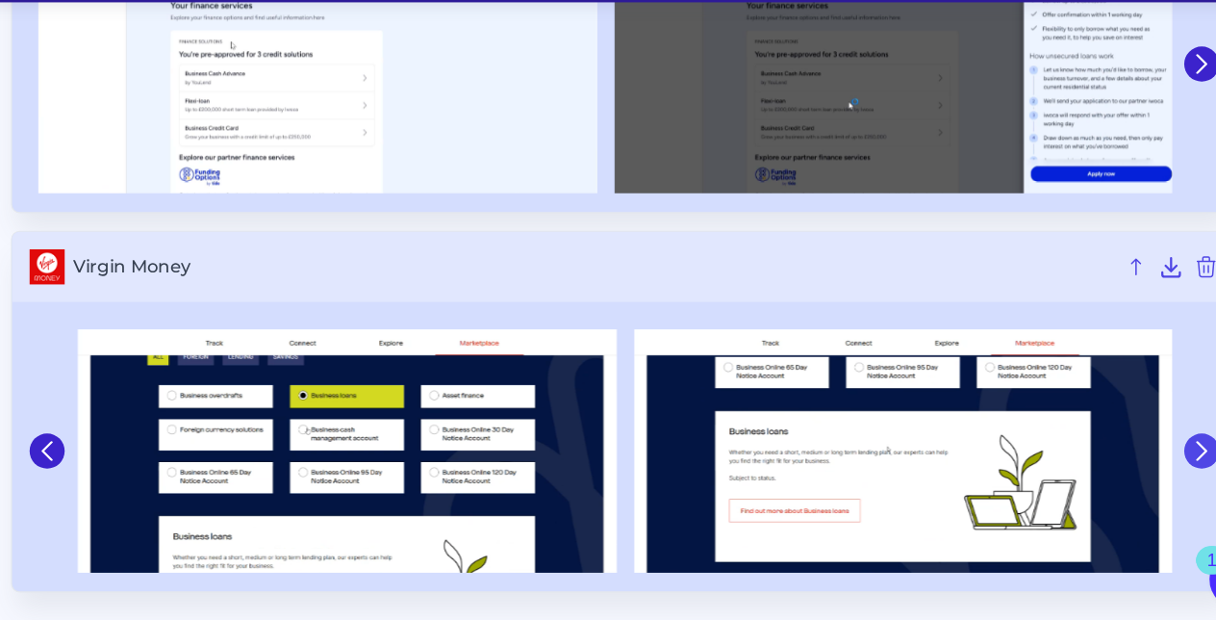
click at [1141, 470] on icon at bounding box center [1145, 470] width 17 height 17
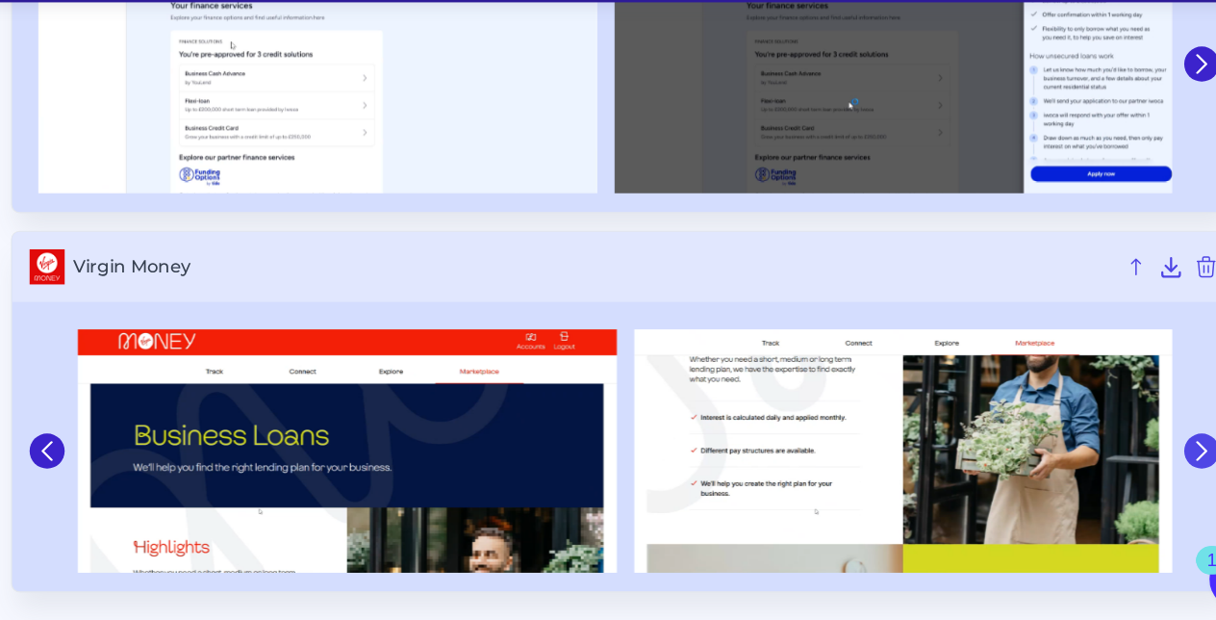
click at [1141, 470] on icon at bounding box center [1145, 470] width 17 height 17
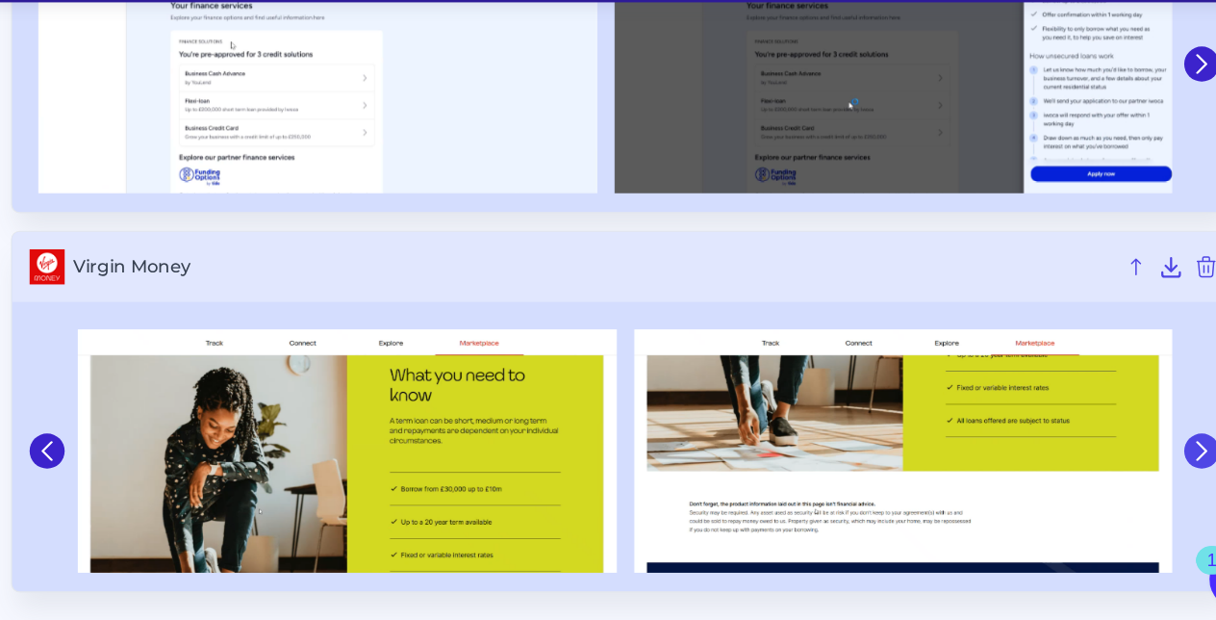
click at [1141, 470] on icon at bounding box center [1145, 470] width 17 height 17
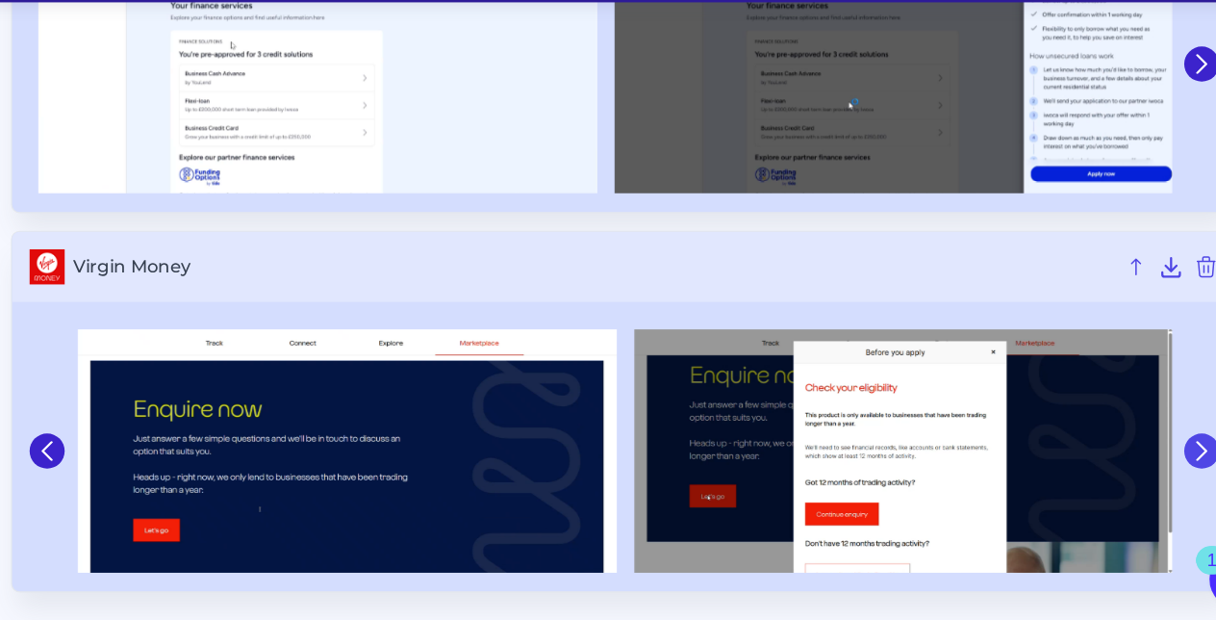
click at [1141, 470] on icon at bounding box center [1145, 470] width 17 height 17
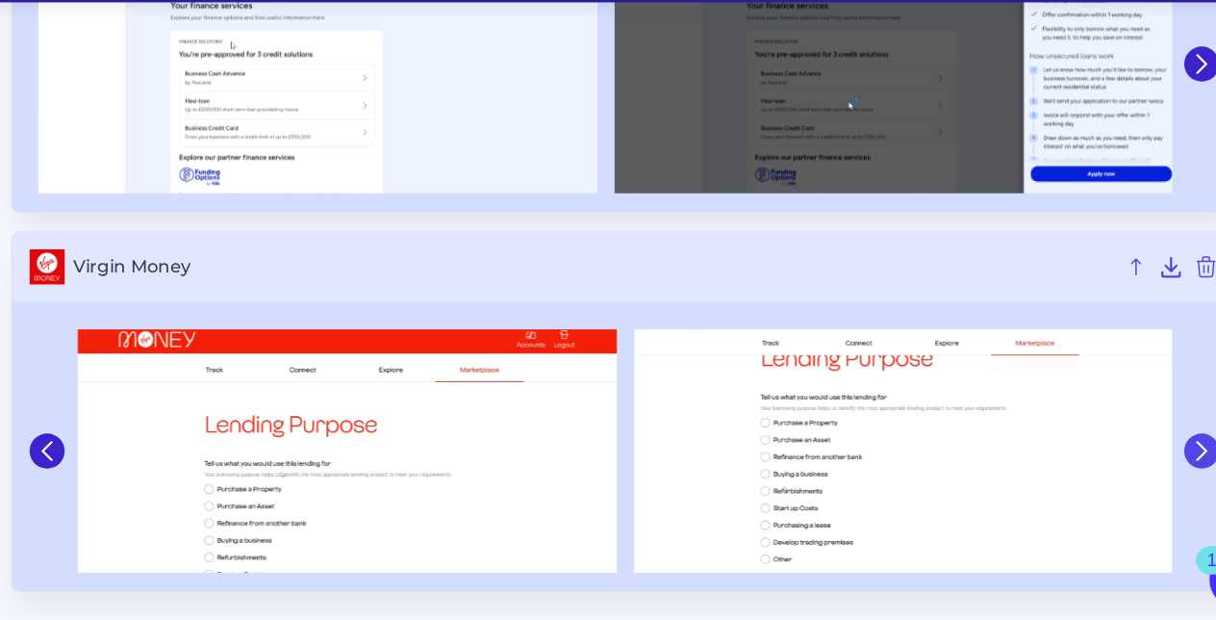
click at [1141, 470] on icon at bounding box center [1145, 470] width 17 height 17
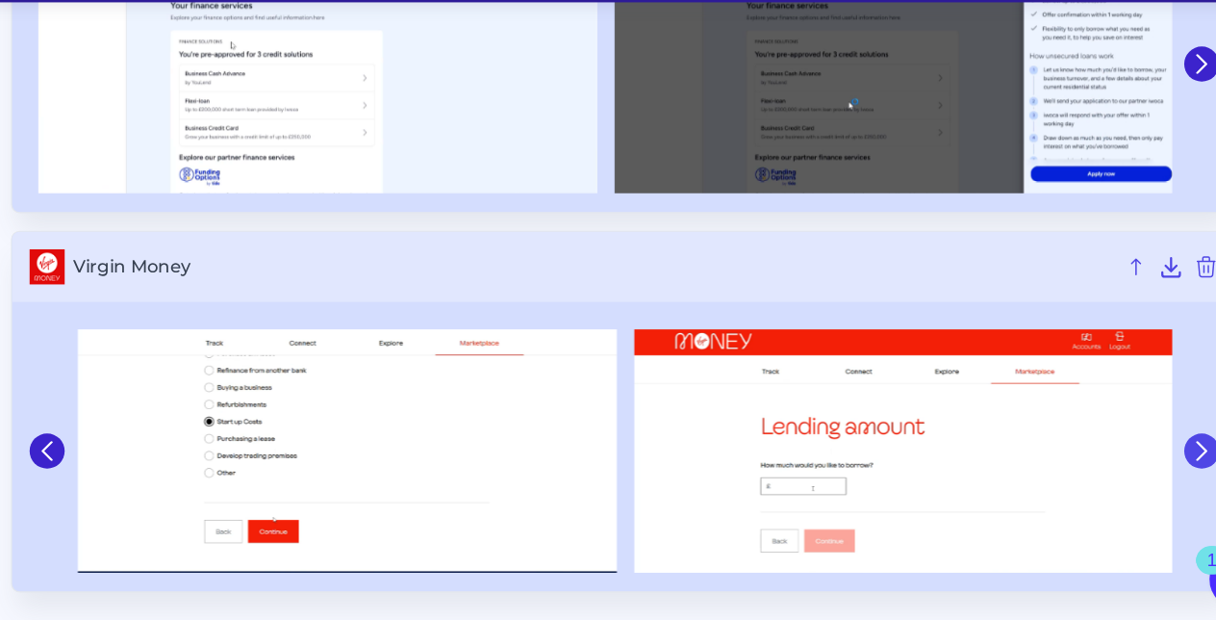
click at [1141, 470] on icon at bounding box center [1145, 470] width 17 height 17
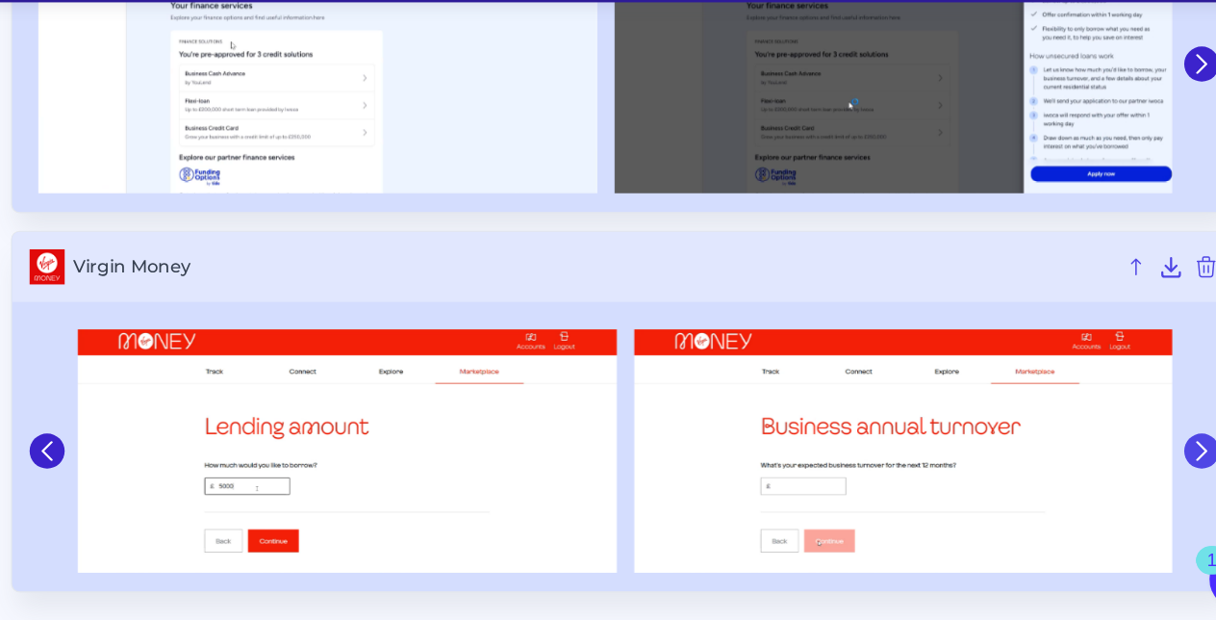
click at [1141, 470] on icon at bounding box center [1145, 470] width 17 height 17
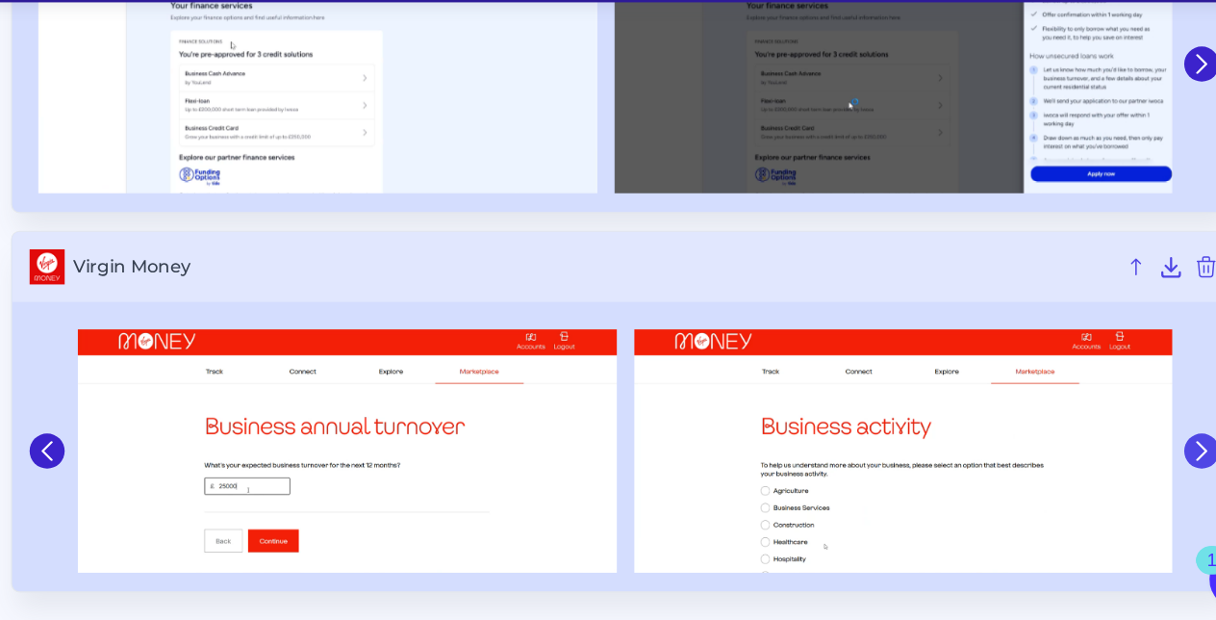
click at [1141, 470] on icon at bounding box center [1145, 470] width 17 height 17
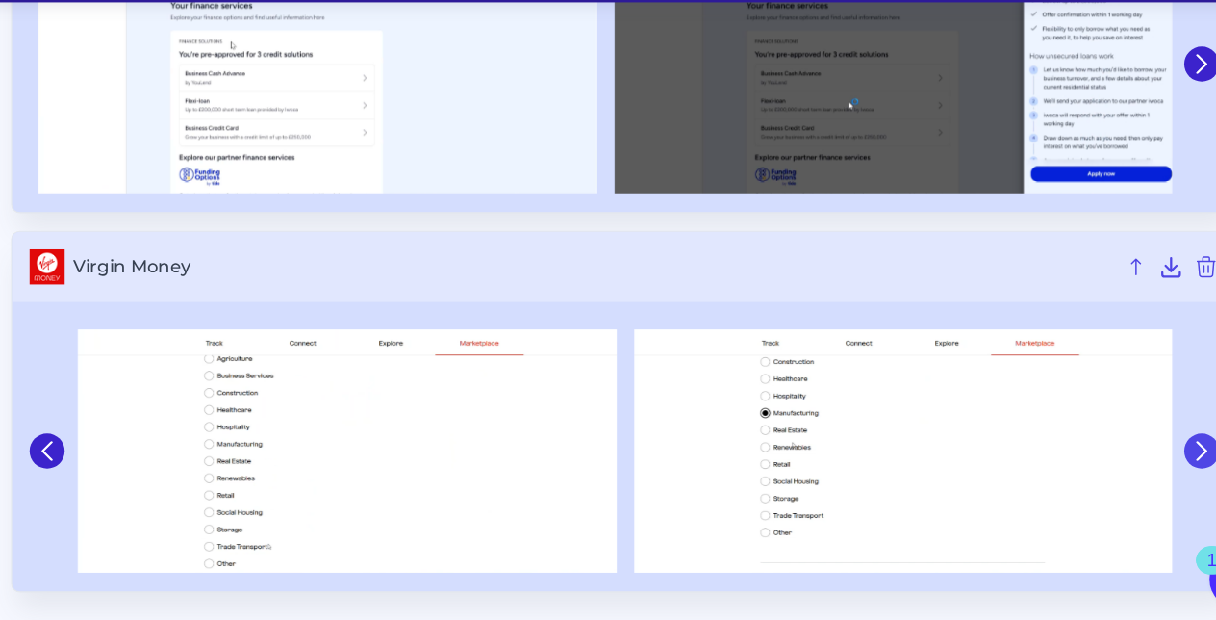
click at [1141, 470] on icon at bounding box center [1145, 470] width 17 height 17
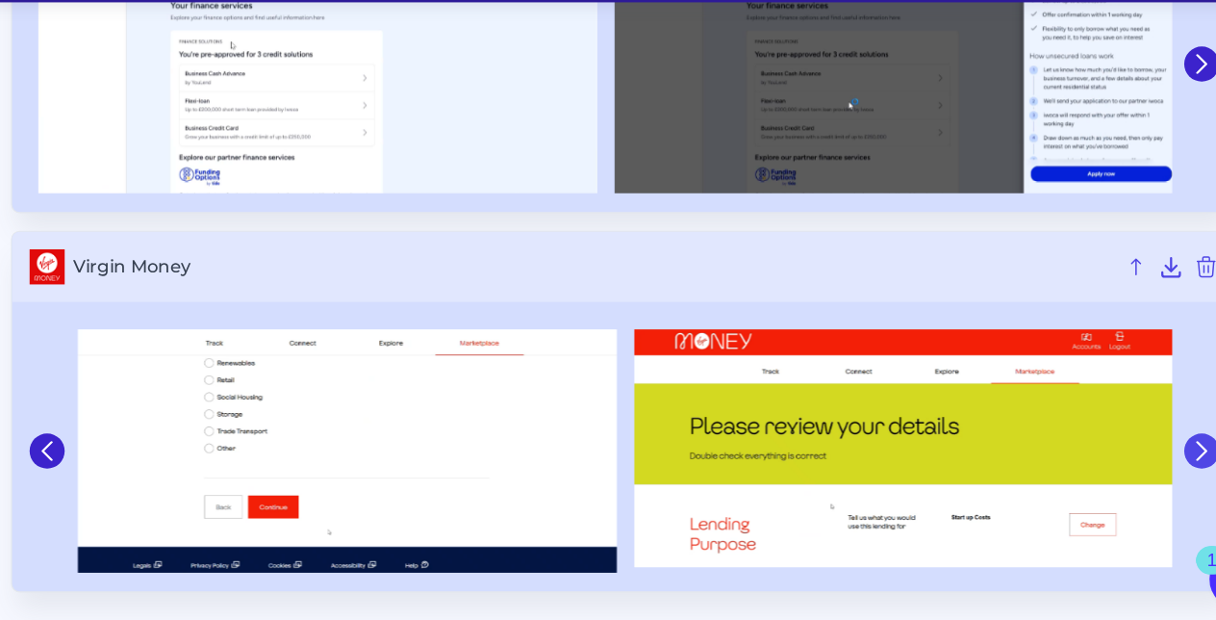
click at [1141, 470] on icon at bounding box center [1145, 470] width 17 height 17
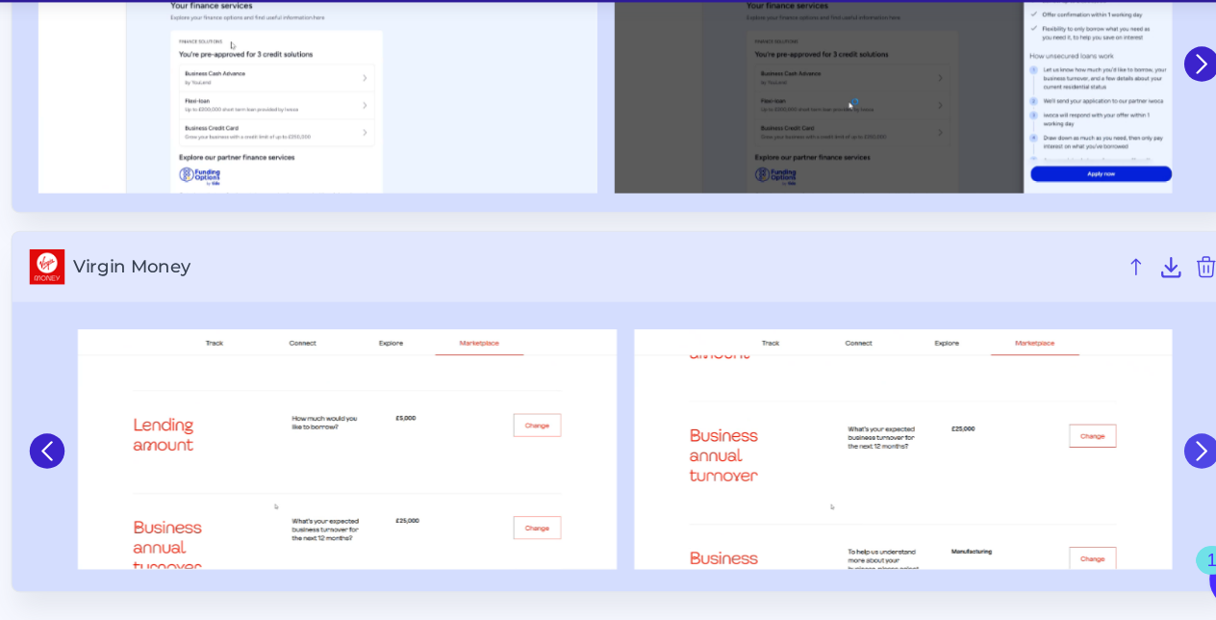
click at [1141, 470] on icon at bounding box center [1145, 470] width 17 height 17
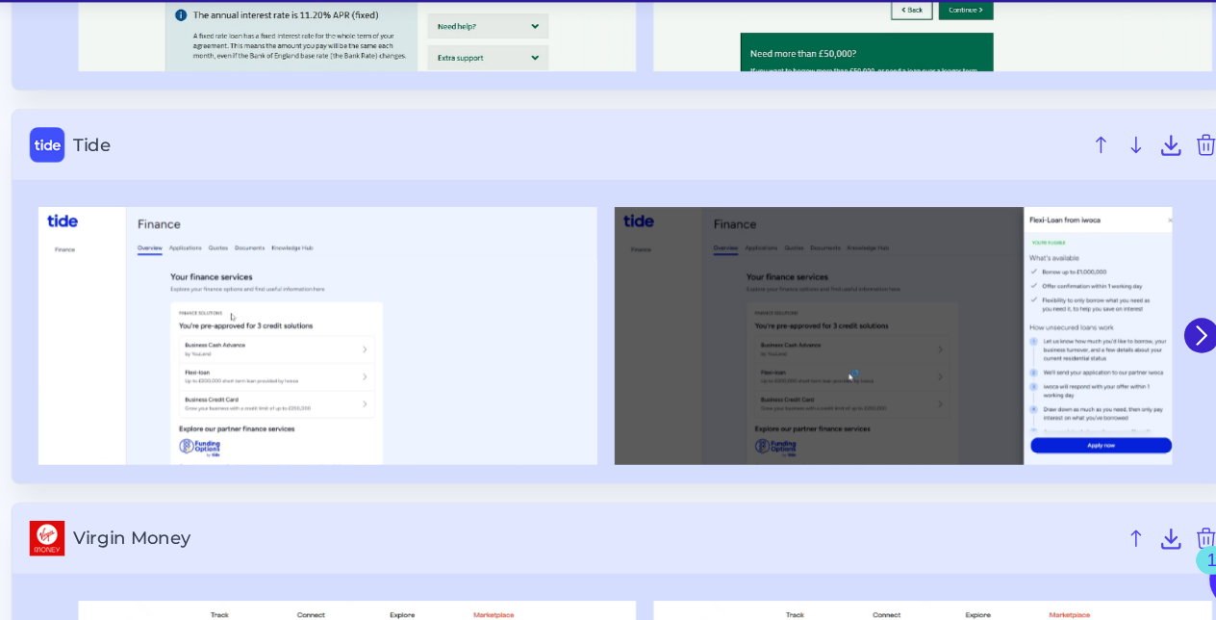
scroll to position [1130, 0]
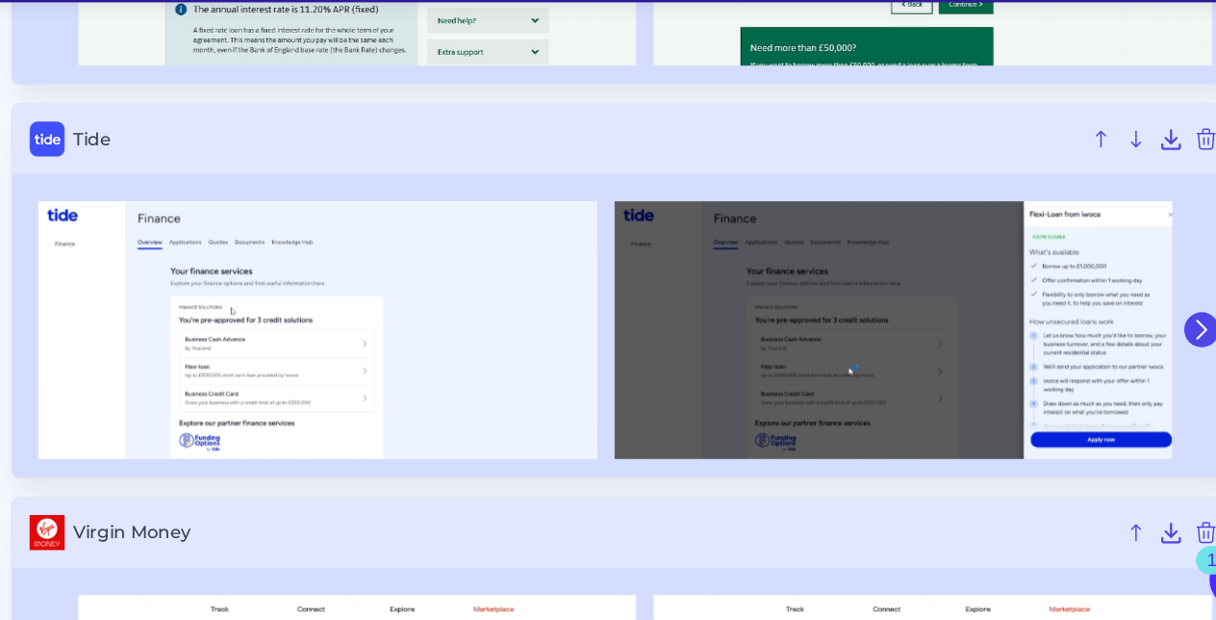
click at [1138, 356] on icon at bounding box center [1145, 364] width 17 height 17
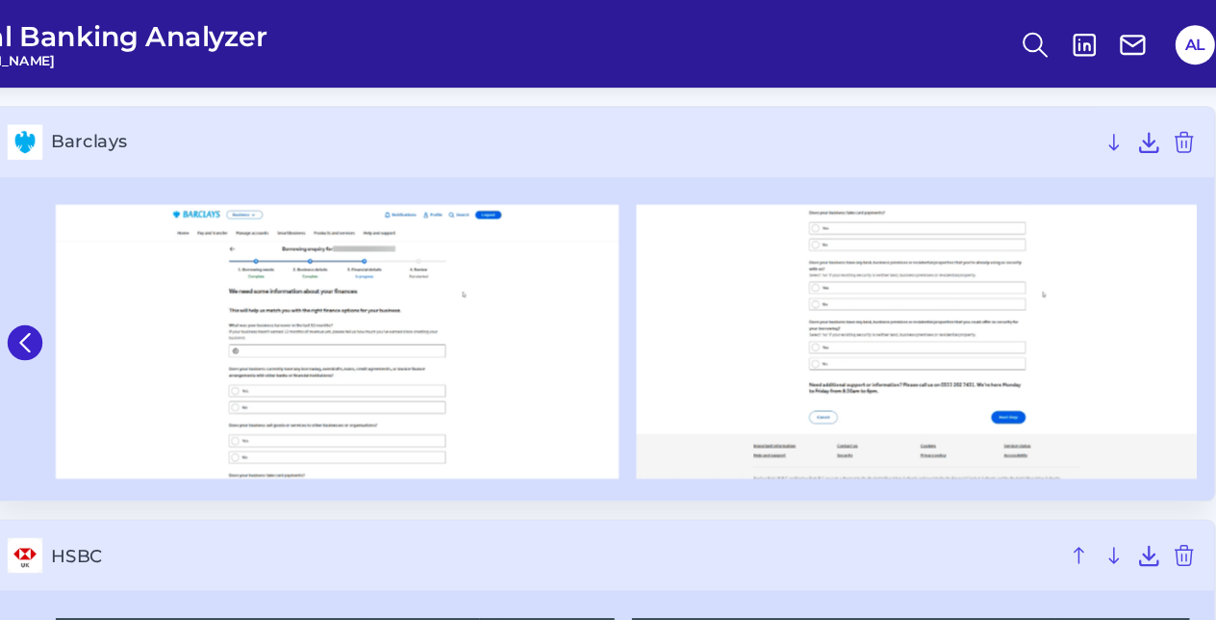
scroll to position [109, 0]
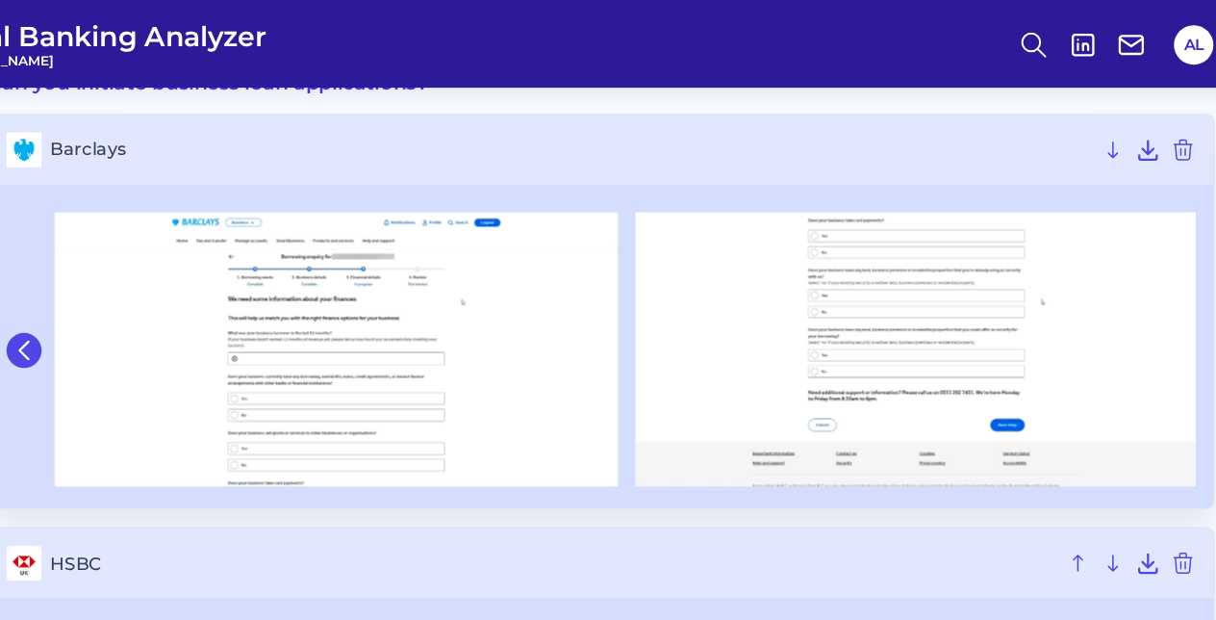
click at [136, 310] on icon at bounding box center [131, 307] width 17 height 17
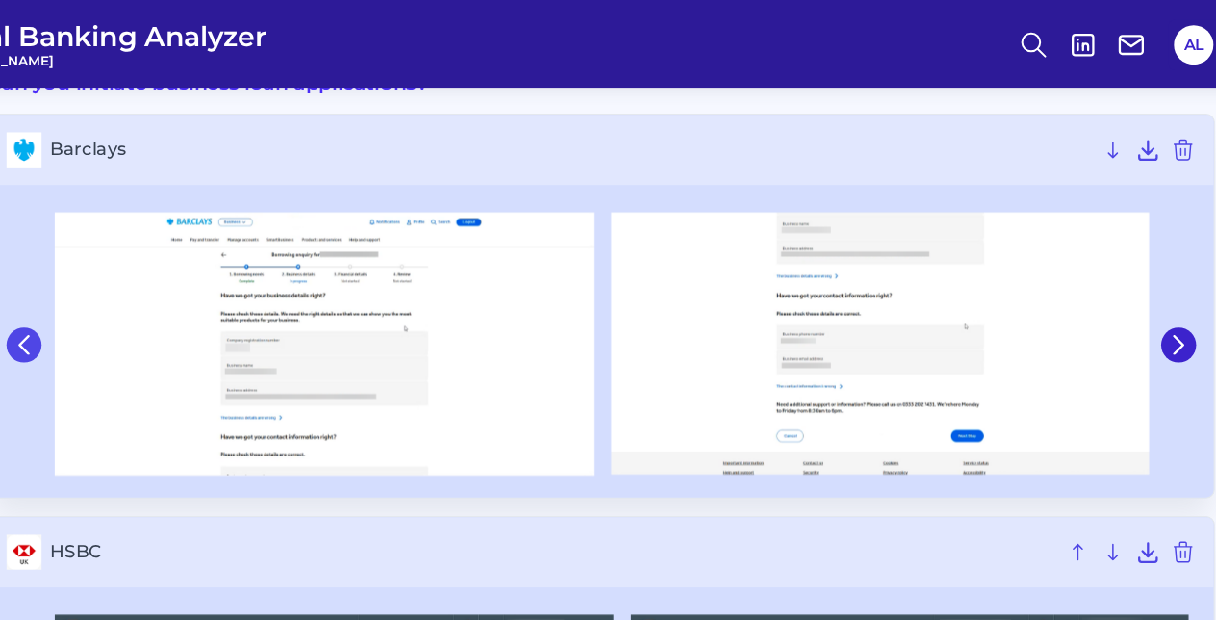
click at [136, 310] on icon at bounding box center [132, 302] width 8 height 15
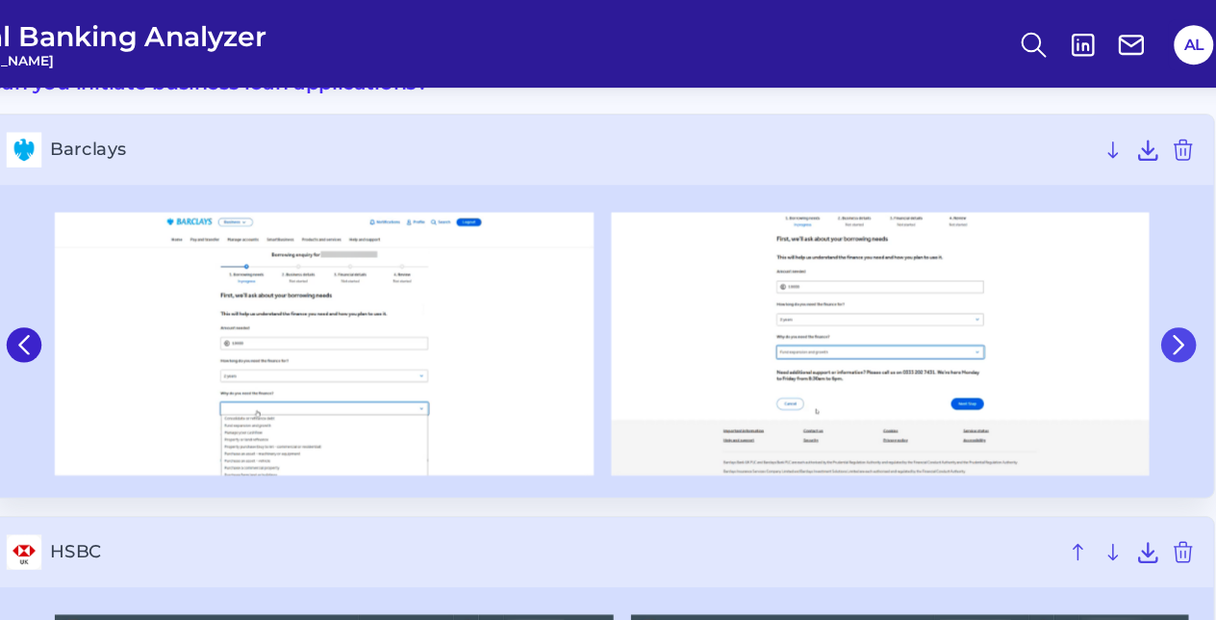
click at [1146, 315] on button at bounding box center [1145, 303] width 31 height 31
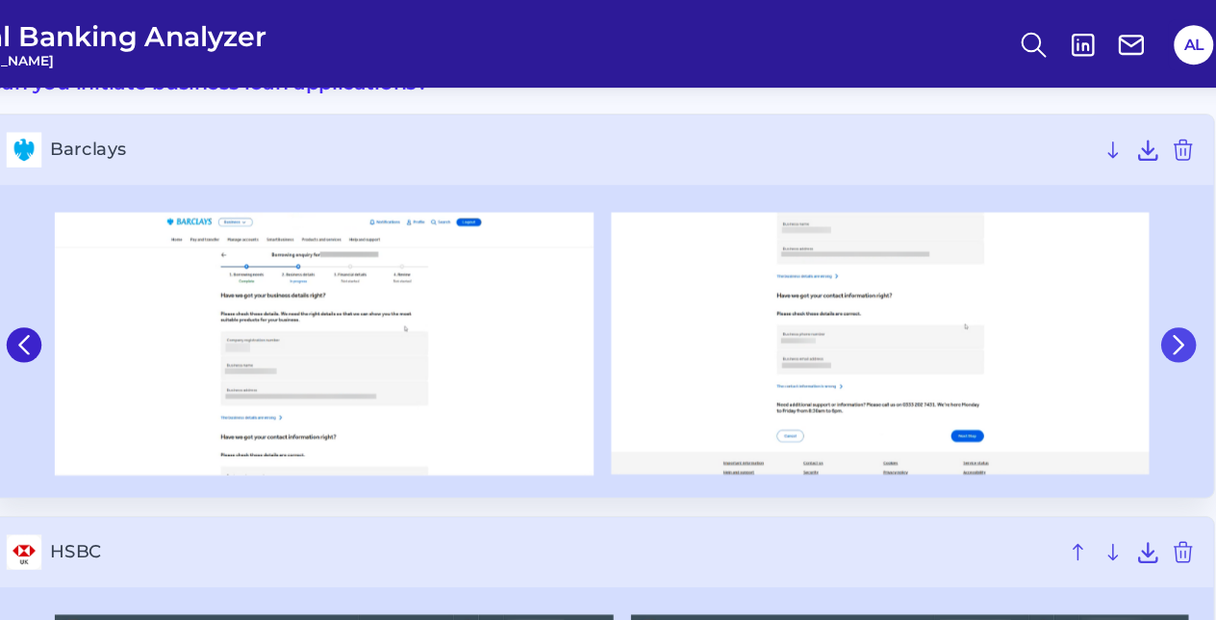
click at [1146, 315] on button at bounding box center [1145, 303] width 31 height 31
